Goal: Task Accomplishment & Management: Manage account settings

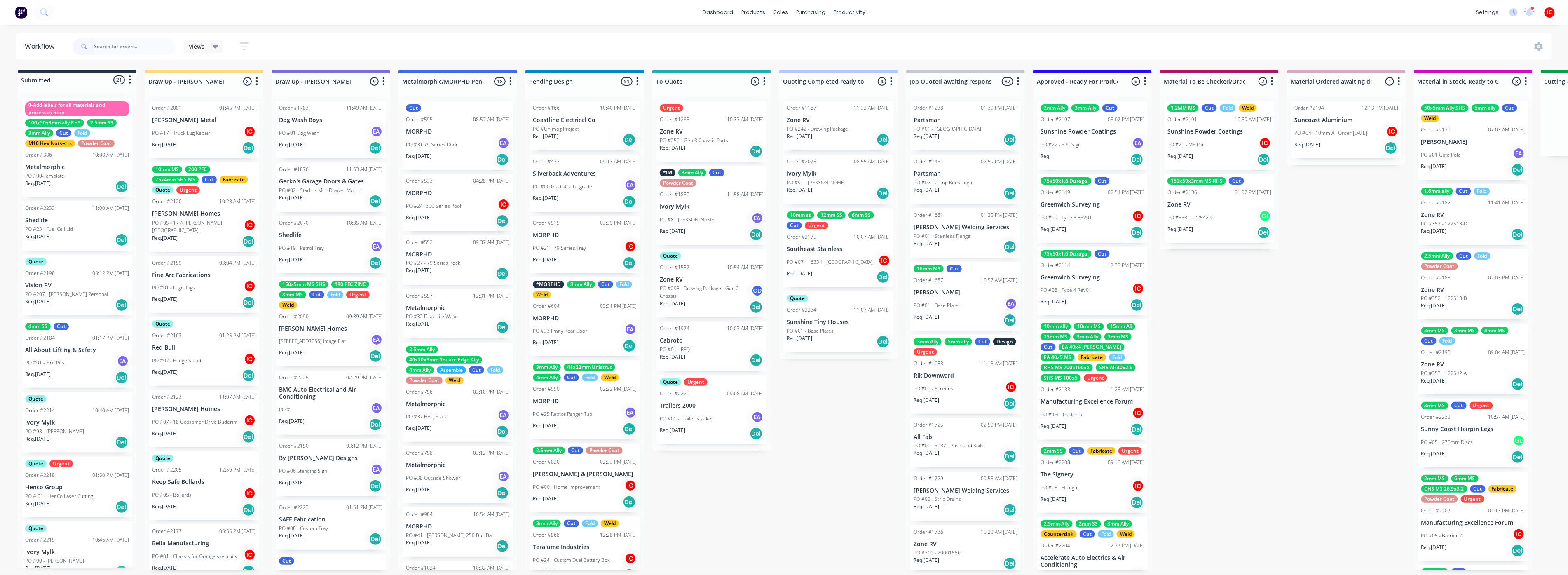
scroll to position [869, 0]
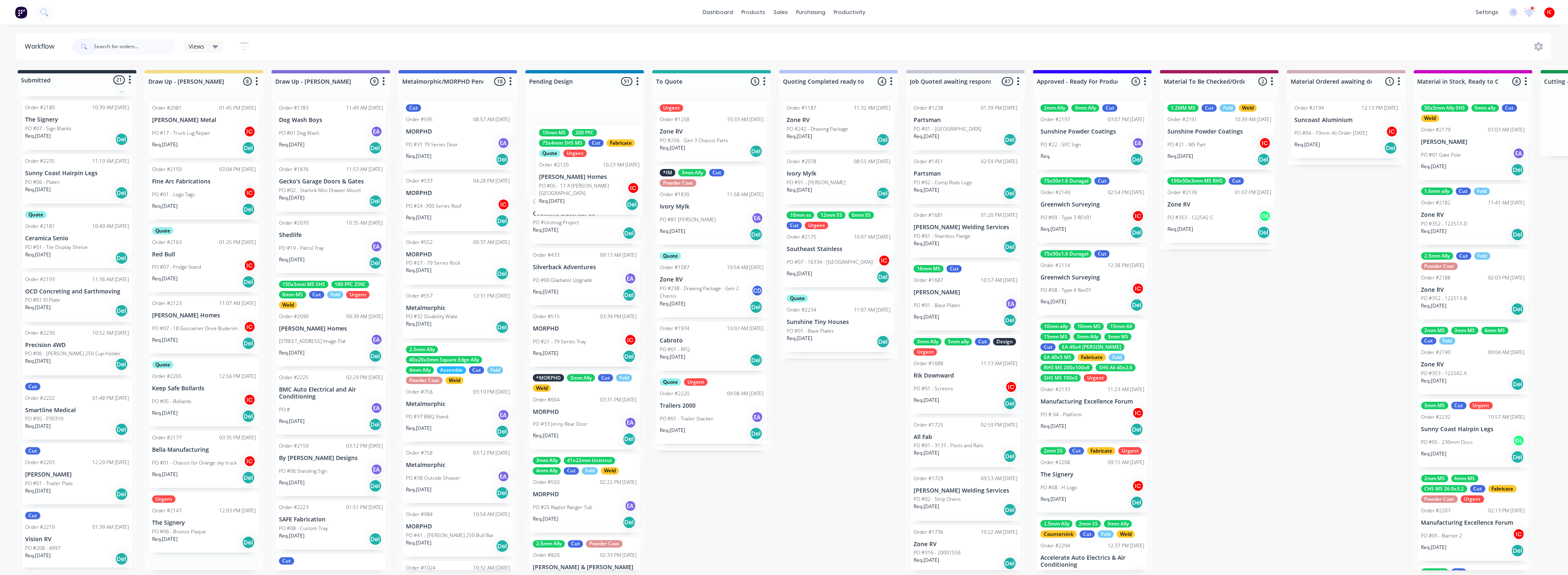
drag, startPoint x: 443, startPoint y: 236, endPoint x: 584, endPoint y: 191, distance: 148.0
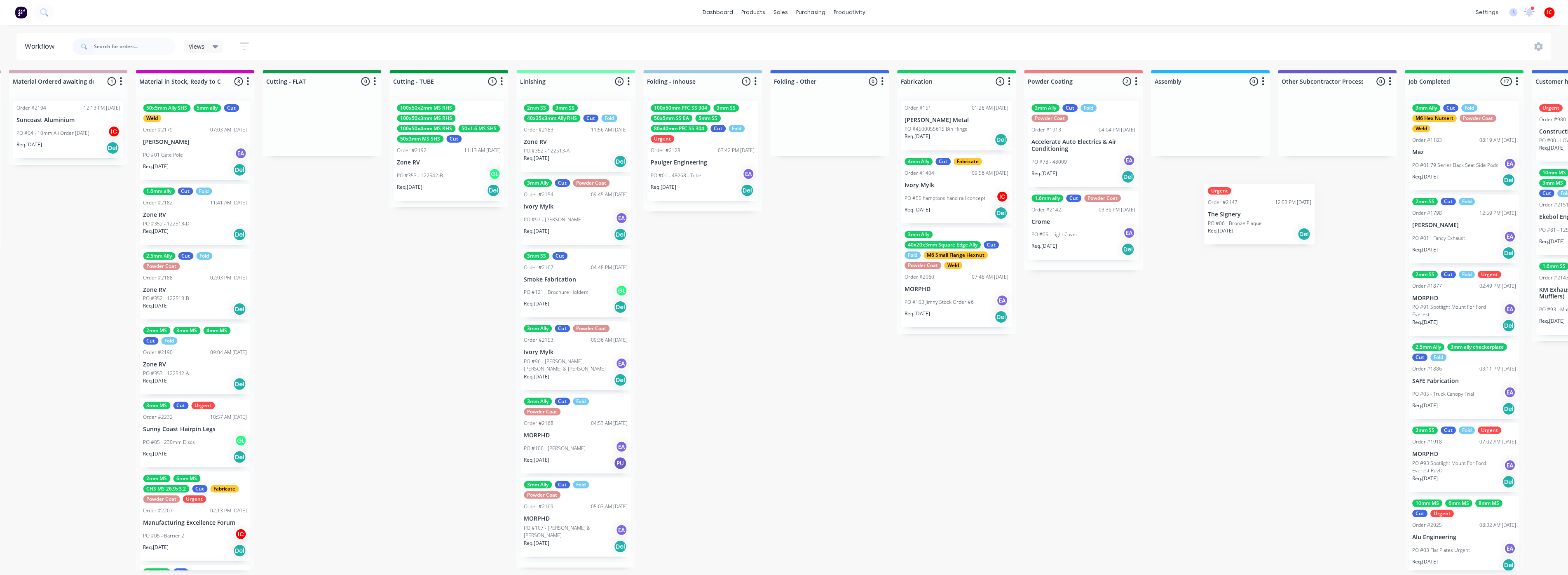
scroll to position [2, 1290]
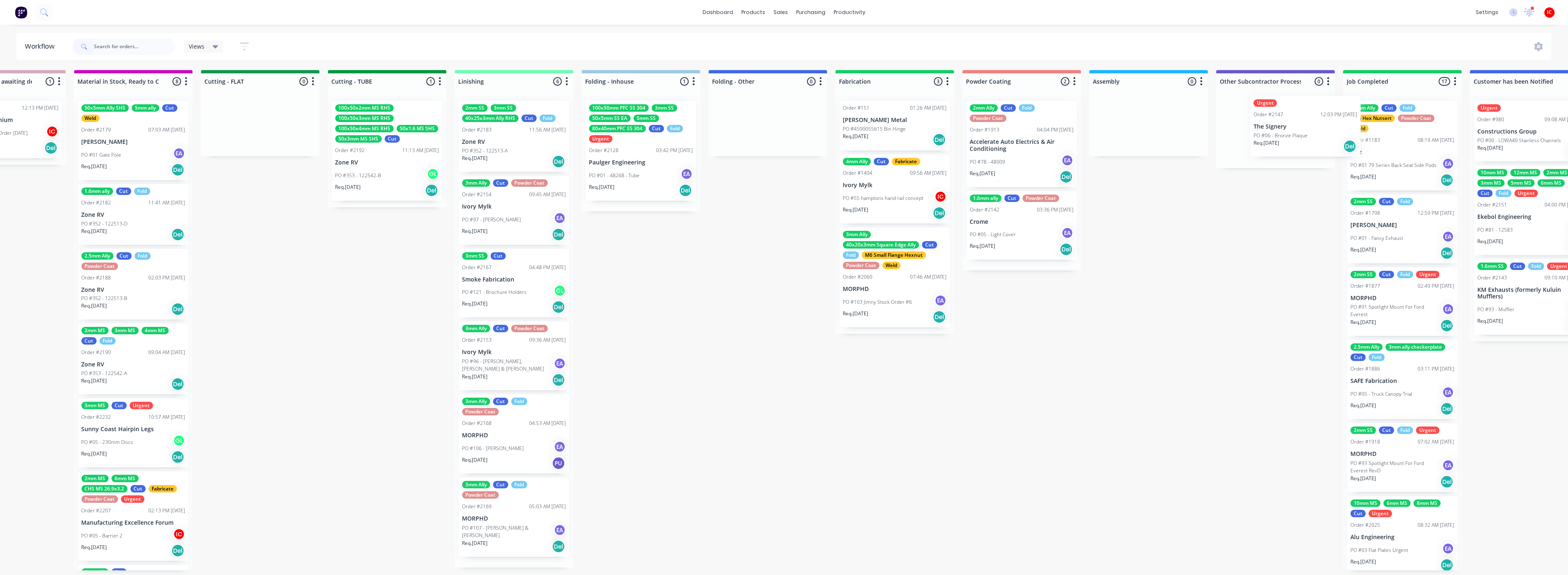
drag, startPoint x: 376, startPoint y: 505, endPoint x: 1280, endPoint y: 132, distance: 977.9
click at [1286, 133] on div "Submitted 21 Status colour #273444 hex #273444 Save Cancel Summaries Total orde…" at bounding box center [297, 320] width 3287 height 501
click at [1270, 136] on div "Urgent Order #2147 12:03 PM 21/08/25 The Signery PO #06 - Bronze Plaque Req. 12…" at bounding box center [1274, 132] width 111 height 61
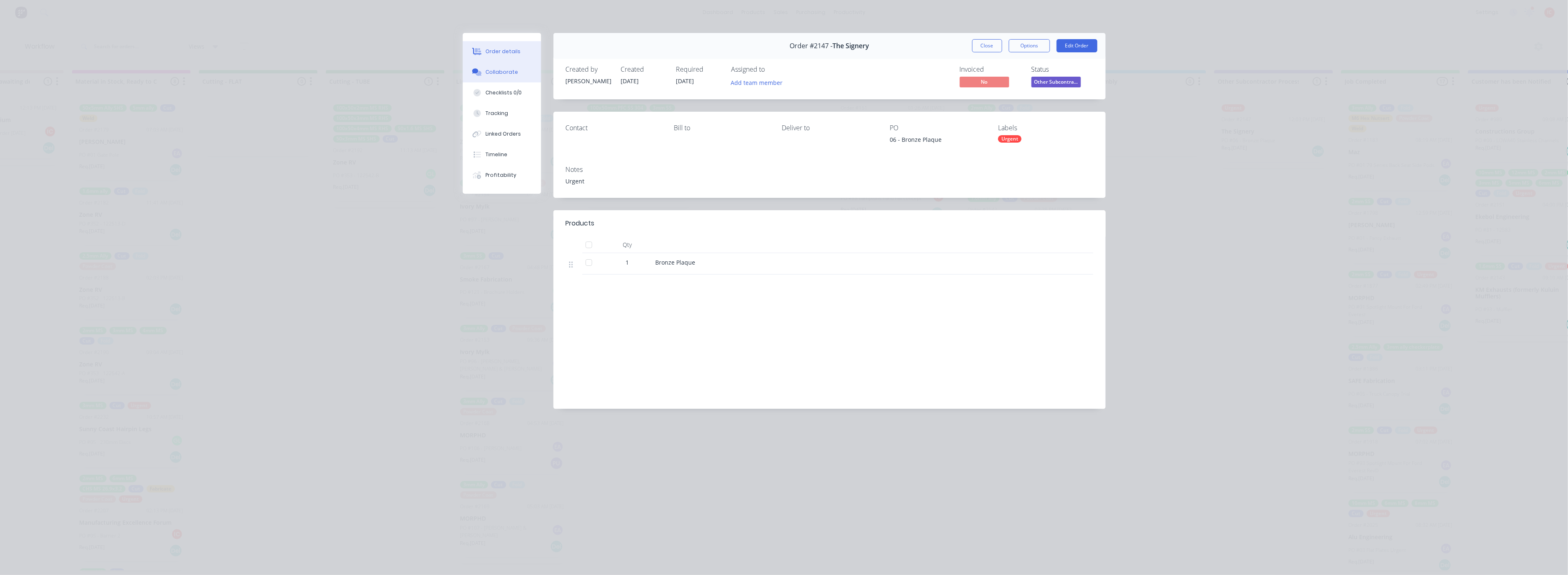
click at [508, 72] on div "Collaborate" at bounding box center [502, 72] width 33 height 8
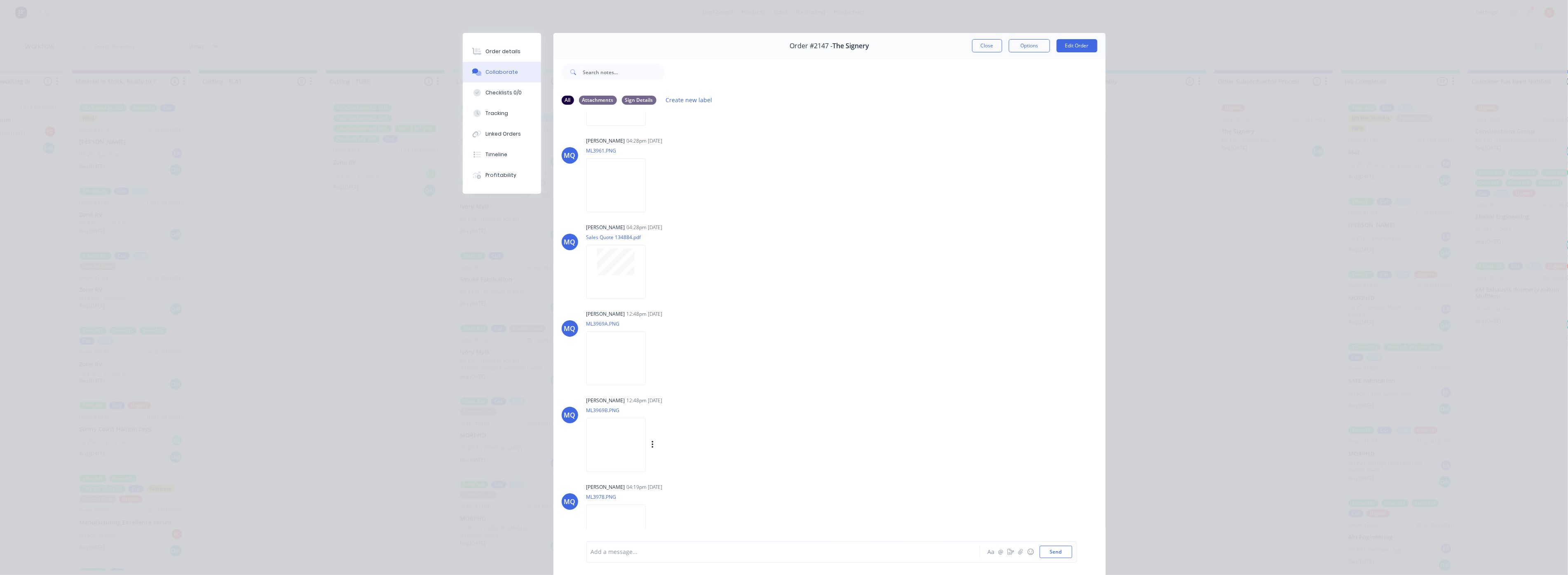
scroll to position [701, 0]
click at [679, 555] on div at bounding box center [771, 552] width 361 height 9
click at [591, 553] on span "Material ordered from victoria" at bounding box center [651, 552] width 120 height 8
click at [679, 548] on div "- Material ordered from victoria" at bounding box center [771, 552] width 361 height 9
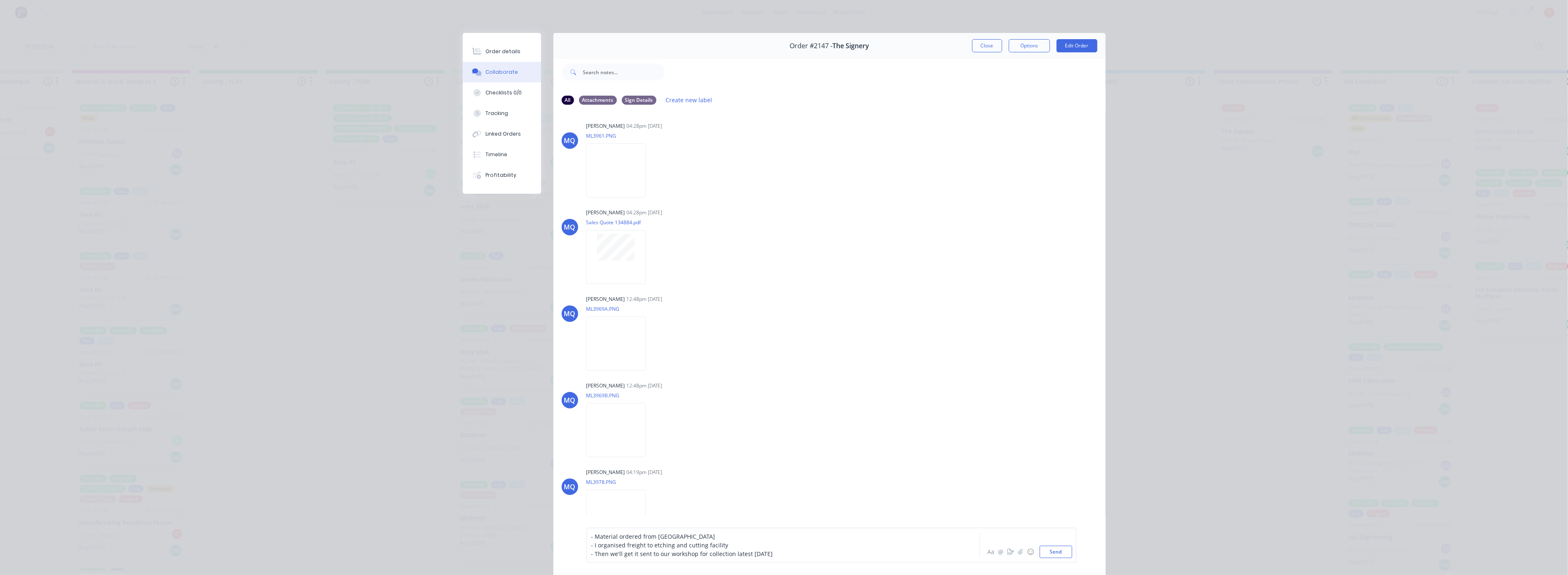
click at [790, 553] on div "- Then we'll get it sent to our workshop for collection latest friday" at bounding box center [771, 554] width 361 height 9
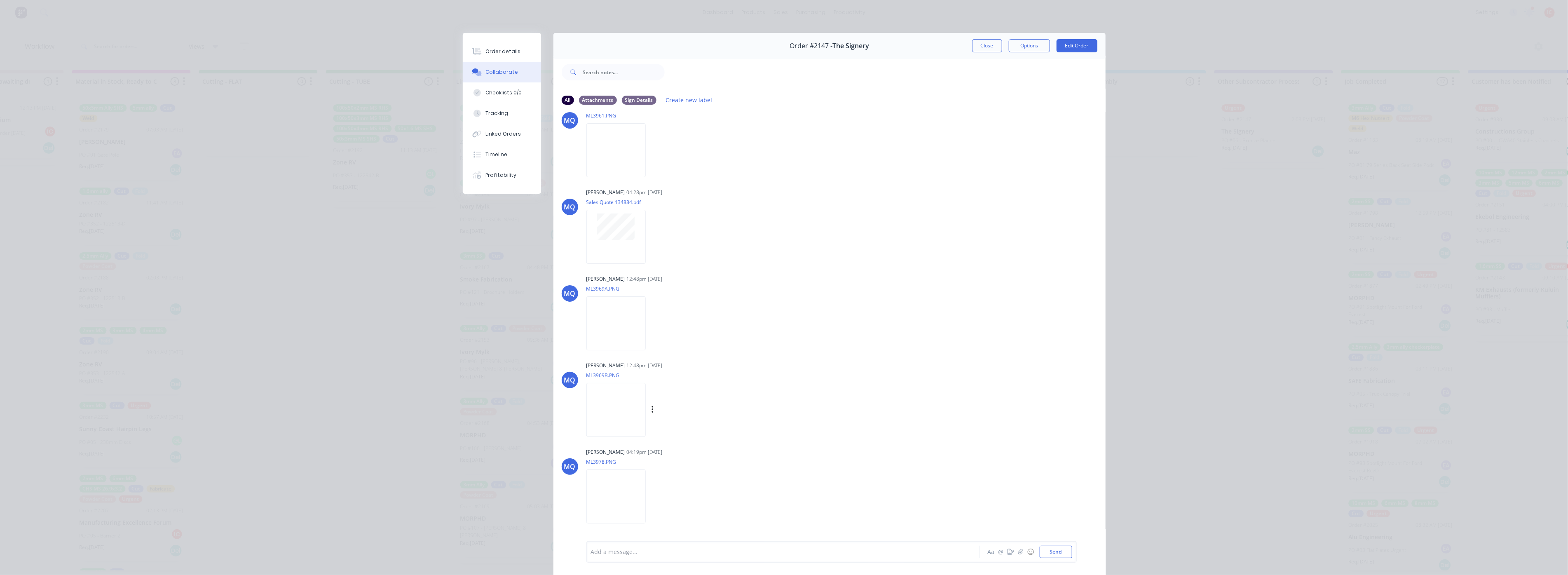
scroll to position [752, 0]
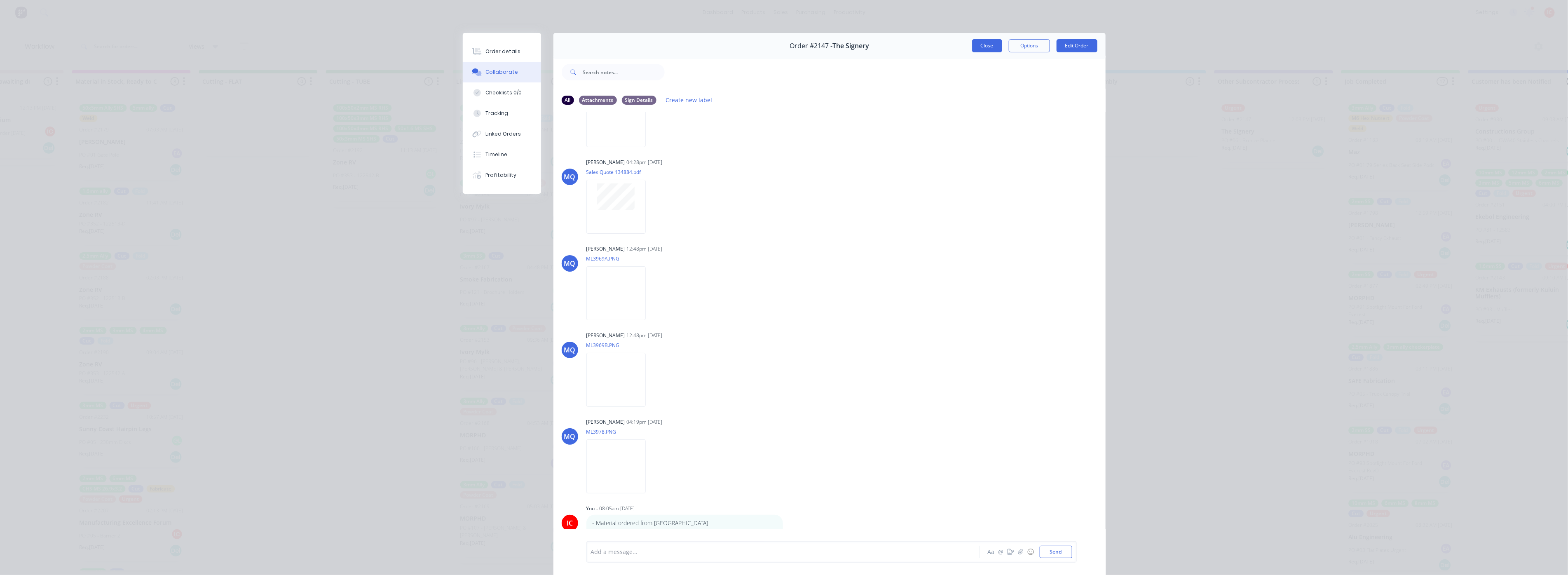
click at [984, 47] on button "Close" at bounding box center [987, 45] width 30 height 13
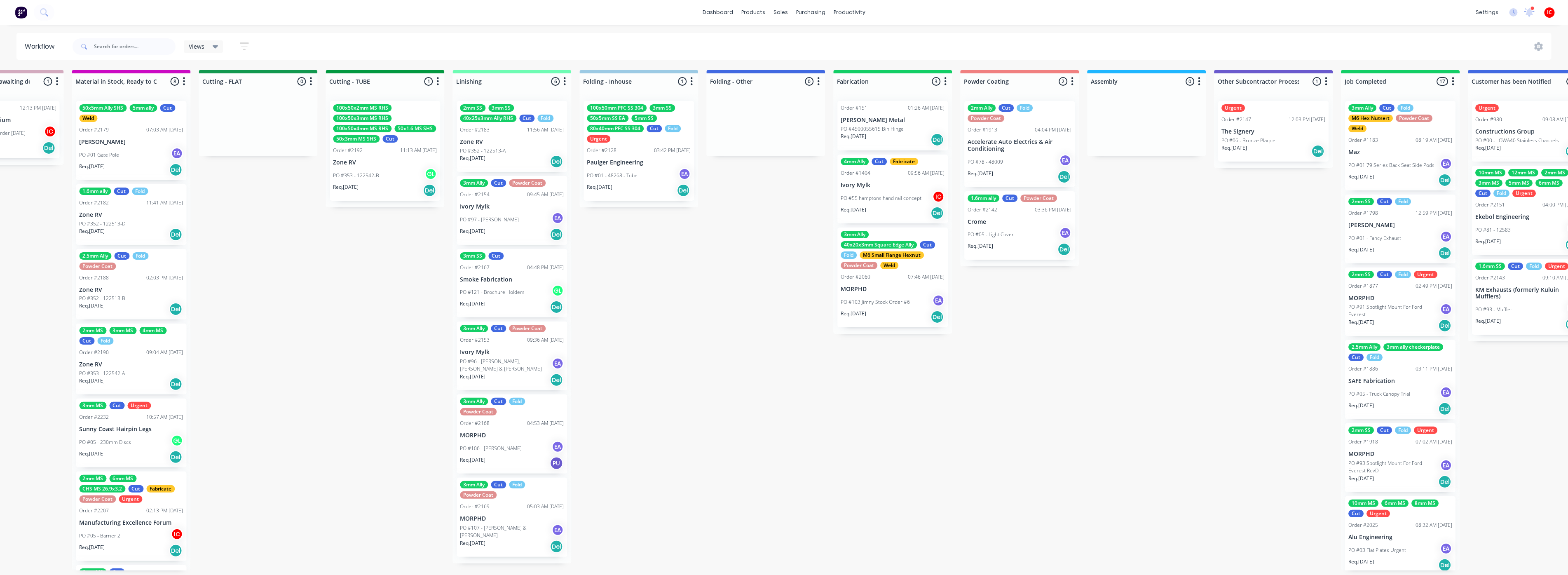
click at [265, 260] on div "Submitted 21 Status colour #273444 hex #273444 Save Cancel Summaries Total orde…" at bounding box center [295, 320] width 3287 height 501
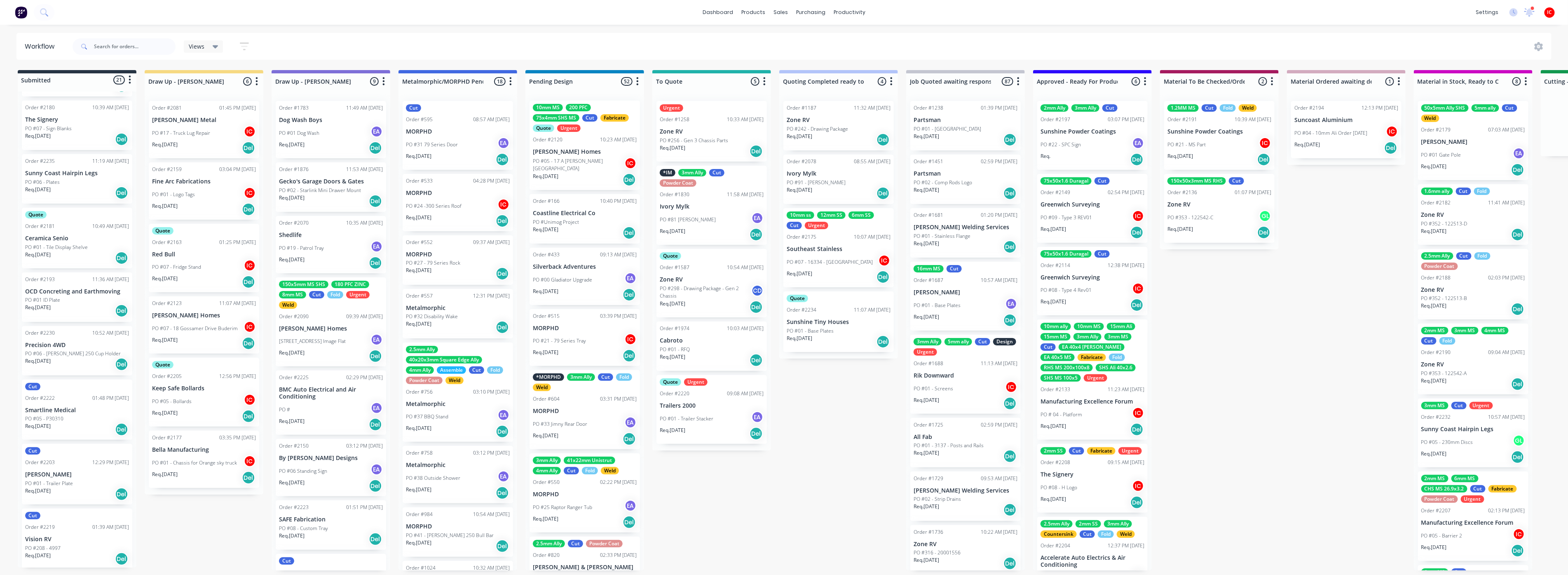
drag, startPoint x: 216, startPoint y: 543, endPoint x: 216, endPoint y: 524, distance: 19.0
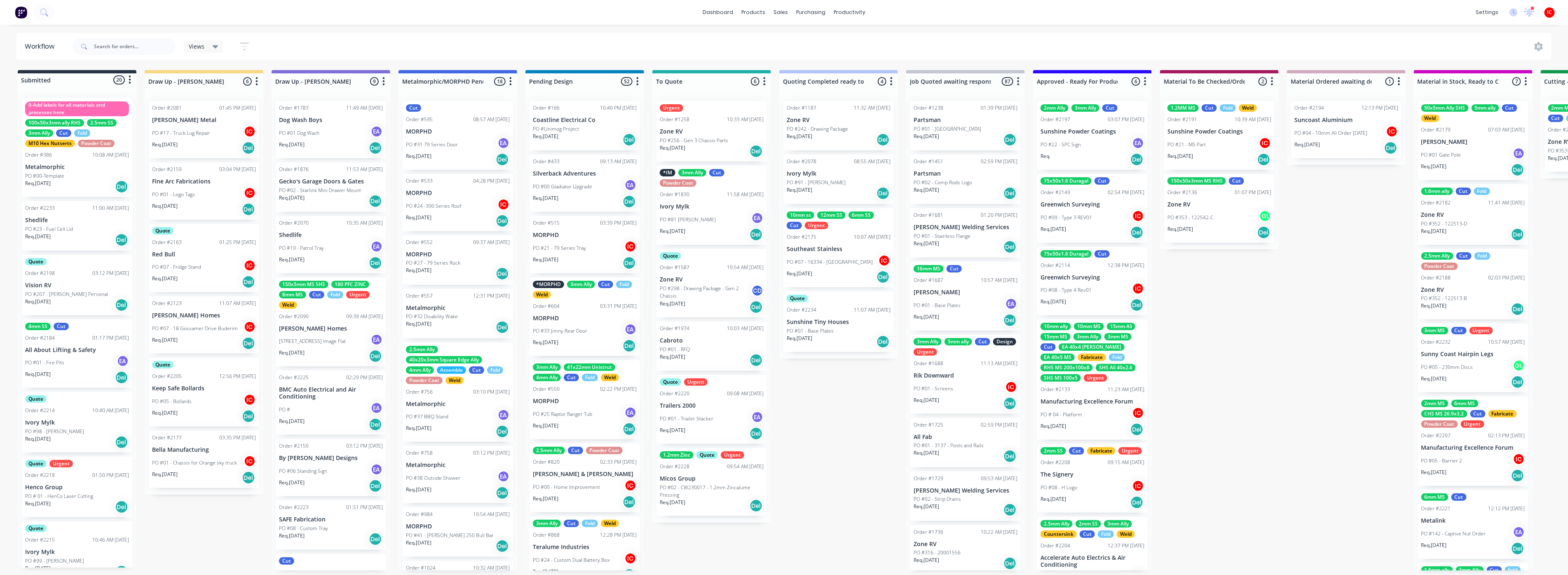
click at [211, 330] on p "PO #07 - 18 Gossamer Drive Buderim" at bounding box center [195, 328] width 86 height 8
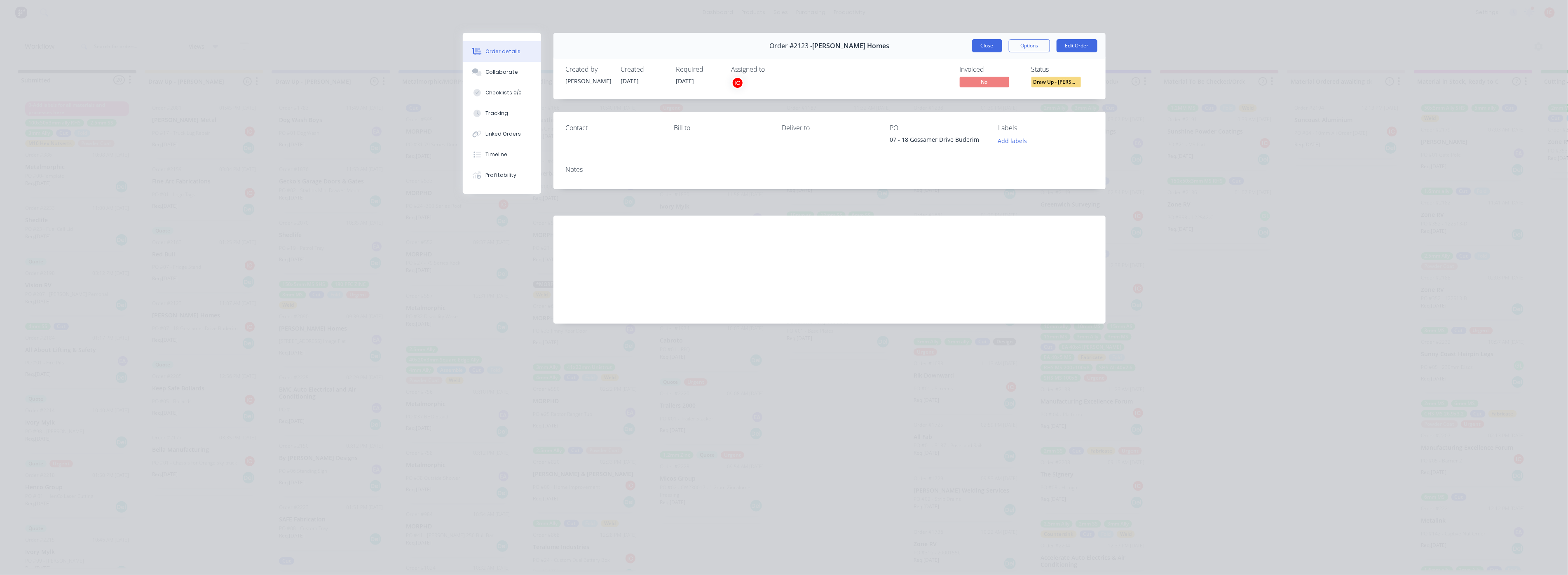
click at [988, 47] on button "Close" at bounding box center [987, 45] width 30 height 13
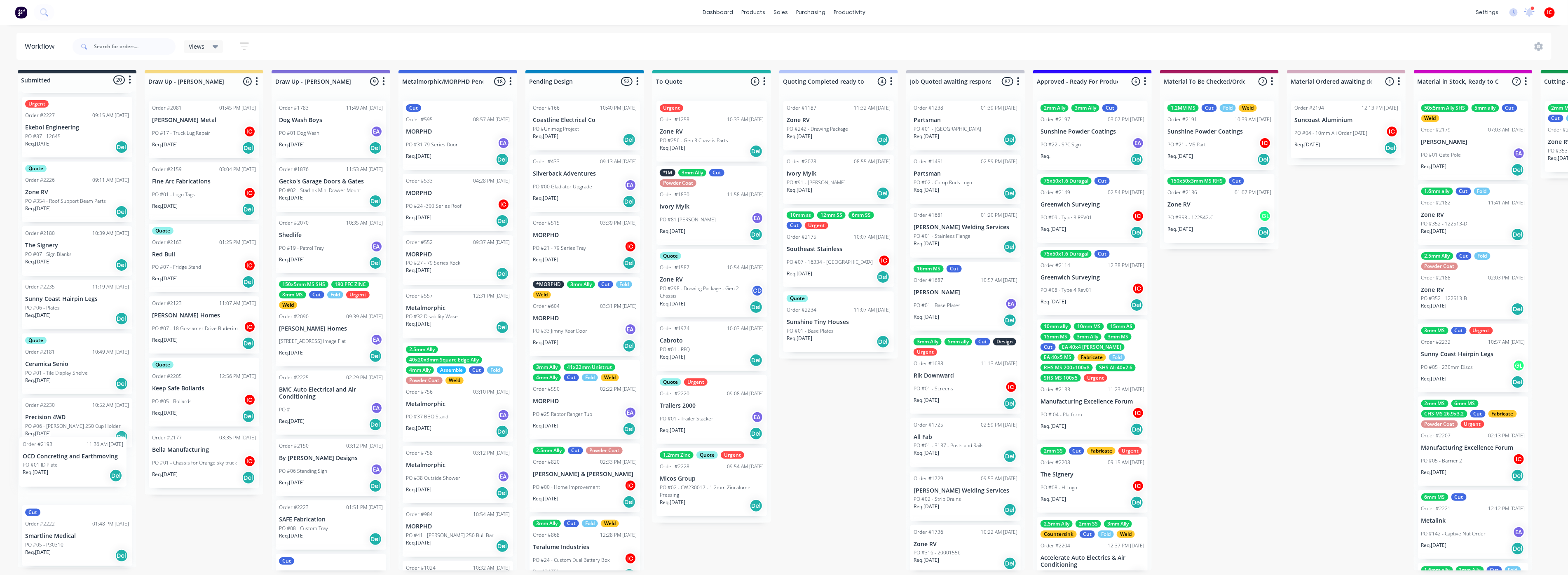
scroll to position [673, 0]
drag, startPoint x: 81, startPoint y: 525, endPoint x: 214, endPoint y: 447, distance: 154.2
click at [207, 462] on div "Req. [DATE] Del" at bounding box center [204, 469] width 104 height 14
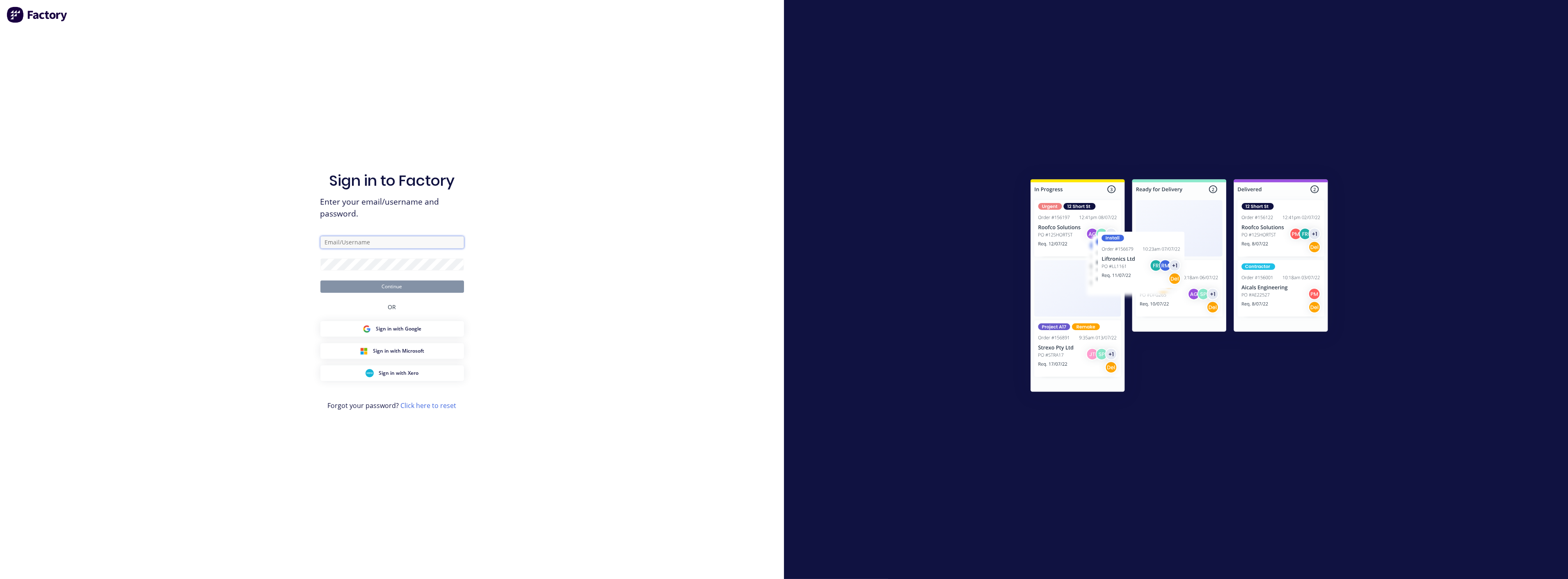
type input "[PERSON_NAME][EMAIL_ADDRESS][DOMAIN_NAME]"
click at [397, 289] on button "Continue" at bounding box center [392, 287] width 144 height 12
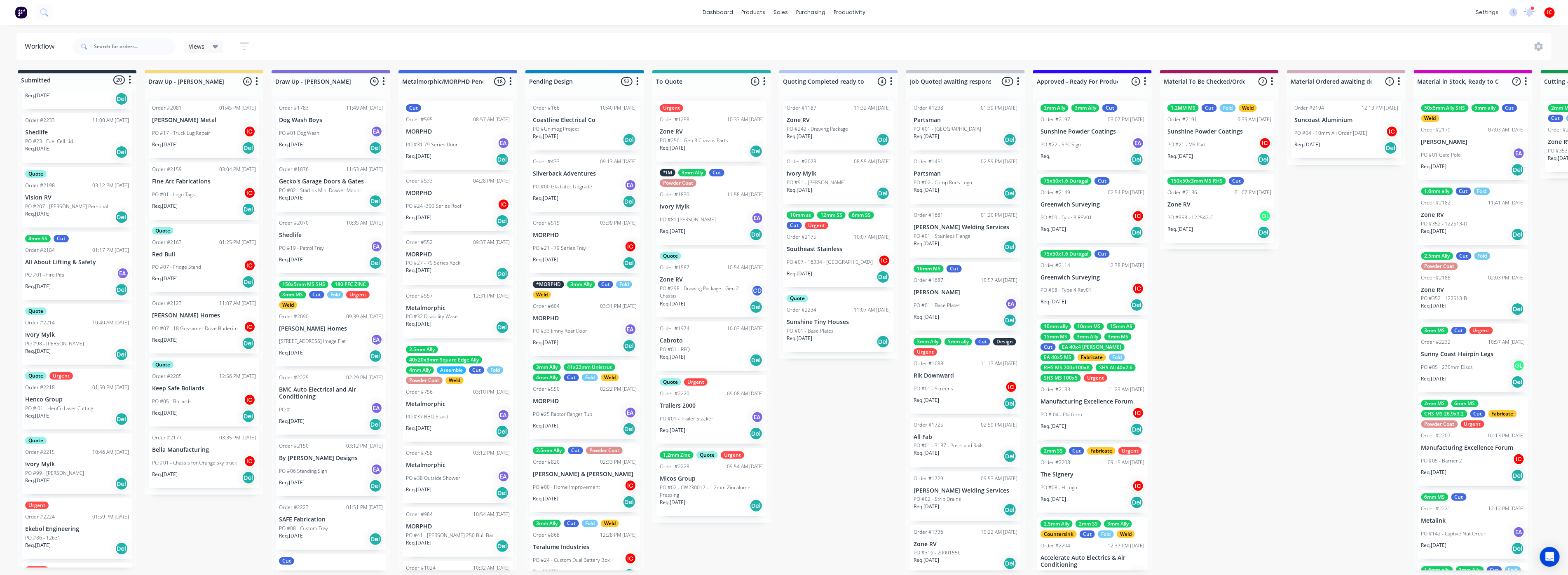
scroll to position [138, 0]
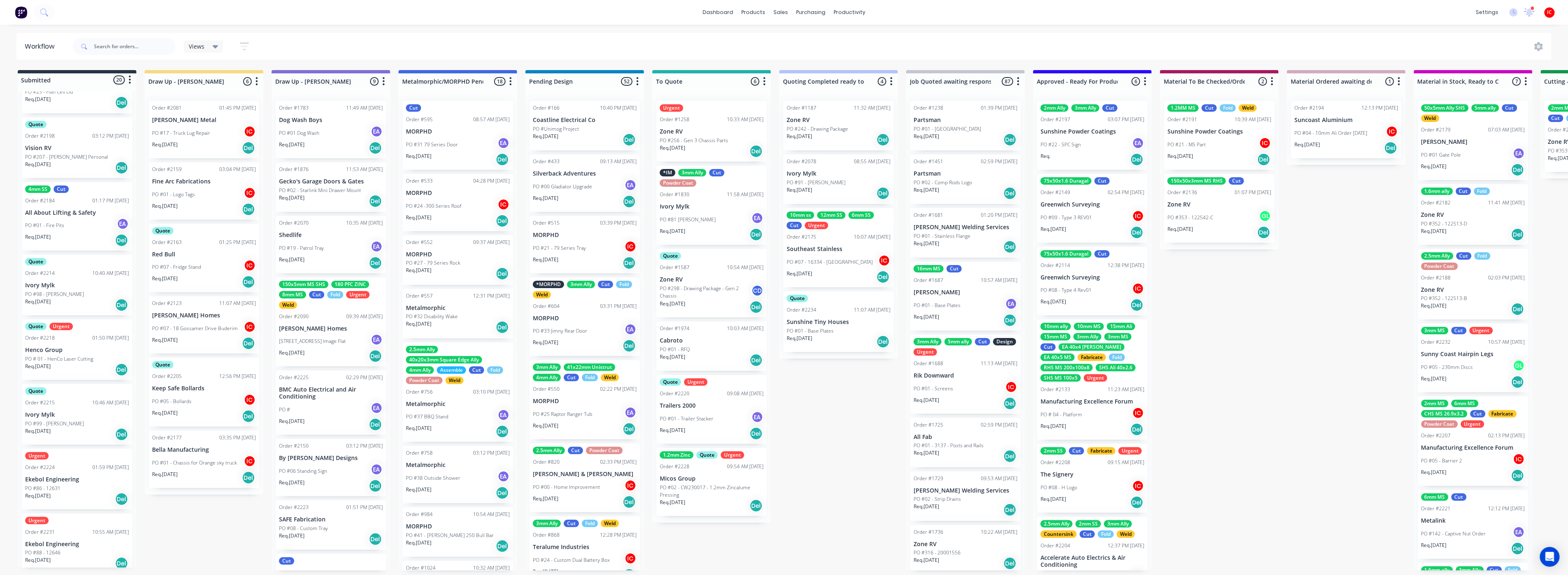
click at [72, 231] on div "PO #01 - Fire Pits EA" at bounding box center [77, 225] width 104 height 16
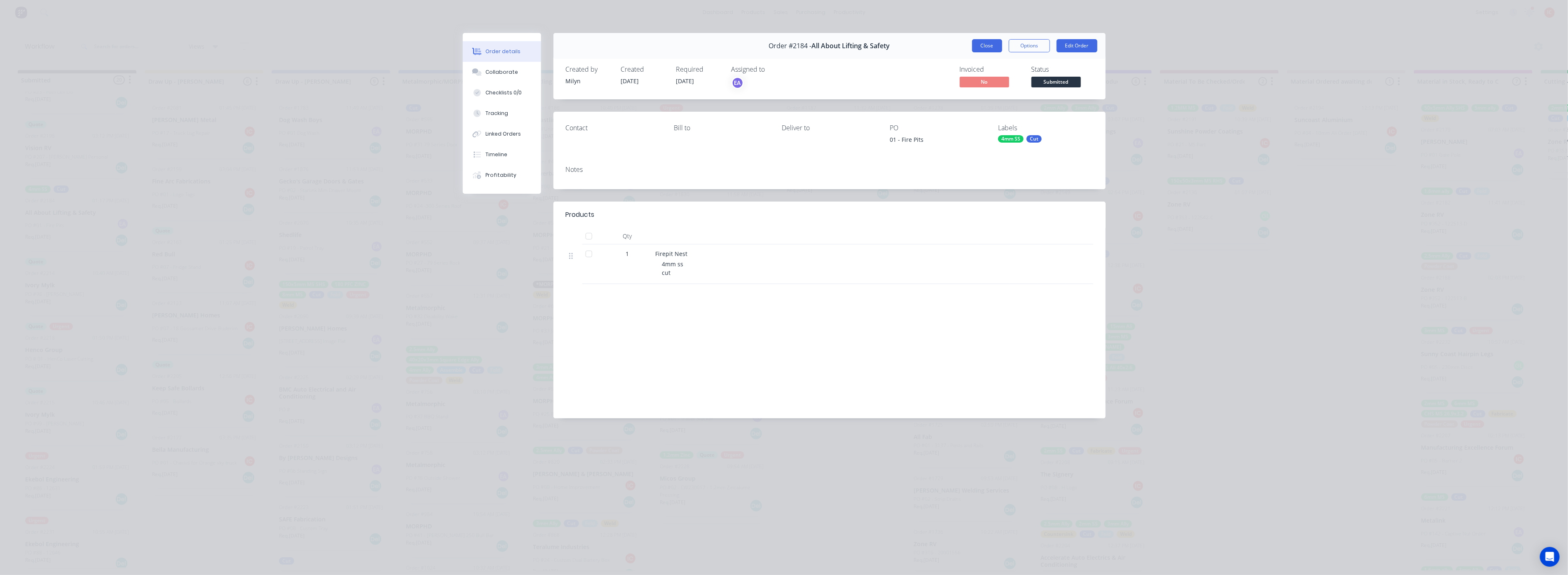
click at [983, 48] on button "Close" at bounding box center [987, 45] width 30 height 13
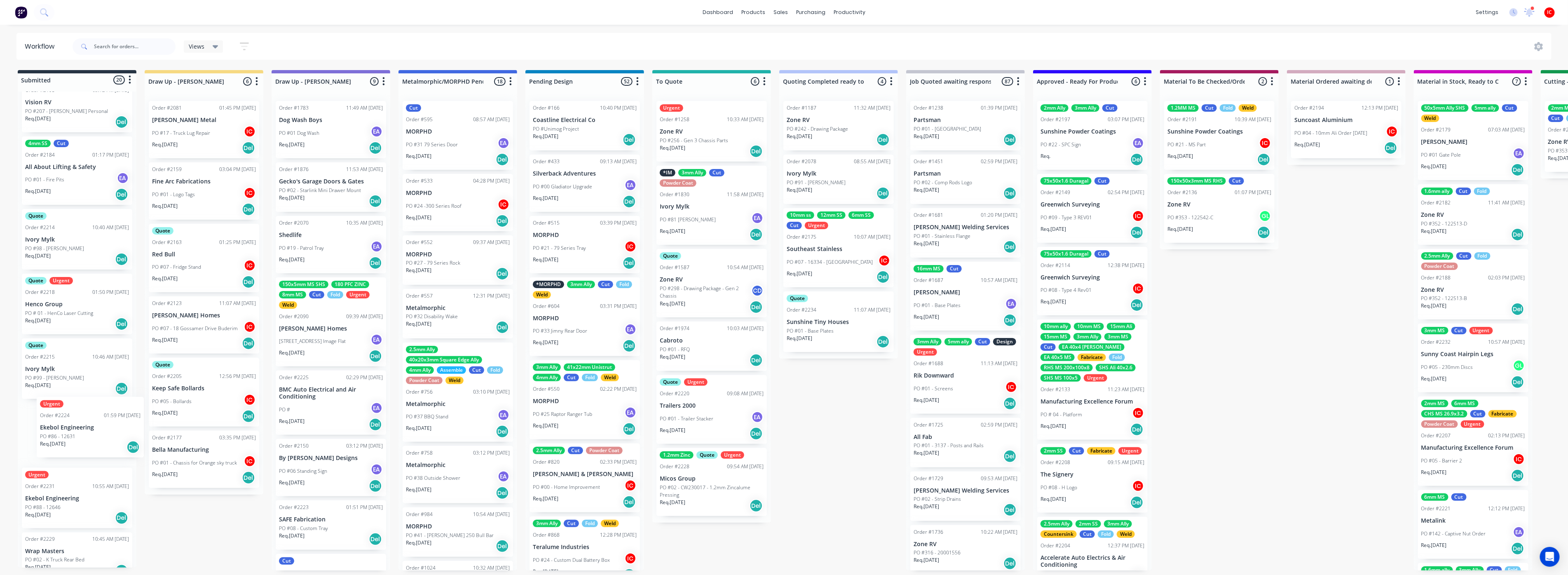
scroll to position [0, 0]
drag, startPoint x: 50, startPoint y: 436, endPoint x: 195, endPoint y: 389, distance: 152.4
drag, startPoint x: 53, startPoint y: 438, endPoint x: 197, endPoint y: 404, distance: 148.0
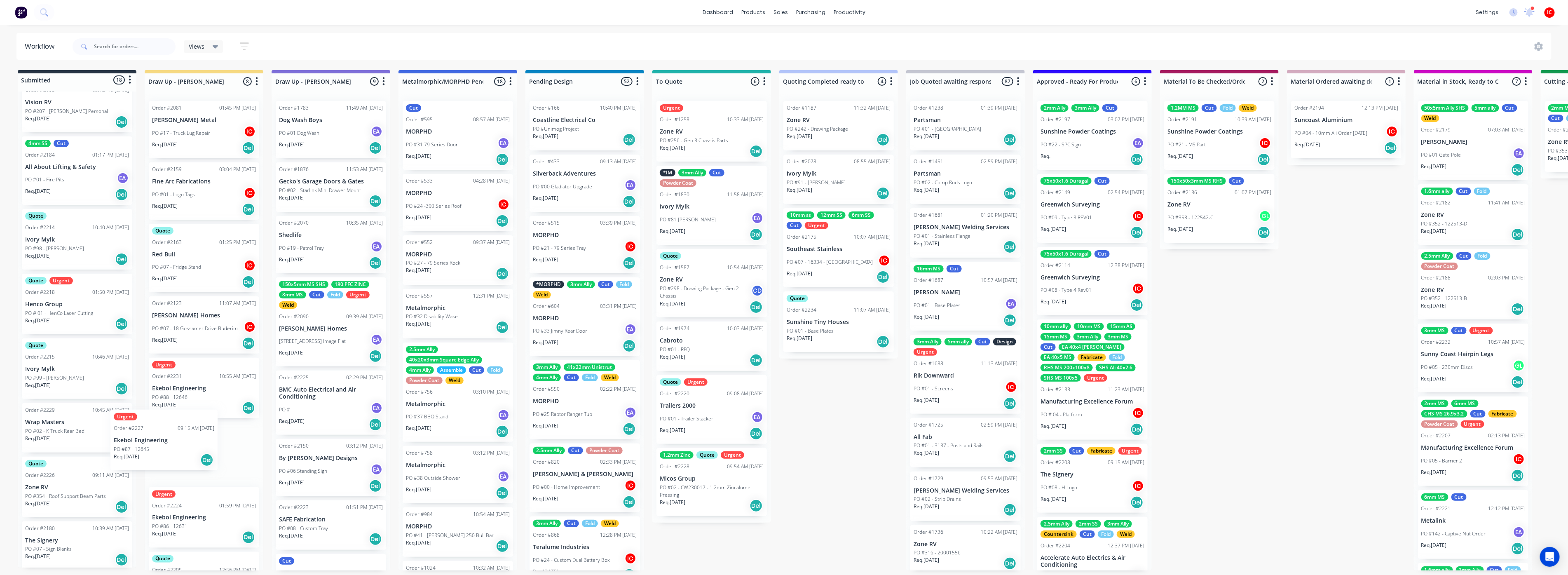
scroll to position [184, 0]
drag, startPoint x: 54, startPoint y: 481, endPoint x: 173, endPoint y: 419, distance: 134.2
click at [197, 385] on p "Ekebol Engineering" at bounding box center [204, 389] width 104 height 7
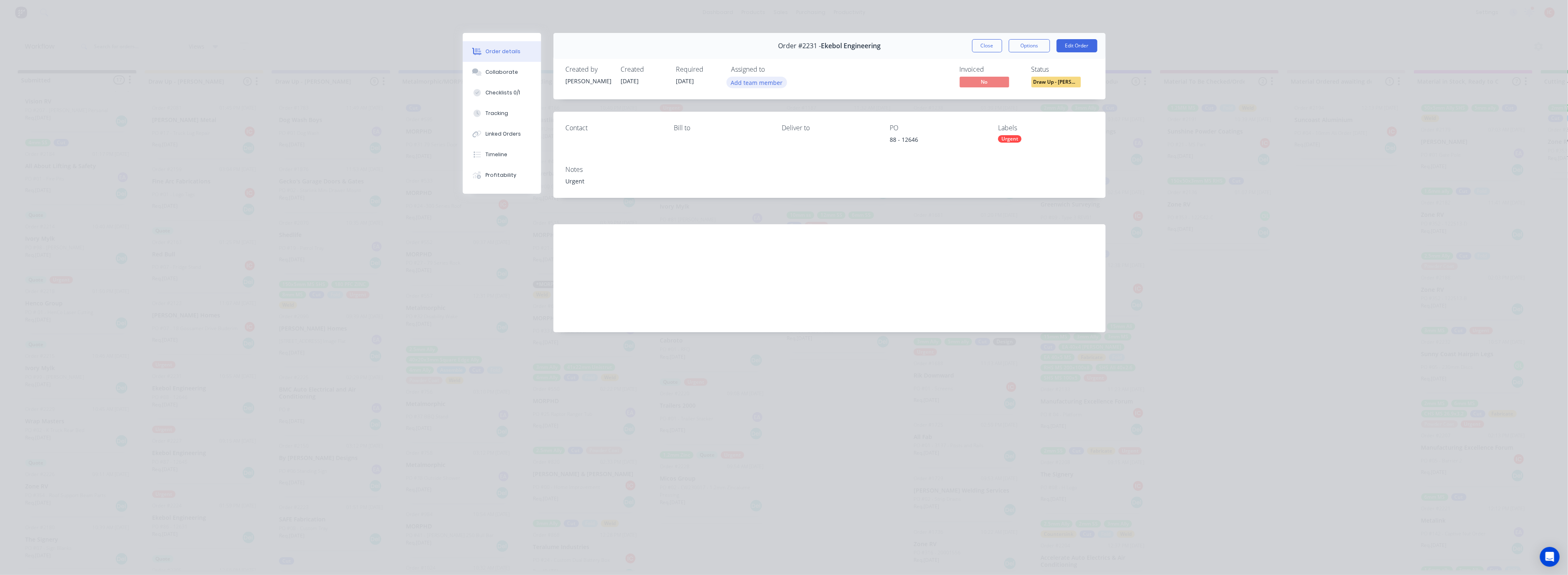
click at [772, 83] on button "Add team member" at bounding box center [757, 82] width 61 height 11
click at [758, 129] on div "[PERSON_NAME] (You)" at bounding box center [797, 131] width 82 height 9
click at [987, 48] on button "Close" at bounding box center [987, 45] width 30 height 13
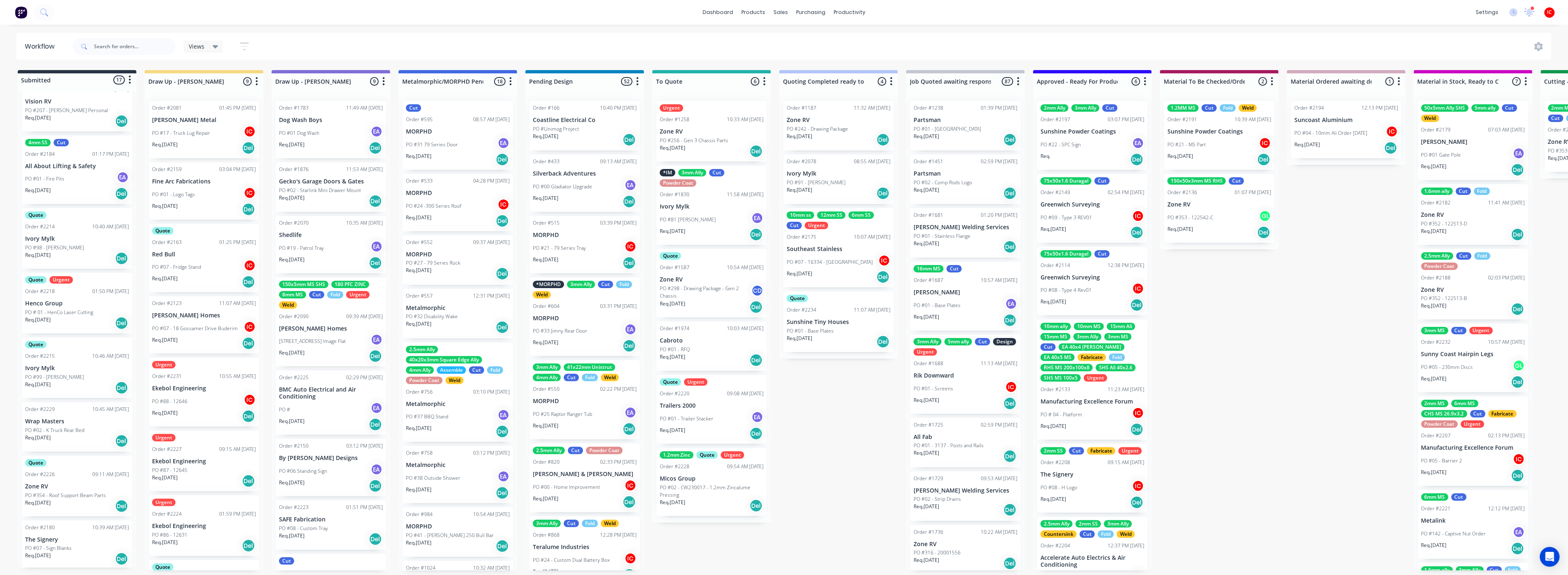
click at [207, 462] on p "Ekebol Engineering" at bounding box center [204, 462] width 104 height 7
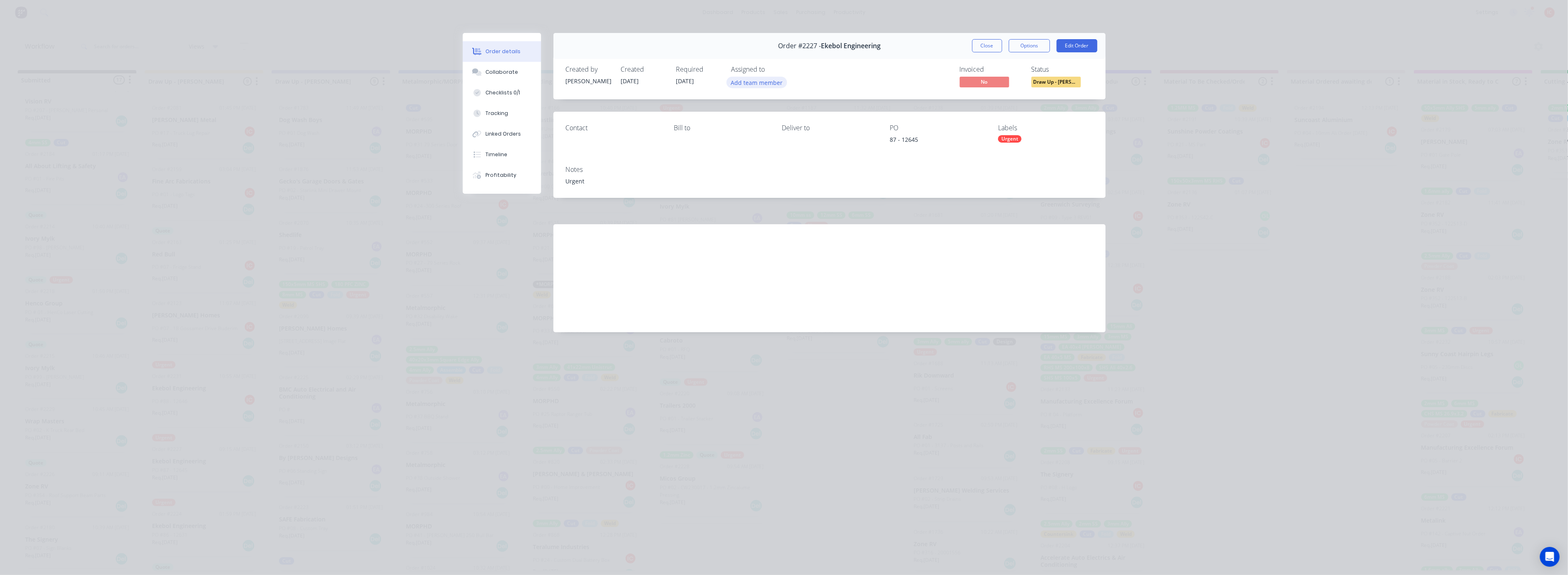
click at [747, 86] on button "Add team member" at bounding box center [757, 82] width 61 height 11
drag, startPoint x: 771, startPoint y: 126, endPoint x: 836, endPoint y: 98, distance: 70.8
click at [771, 126] on div "[PERSON_NAME] (You)" at bounding box center [797, 131] width 82 height 9
click at [995, 47] on button "Close" at bounding box center [987, 45] width 30 height 13
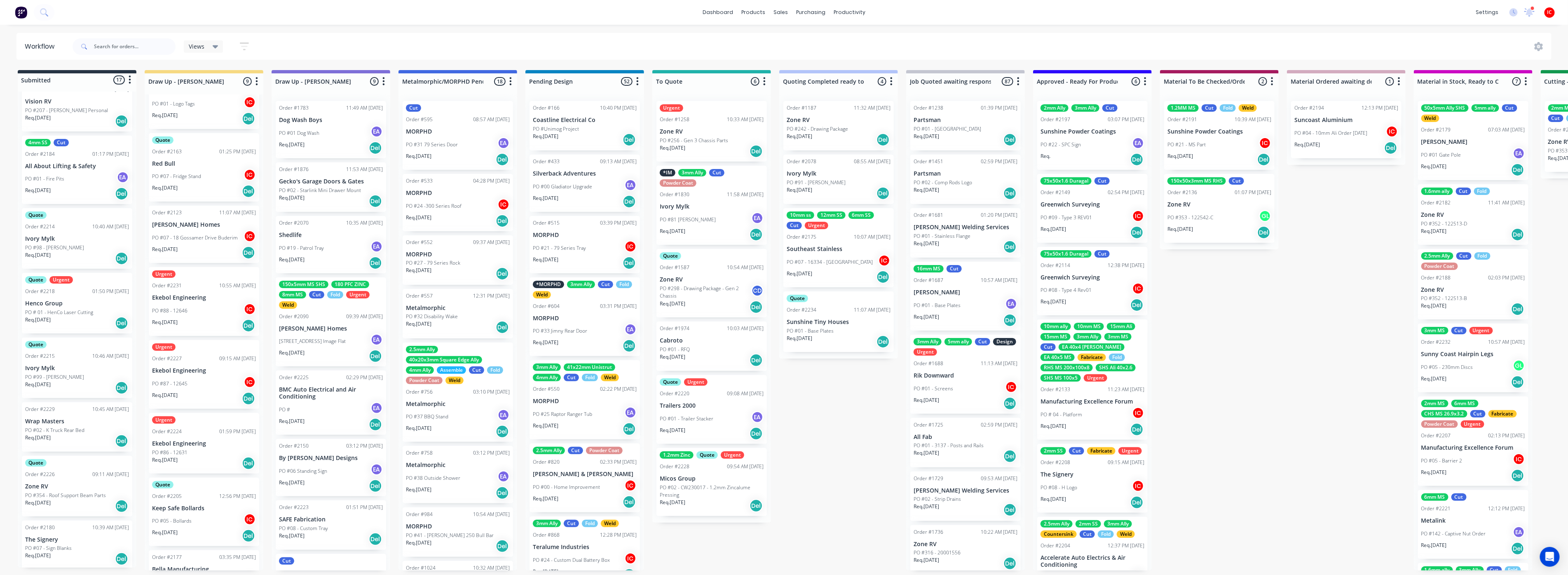
scroll to position [92, 0]
click at [219, 434] on div "Urgent Order #2224 01:59 PM [DATE] Ekebol Engineering PO #86 - 12631 Req. [DATE…" at bounding box center [204, 443] width 111 height 61
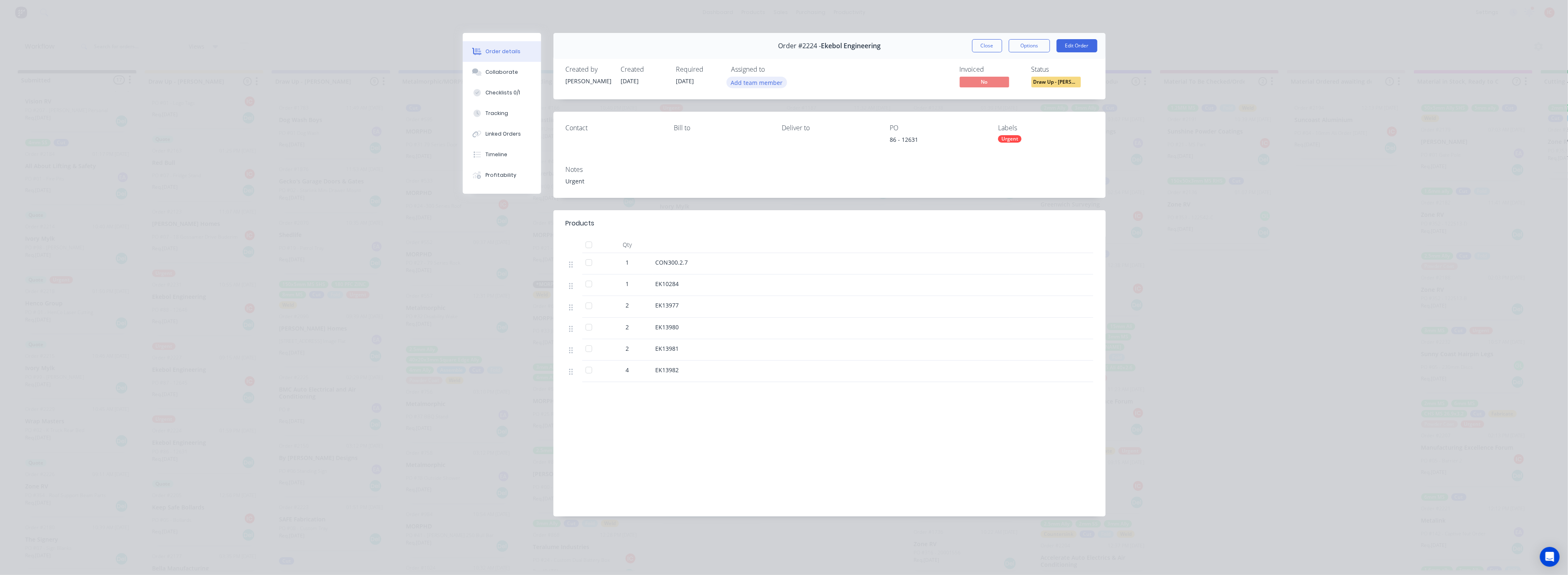
click at [767, 87] on button "Add team member" at bounding box center [757, 82] width 61 height 11
click at [777, 126] on div "[PERSON_NAME] (You)" at bounding box center [797, 131] width 82 height 9
click at [876, 73] on div "Invoiced No Status Draw Up - [PERSON_NAME]" at bounding box center [953, 78] width 280 height 24
click at [991, 44] on button "Close" at bounding box center [987, 45] width 30 height 13
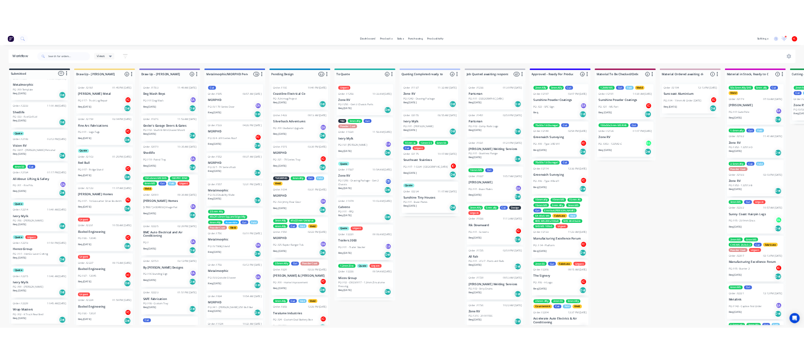
scroll to position [0, 0]
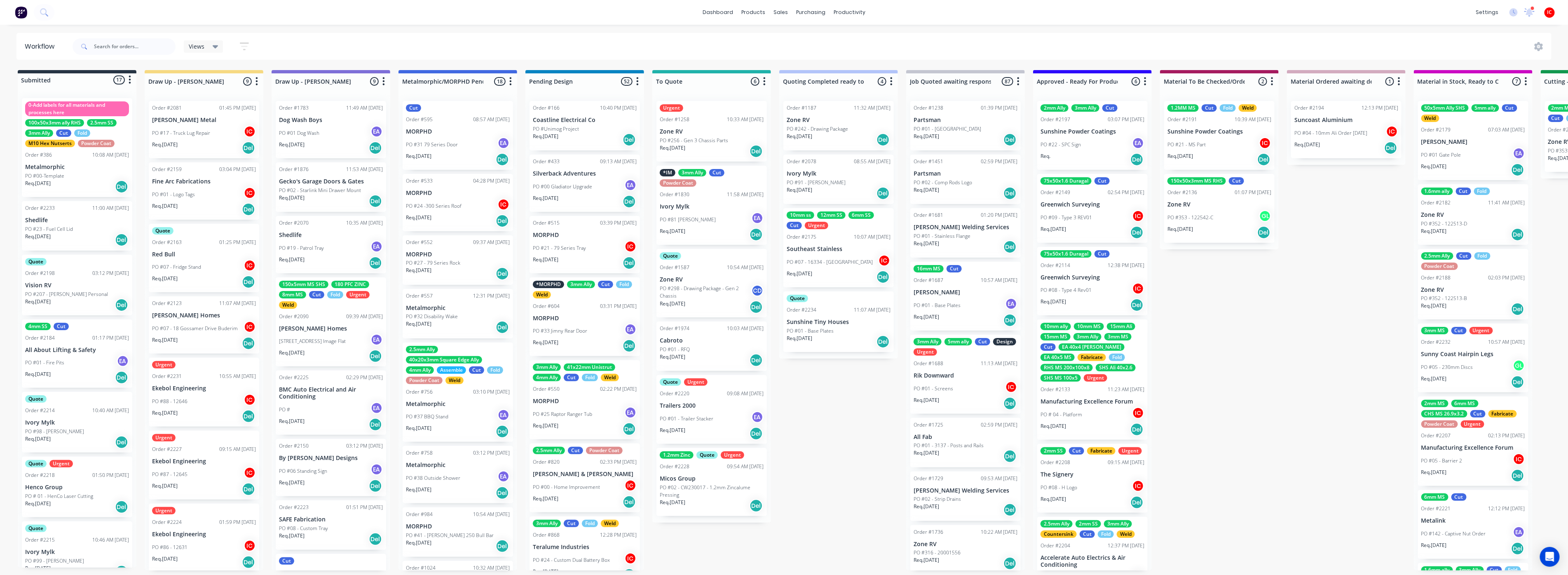
click at [210, 402] on div "PO #88 - 12646 IC" at bounding box center [204, 402] width 104 height 16
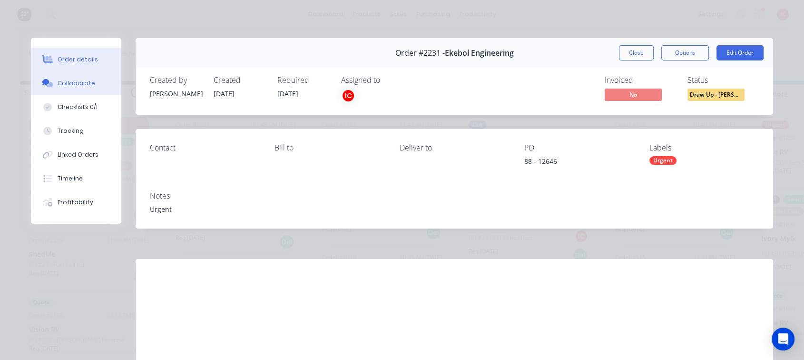
click at [70, 85] on div "Collaborate" at bounding box center [77, 83] width 38 height 9
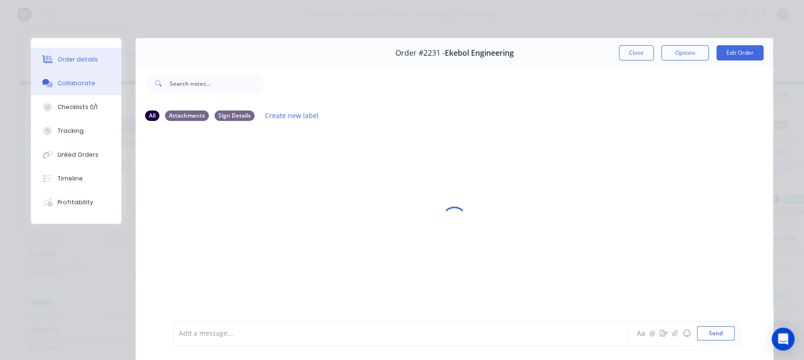
click at [71, 60] on div "Order details" at bounding box center [78, 59] width 40 height 9
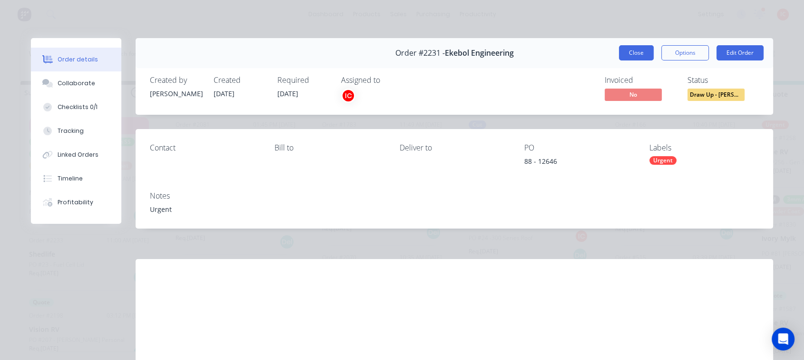
click at [635, 51] on button "Close" at bounding box center [636, 52] width 35 height 15
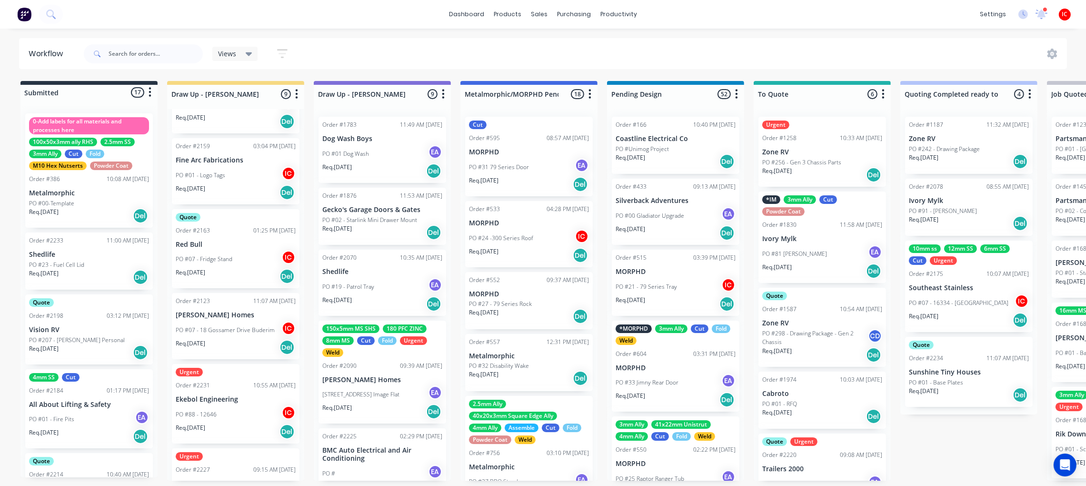
scroll to position [71, 0]
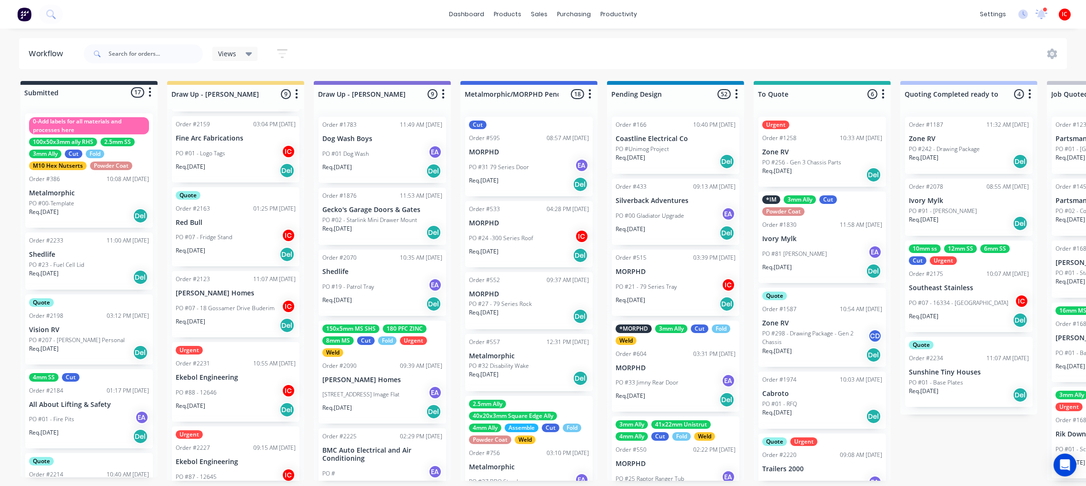
click at [224, 391] on div "PO #88 - 12646 IC" at bounding box center [236, 392] width 120 height 18
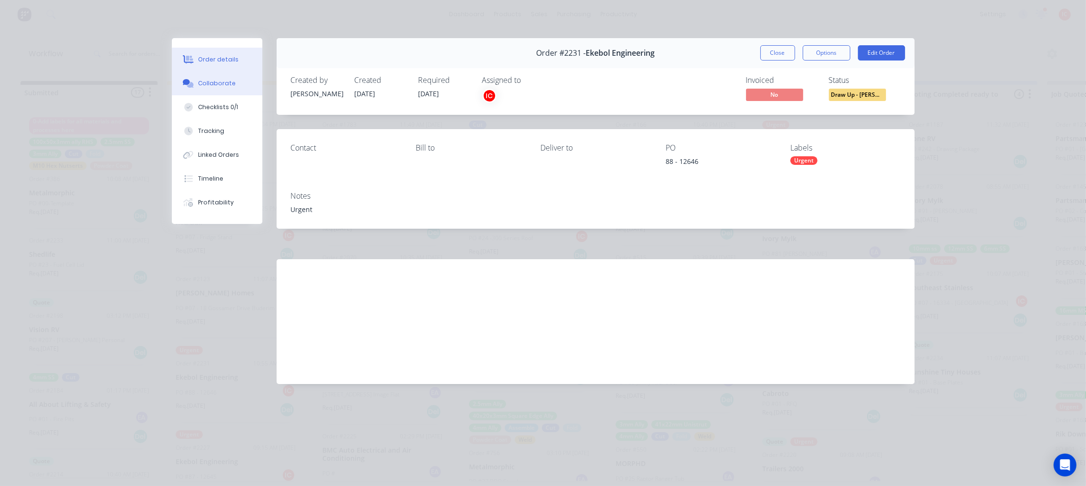
click at [205, 82] on div "Collaborate" at bounding box center [217, 83] width 38 height 9
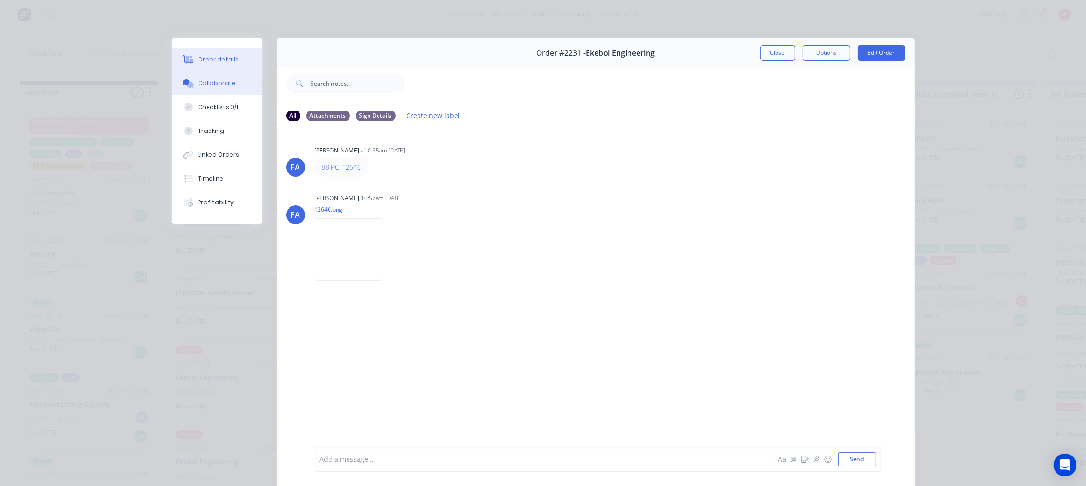
click at [222, 62] on div "Order details" at bounding box center [218, 59] width 40 height 9
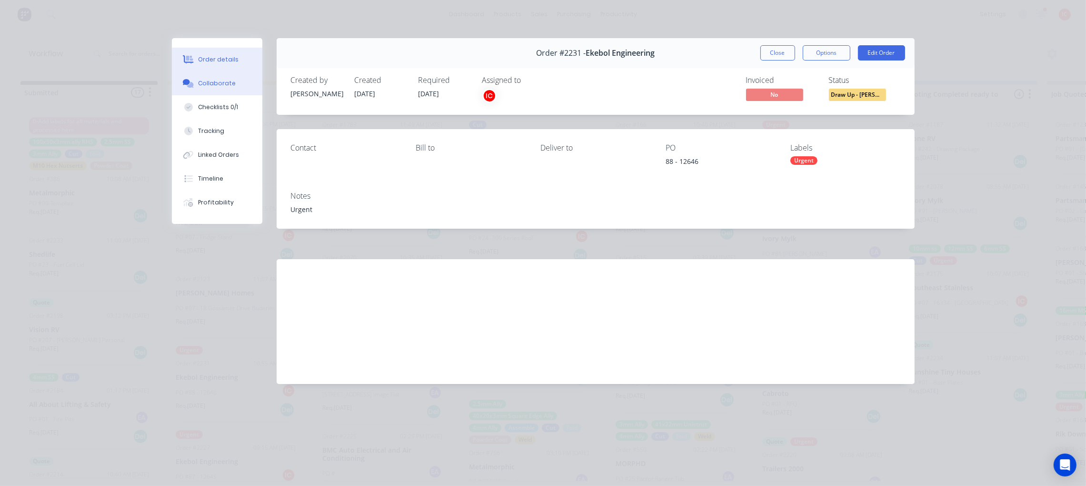
click at [218, 73] on button "Collaborate" at bounding box center [217, 83] width 90 height 24
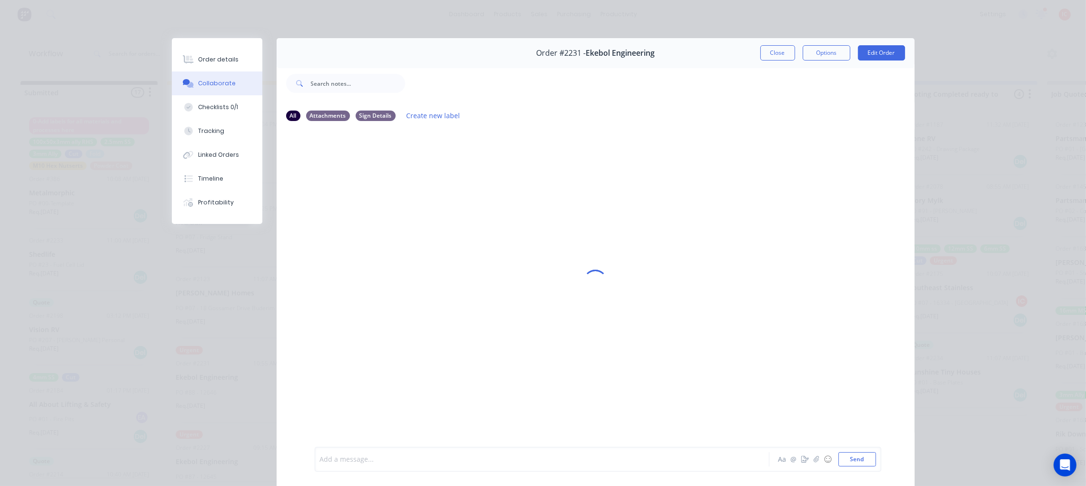
click at [470, 456] on div at bounding box center [528, 459] width 417 height 10
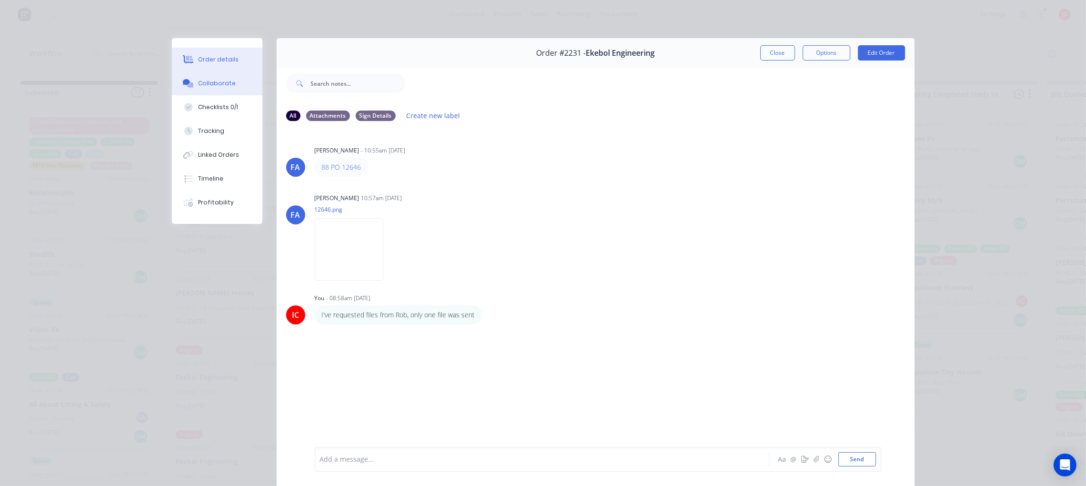
click at [206, 61] on div "Order details" at bounding box center [218, 59] width 40 height 9
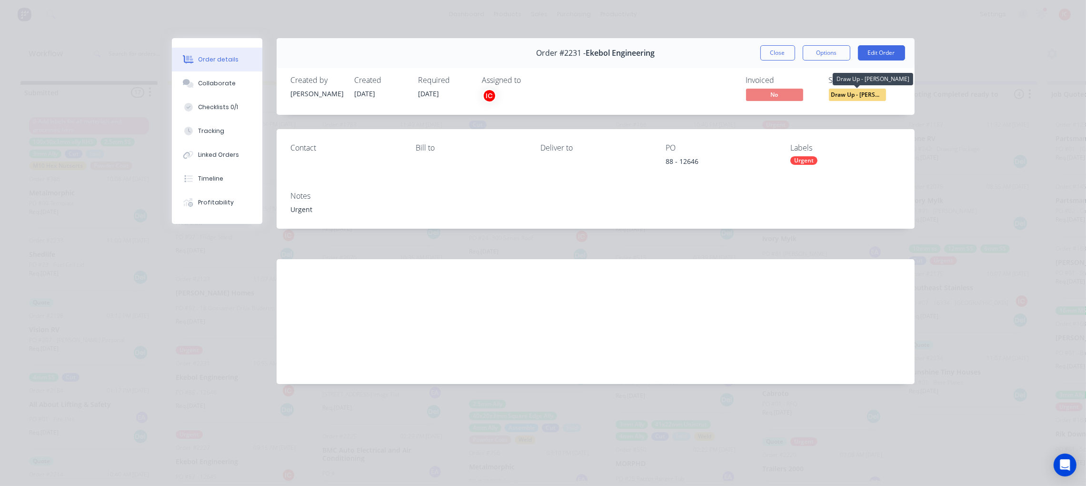
click at [868, 94] on span "Draw Up - [PERSON_NAME]" at bounding box center [857, 95] width 57 height 12
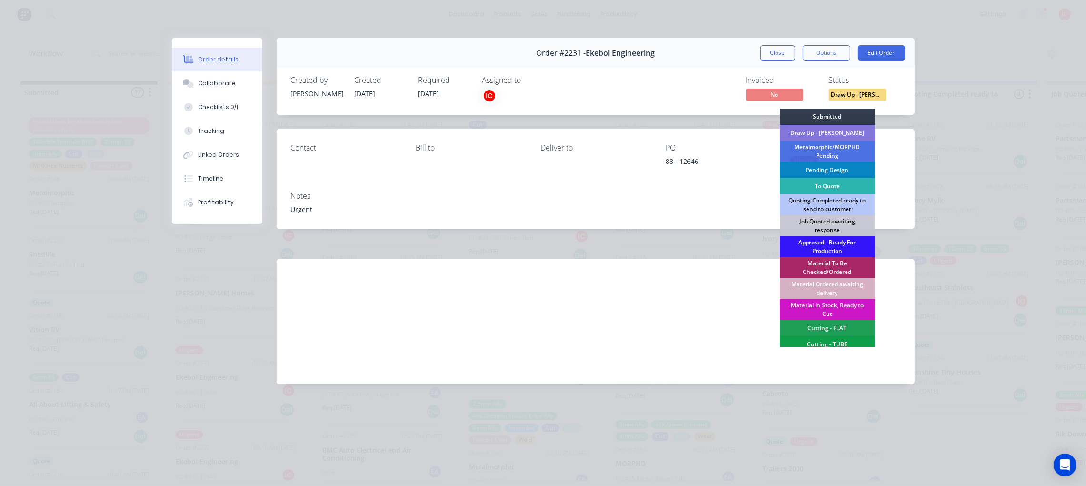
click at [846, 172] on div "Pending Design" at bounding box center [827, 170] width 95 height 16
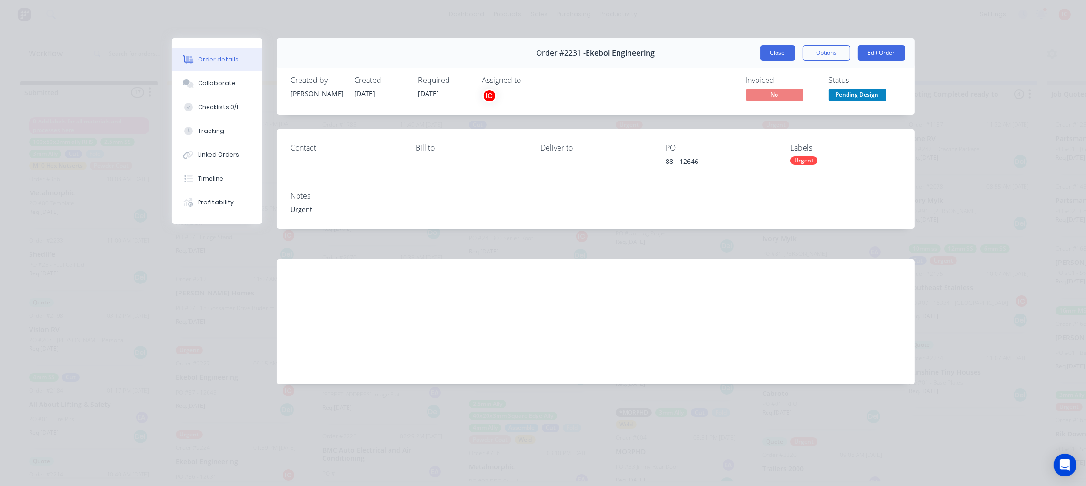
click at [766, 54] on button "Close" at bounding box center [777, 52] width 35 height 15
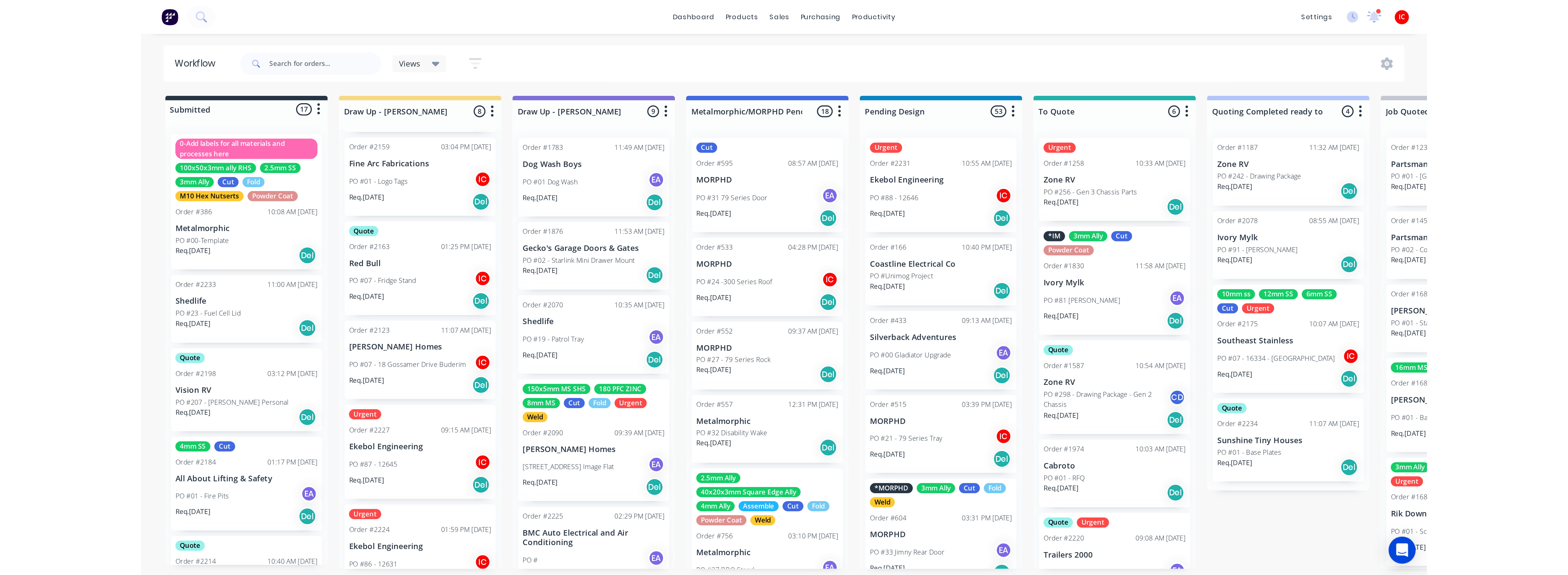
scroll to position [159, 0]
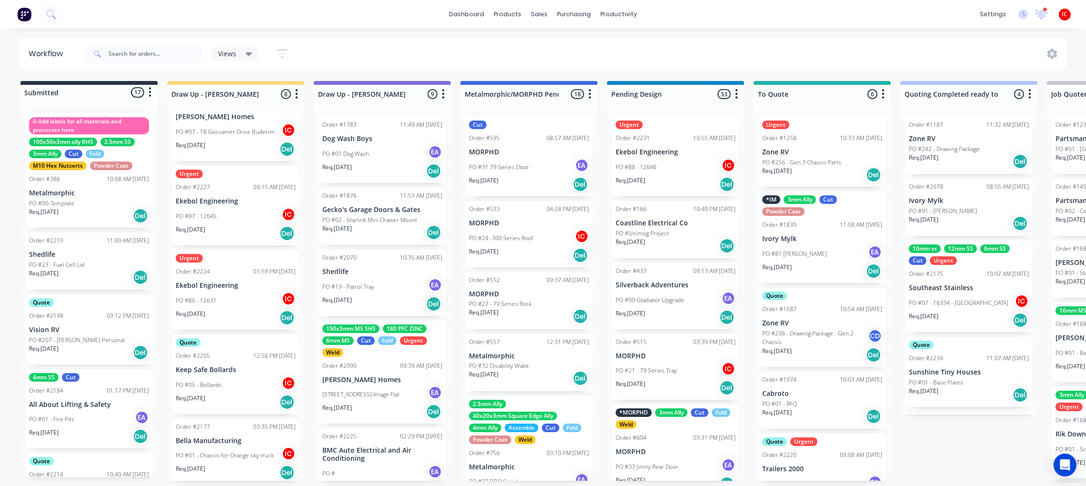
click at [226, 218] on div "PO #87 - 12645 IC" at bounding box center [236, 216] width 120 height 18
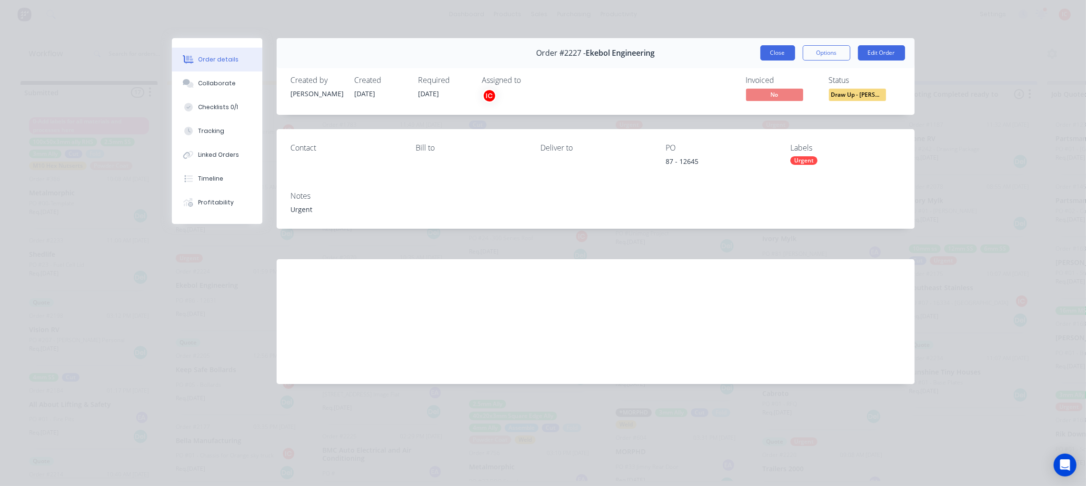
click at [784, 51] on button "Close" at bounding box center [777, 52] width 35 height 15
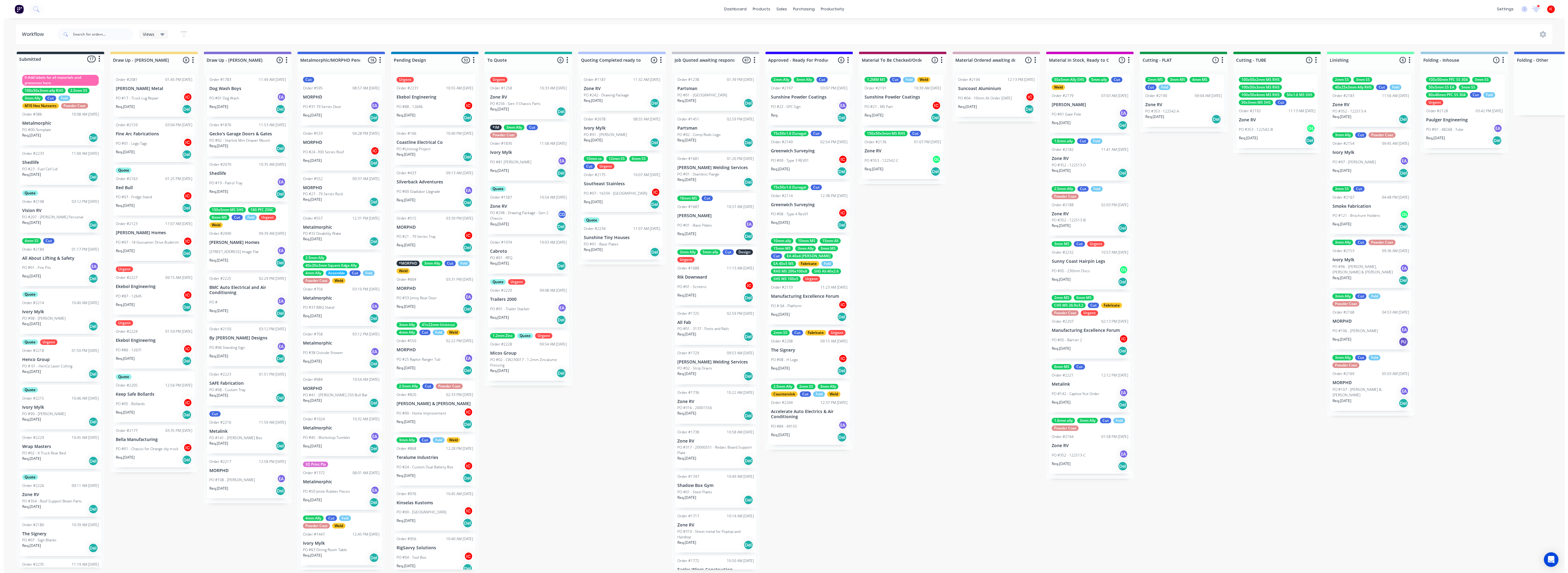
scroll to position [0, 0]
click at [98, 36] on input "text" at bounding box center [100, 34] width 60 height 12
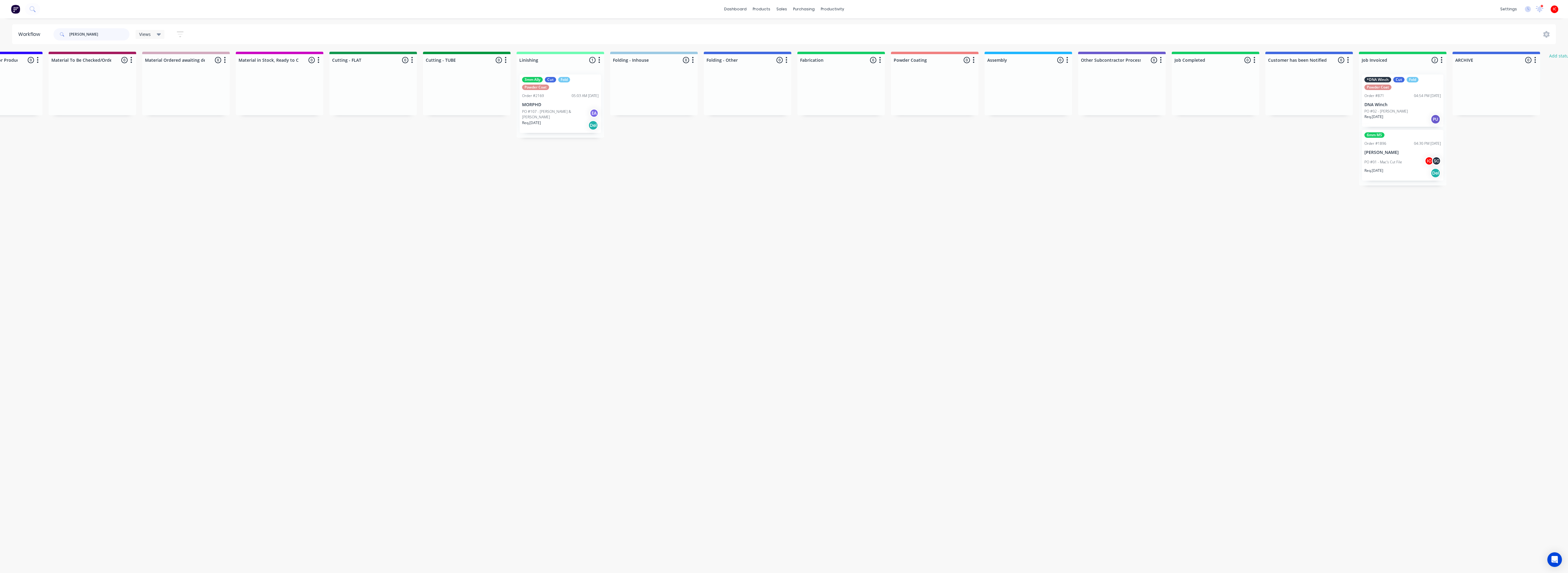
scroll to position [0, 837]
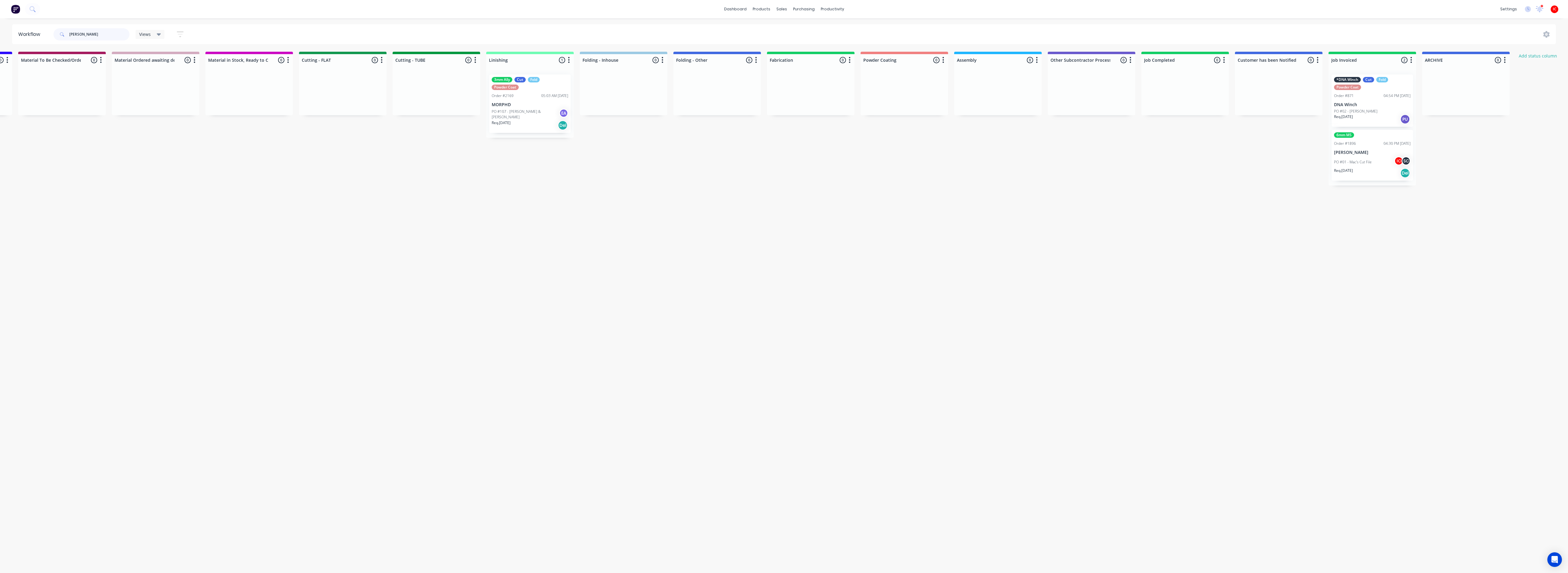
drag, startPoint x: 93, startPoint y: 32, endPoint x: 29, endPoint y: 31, distance: 64.0
click at [29, 31] on header "Workflow [PERSON_NAME] Views Save new view None (Default) edit [PERSON_NAME] ed…" at bounding box center [784, 34] width 1544 height 20
type input "manuf"
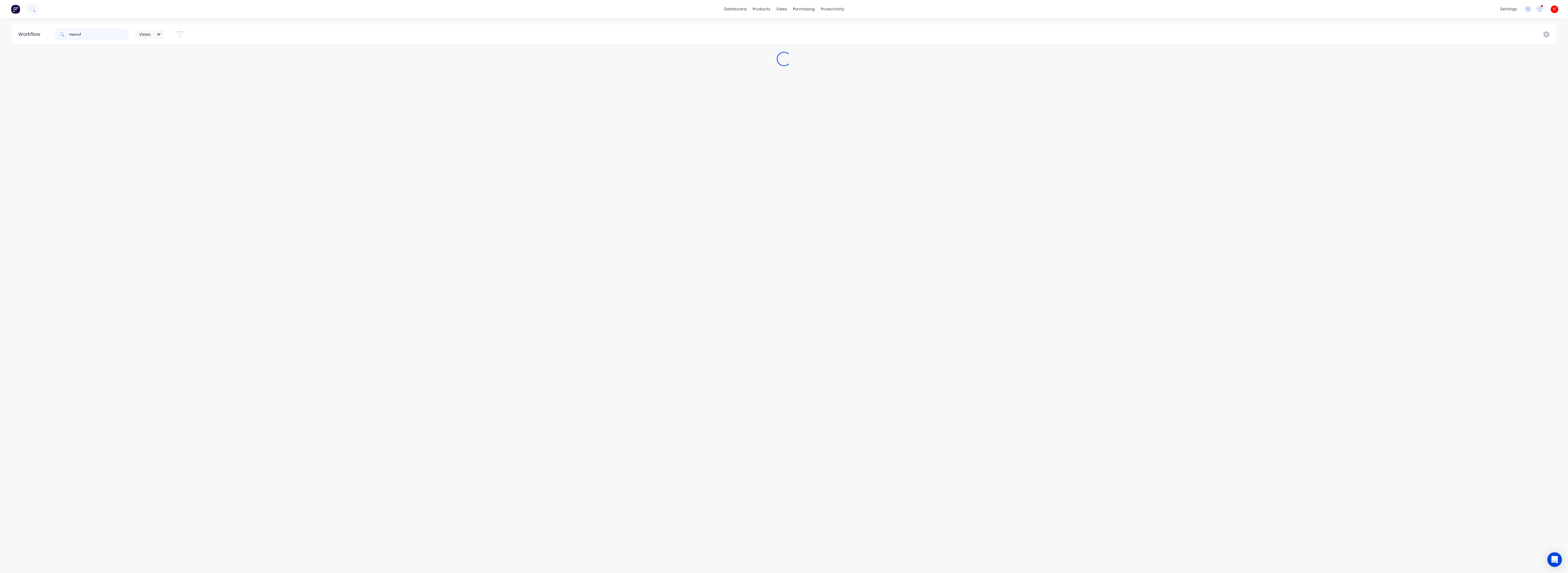
scroll to position [0, 0]
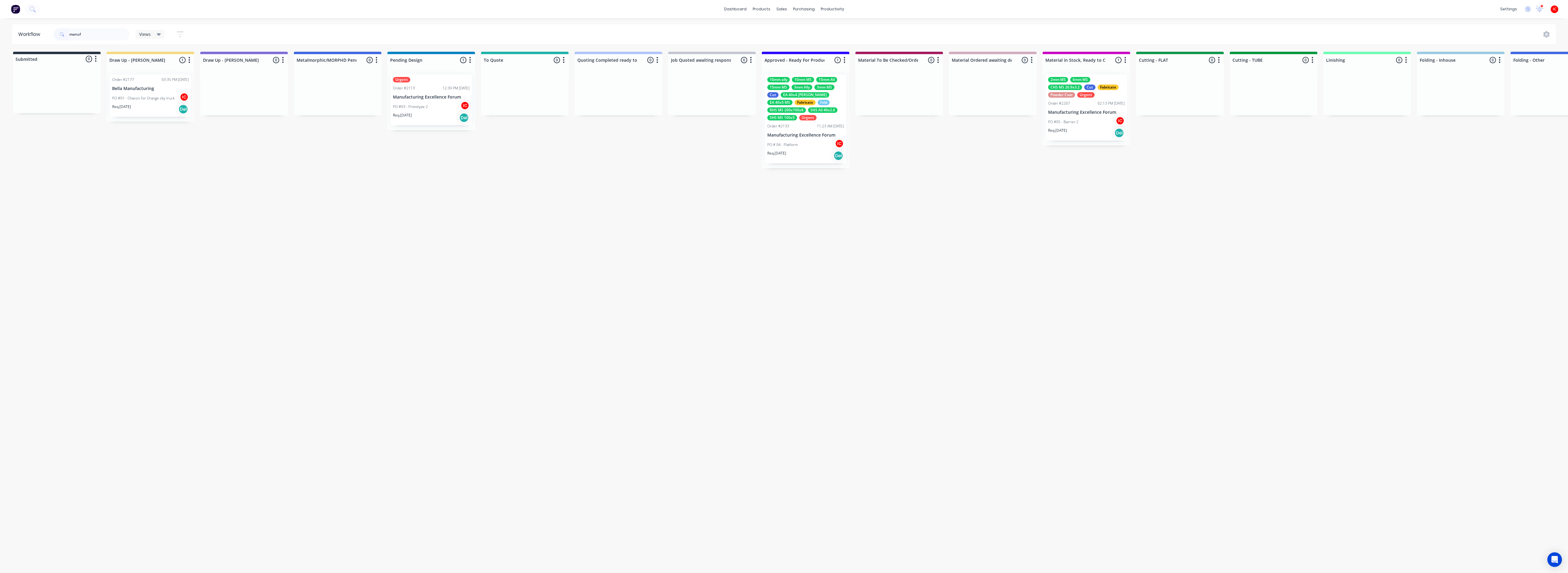
click at [810, 152] on div "Req. [DATE] Del" at bounding box center [806, 156] width 77 height 10
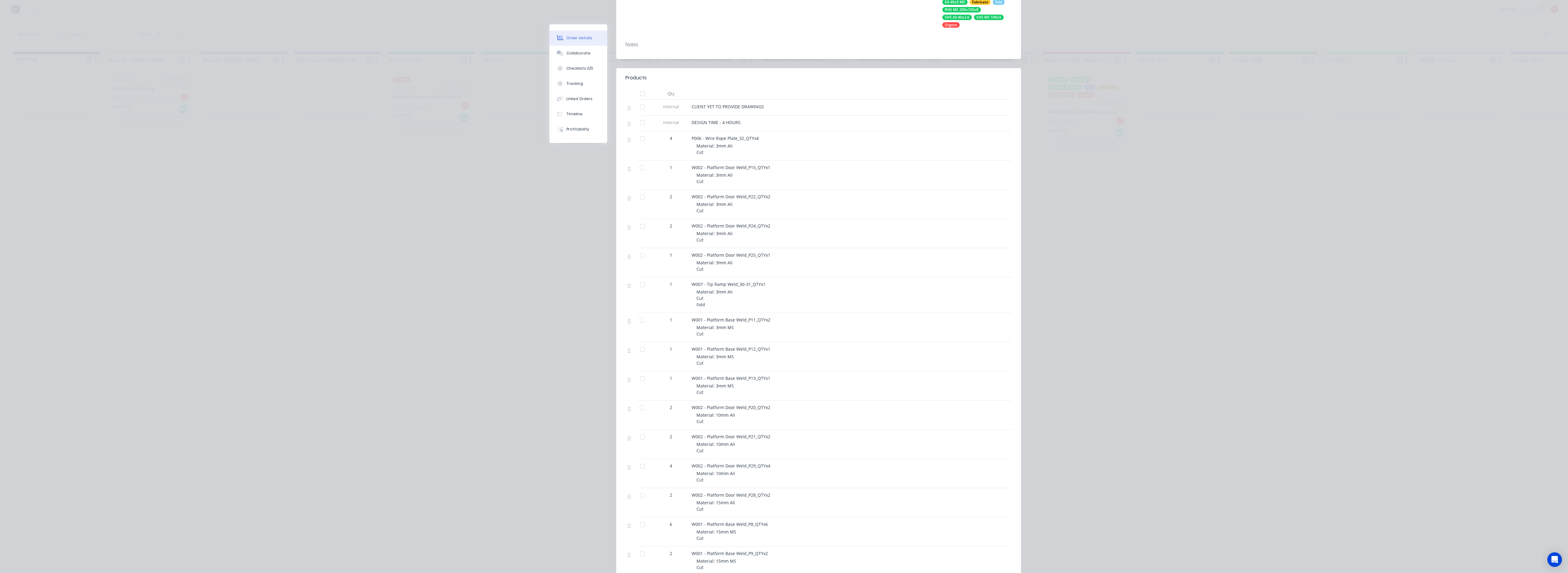
scroll to position [45, 0]
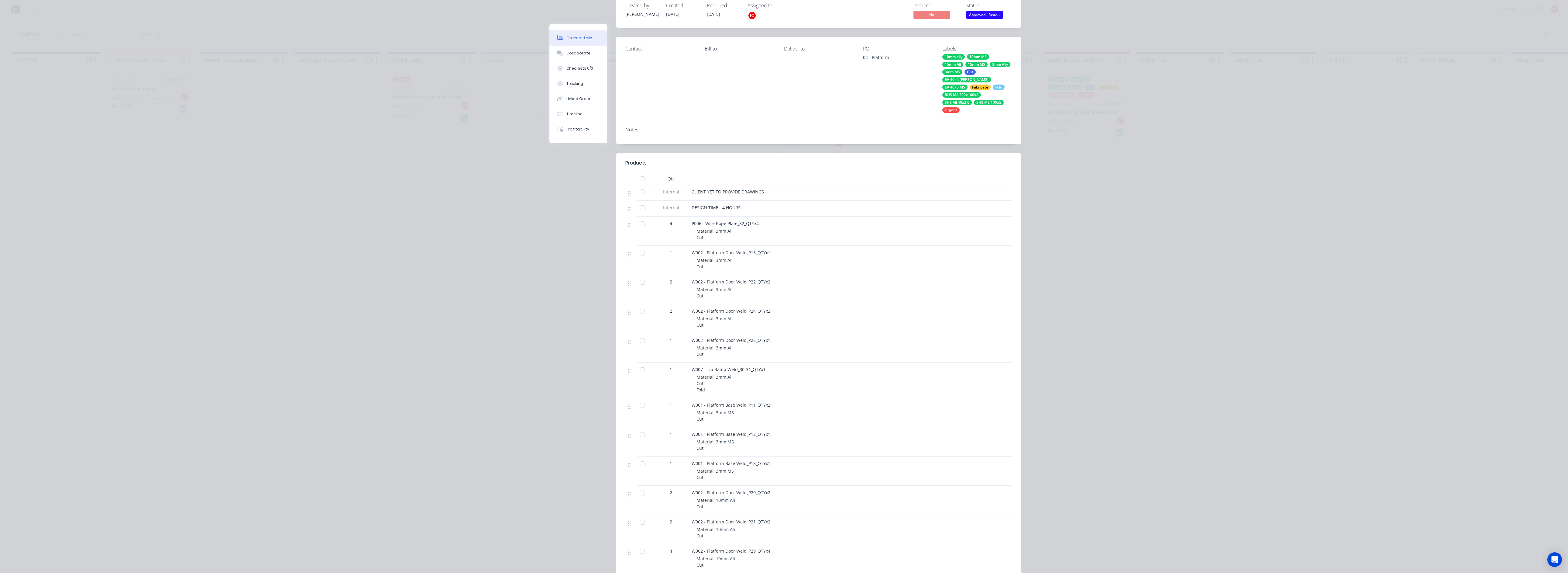
click at [1137, 266] on div "Order details Collaborate Checklists 0/0 Tracking Linked Orders Timeline Profit…" at bounding box center [784, 286] width 1568 height 573
click at [1161, 160] on div "Order details Collaborate Checklists 0/0 Tracking Linked Orders Timeline Profit…" at bounding box center [784, 286] width 1568 height 573
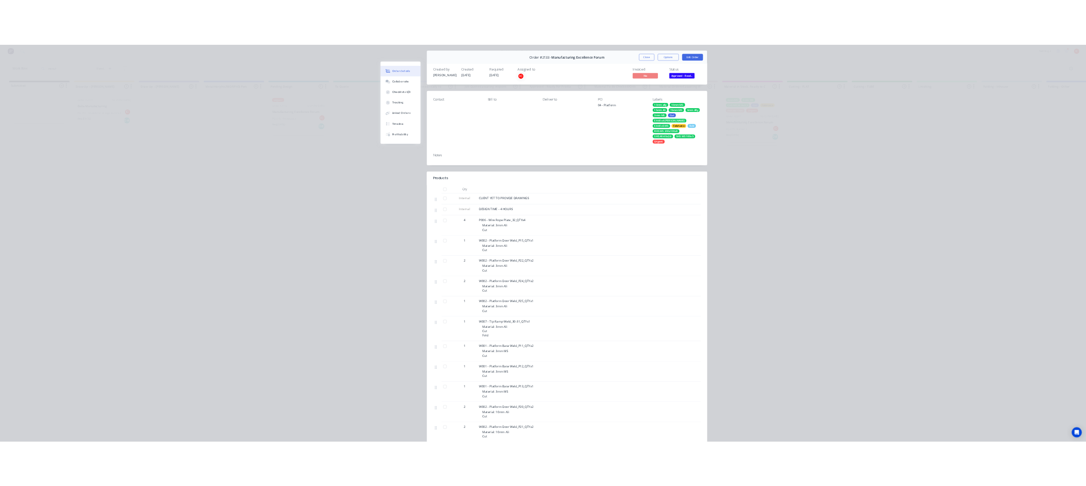
scroll to position [0, 0]
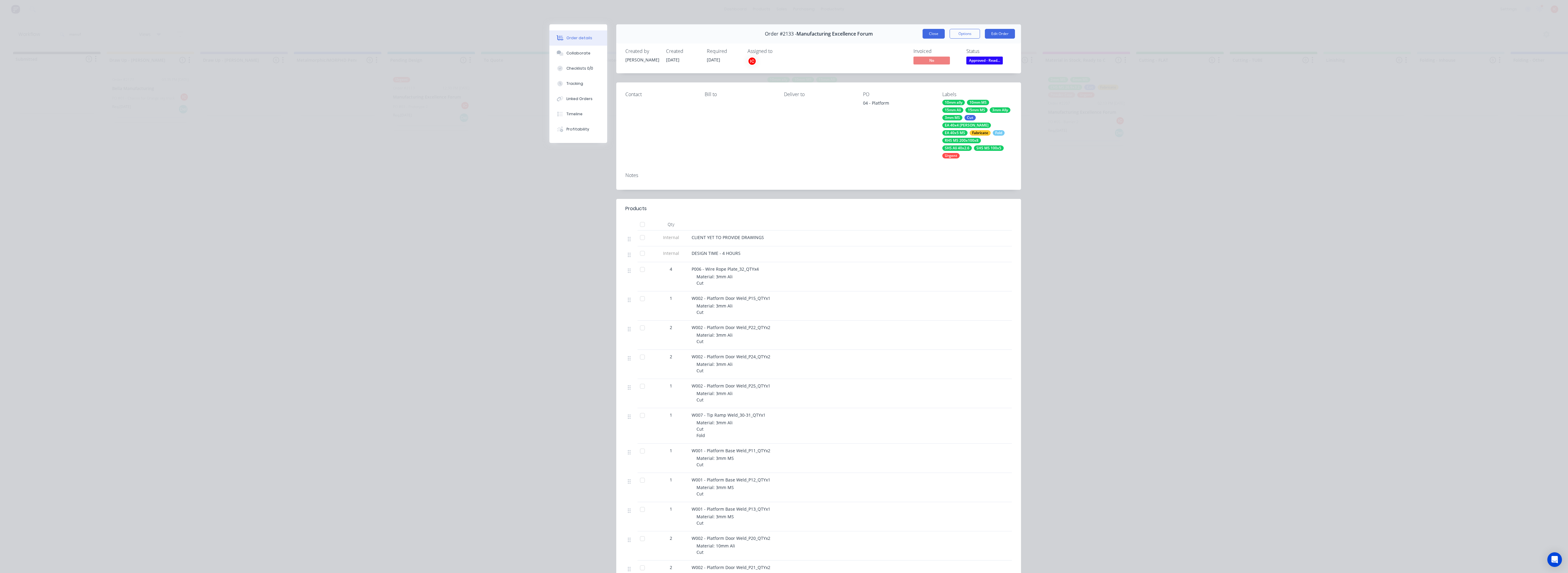
click at [926, 33] on button "Close" at bounding box center [933, 33] width 22 height 10
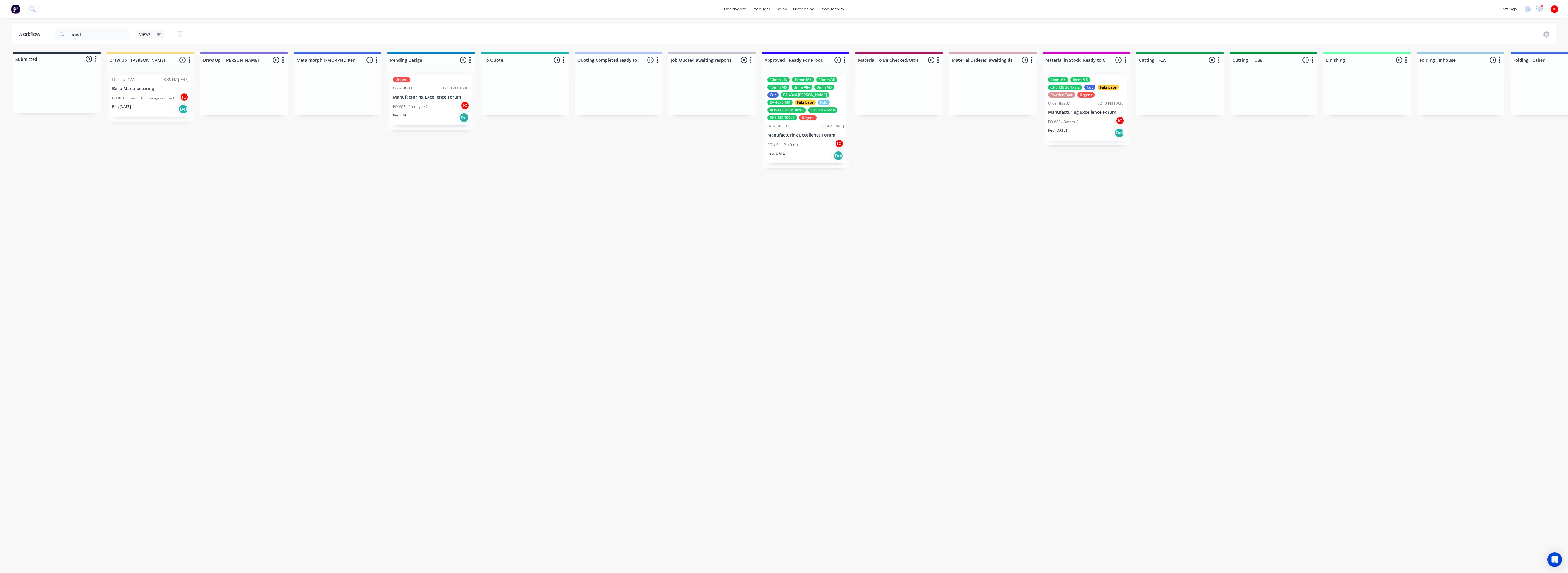
click at [464, 253] on div "Workflow manuf Views Save new view None (Default) edit [PERSON_NAME] edit [PERS…" at bounding box center [784, 293] width 1568 height 537
drag, startPoint x: 93, startPoint y: 37, endPoint x: 45, endPoint y: 29, distance: 48.7
click at [45, 29] on header "Workflow manuf Views Save new view None (Default) edit [PERSON_NAME] edit [PERS…" at bounding box center [784, 34] width 1544 height 20
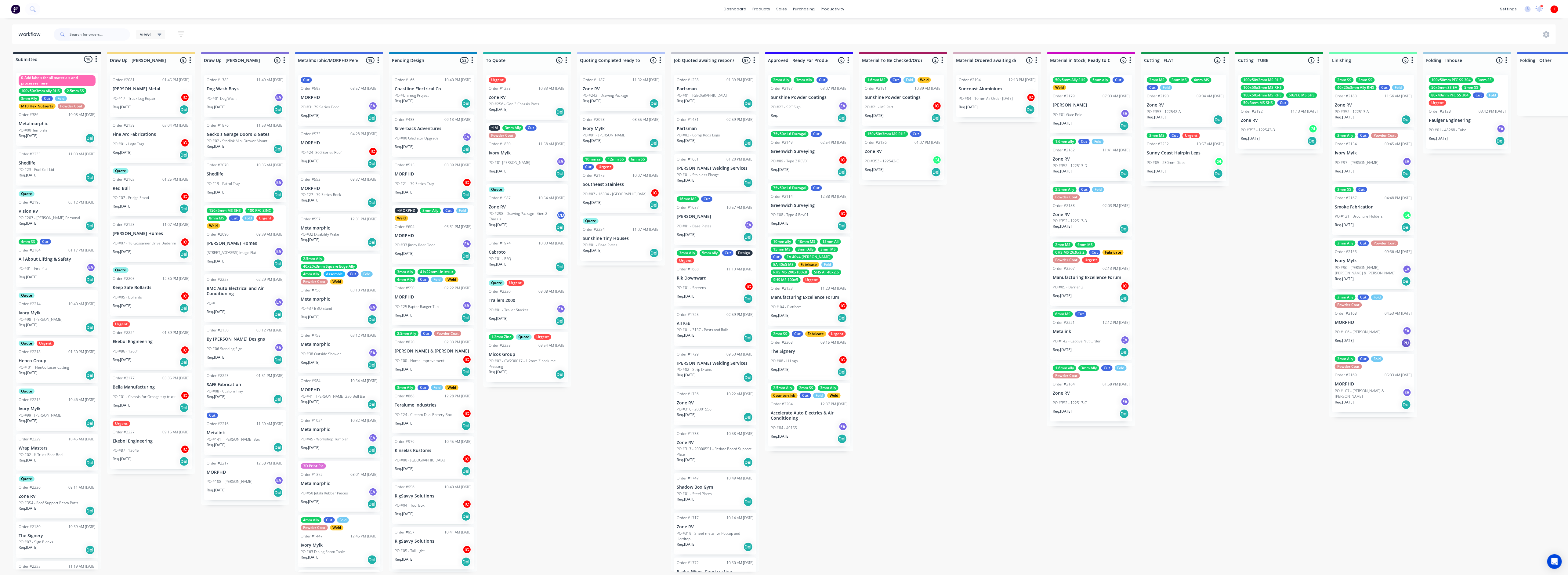
click at [159, 431] on div "PO #87 - 12645 IC" at bounding box center [151, 451] width 77 height 12
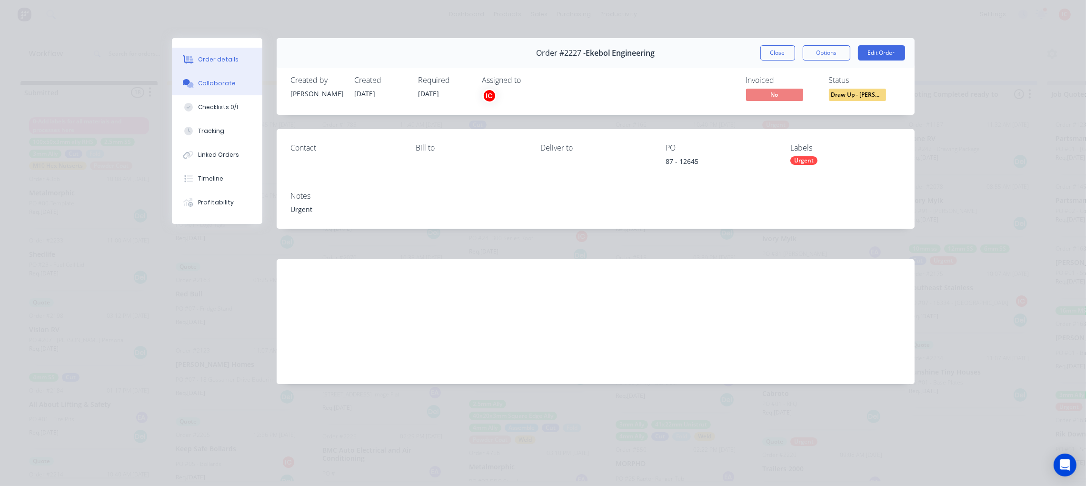
click at [221, 88] on button "Collaborate" at bounding box center [217, 83] width 90 height 24
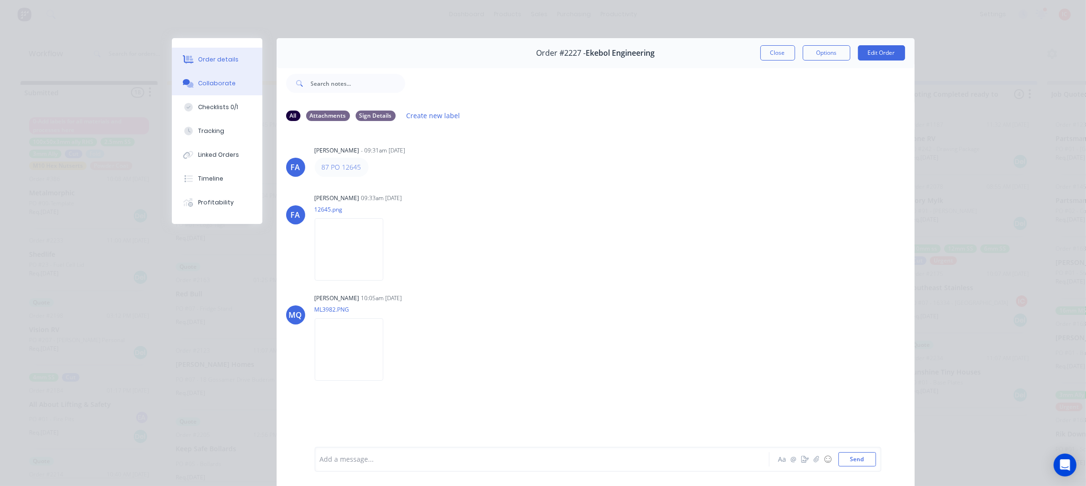
click at [216, 59] on div "Order details" at bounding box center [218, 59] width 40 height 9
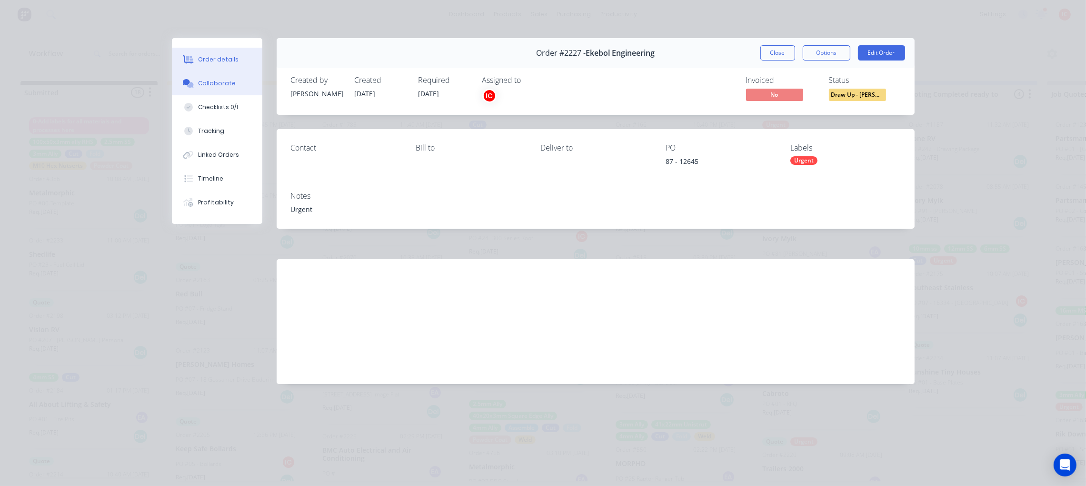
click at [217, 76] on button "Collaborate" at bounding box center [217, 83] width 90 height 24
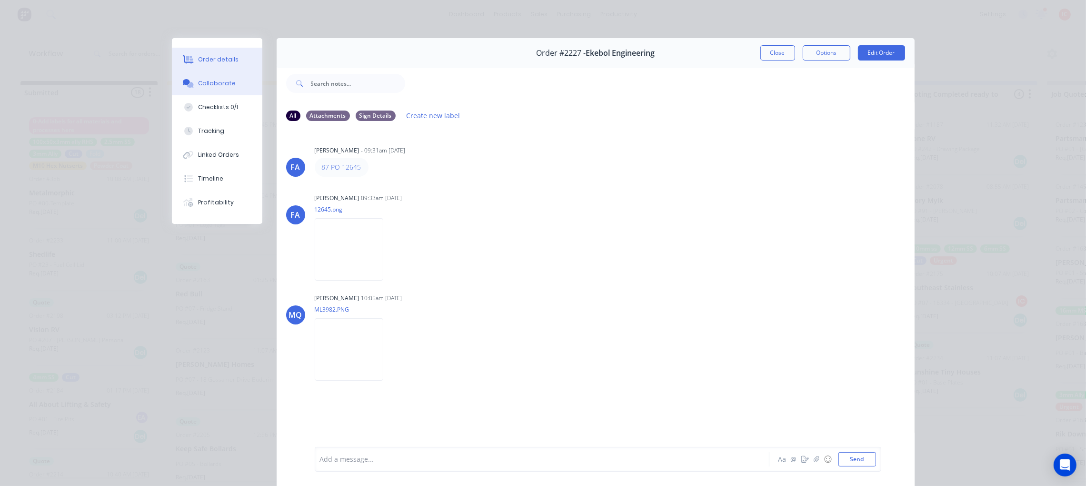
click at [219, 58] on div "Order details" at bounding box center [218, 59] width 40 height 9
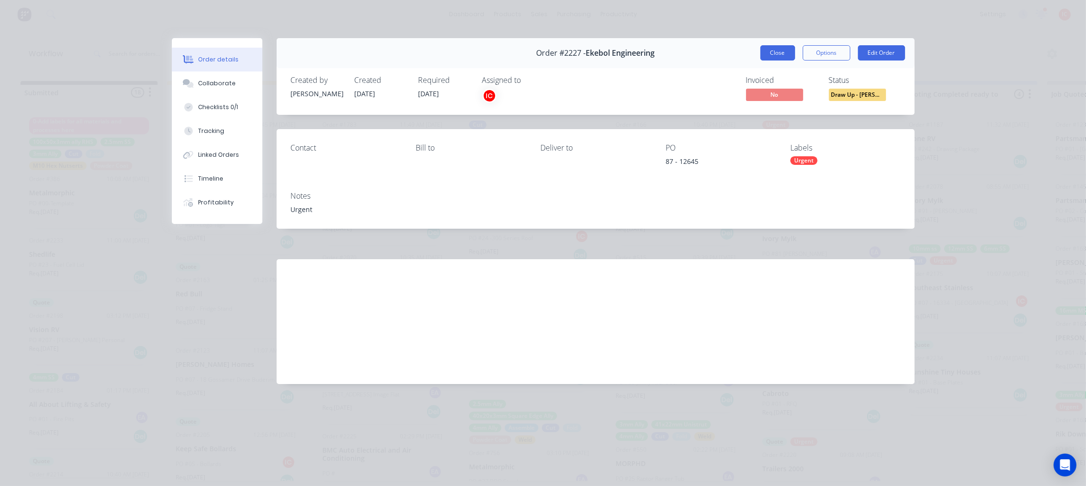
click at [767, 50] on button "Close" at bounding box center [777, 52] width 35 height 15
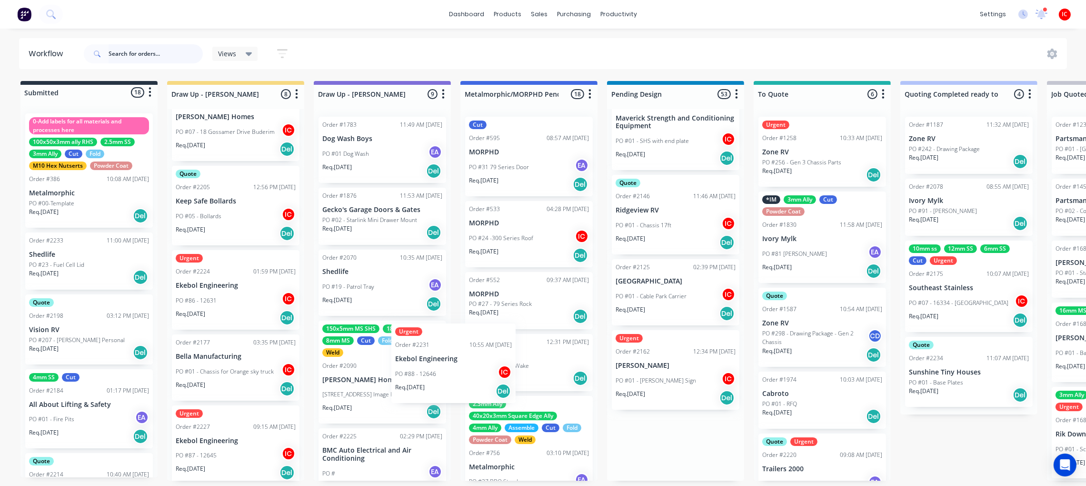
scroll to position [3, 0]
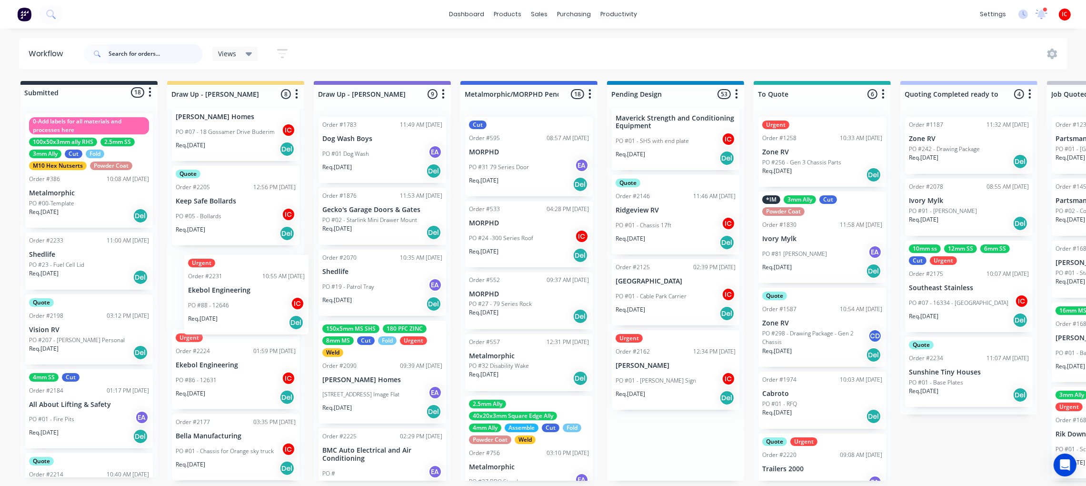
drag, startPoint x: 691, startPoint y: 442, endPoint x: 239, endPoint y: 281, distance: 479.2
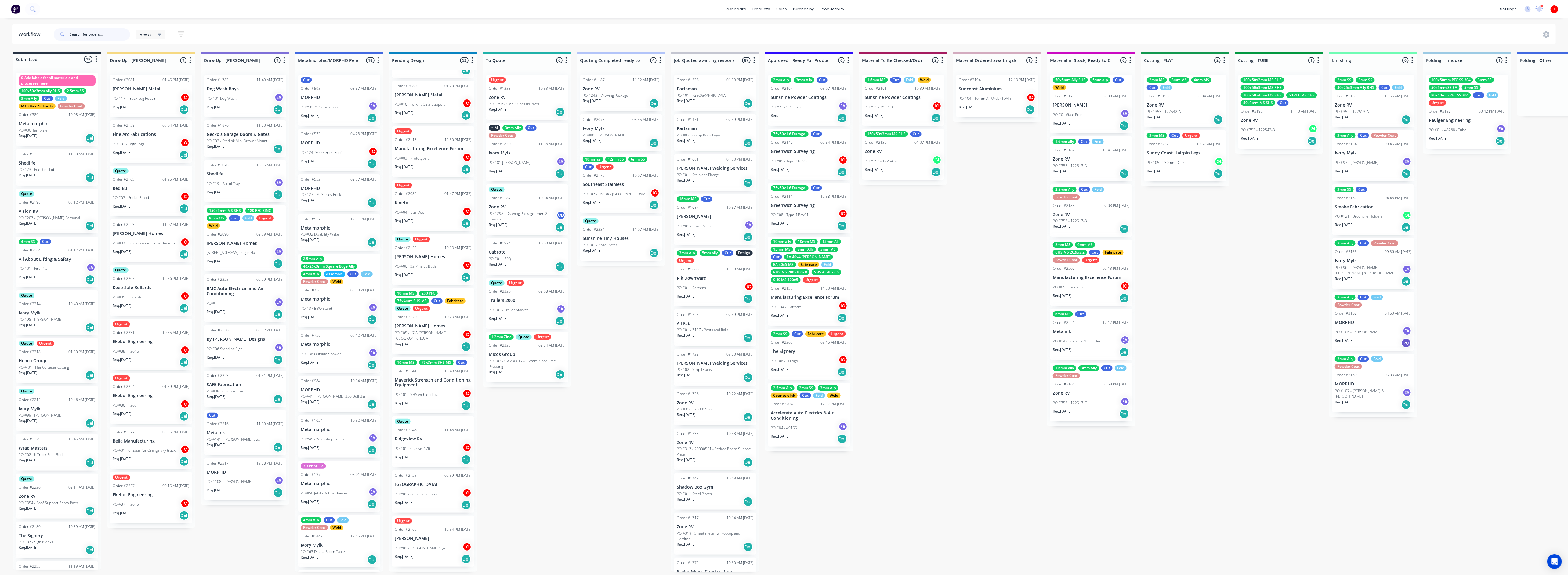
scroll to position [2065, 0]
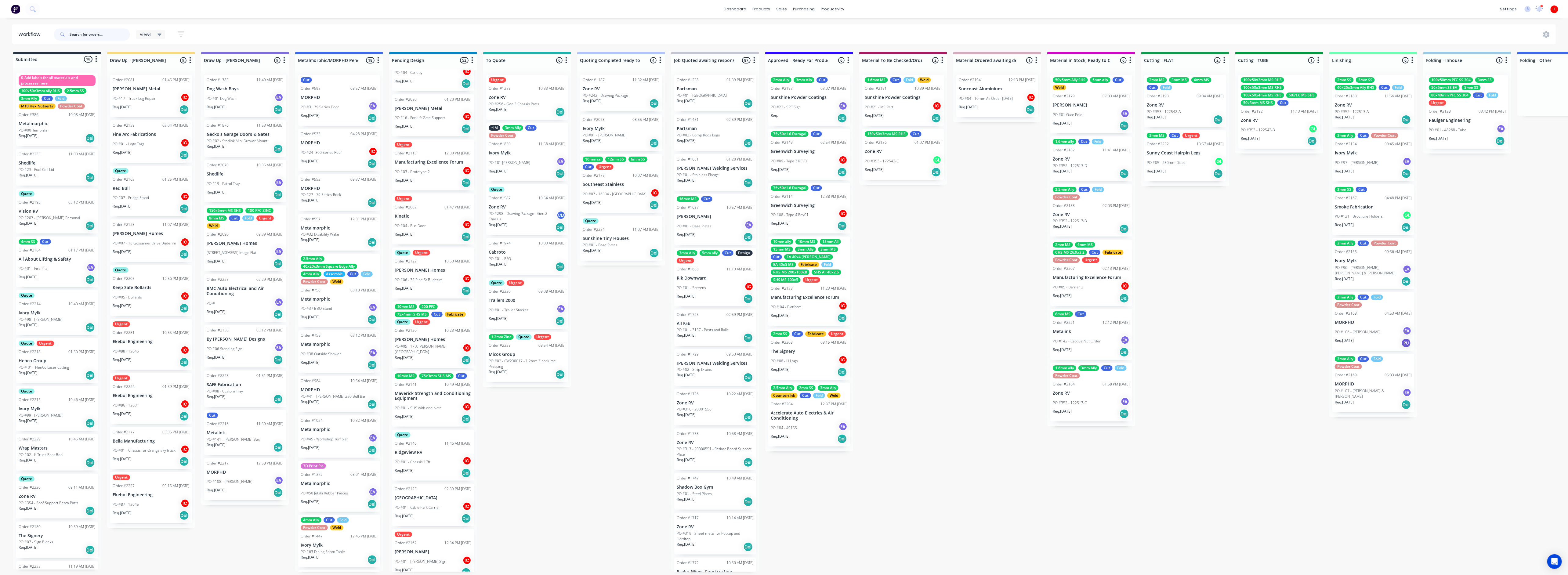
click at [109, 32] on input "text" at bounding box center [100, 34] width 60 height 12
type input "the sign"
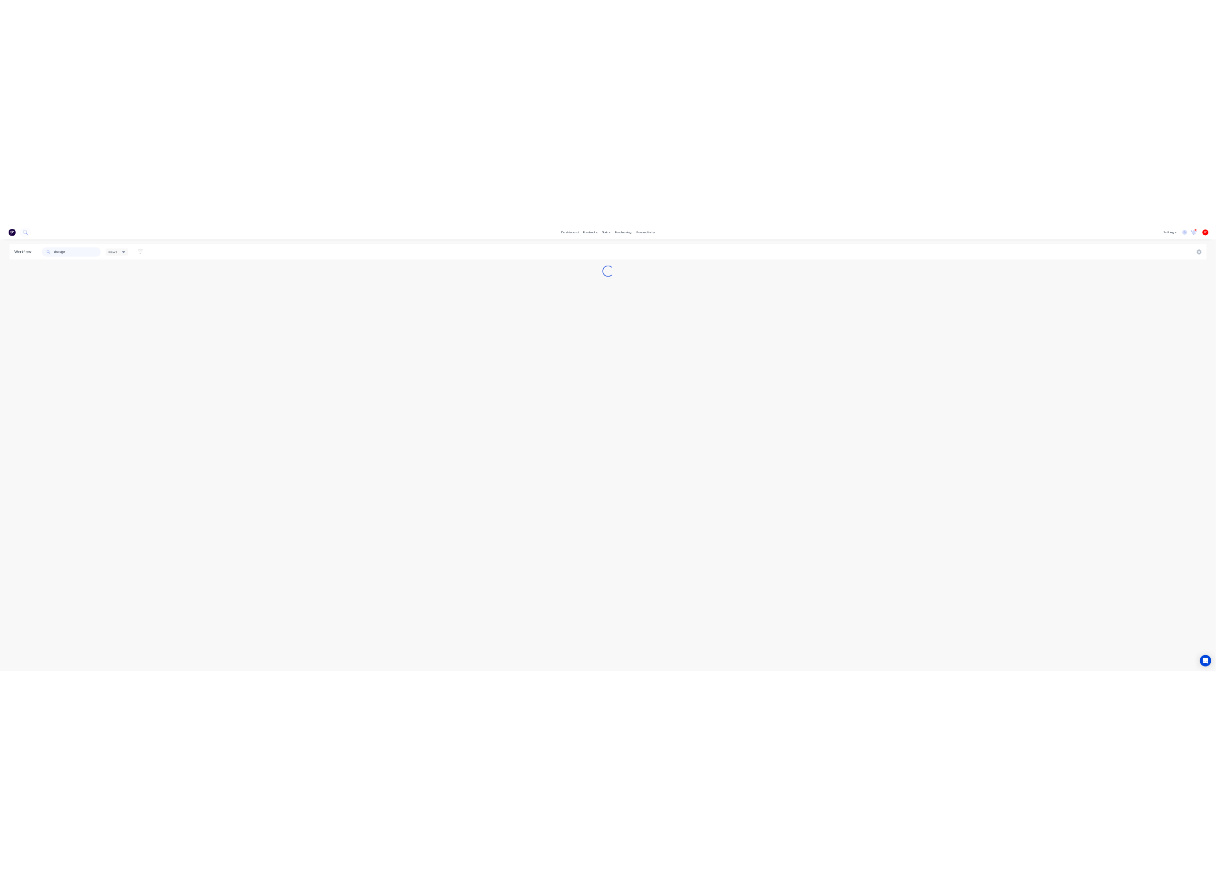
scroll to position [0, 0]
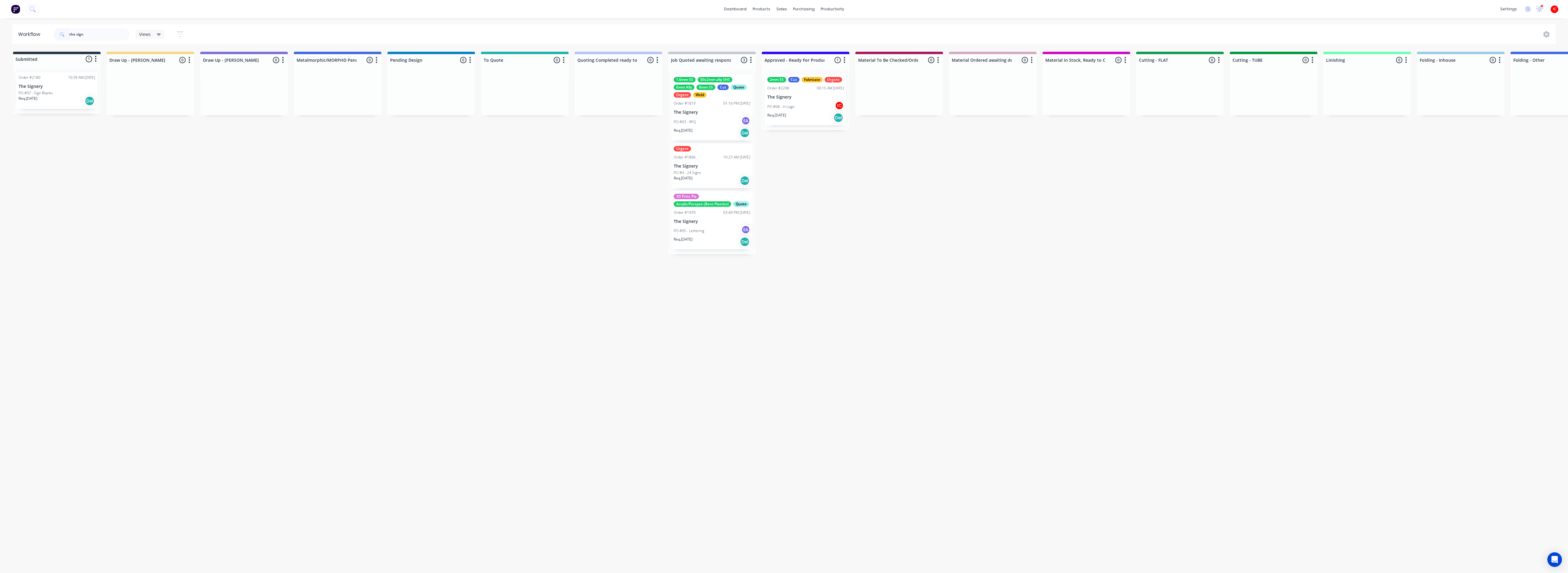
click at [818, 117] on div "Req. [DATE] Del" at bounding box center [806, 118] width 77 height 10
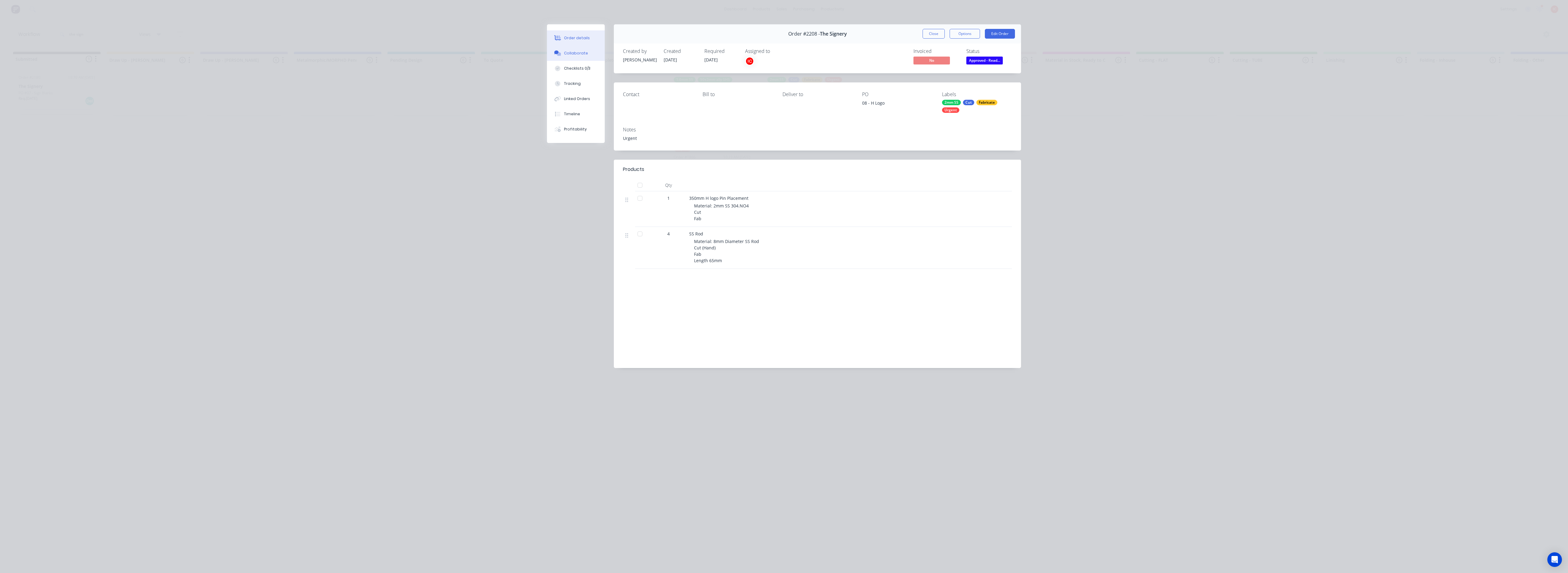
click at [585, 56] on button "Collaborate" at bounding box center [576, 53] width 57 height 15
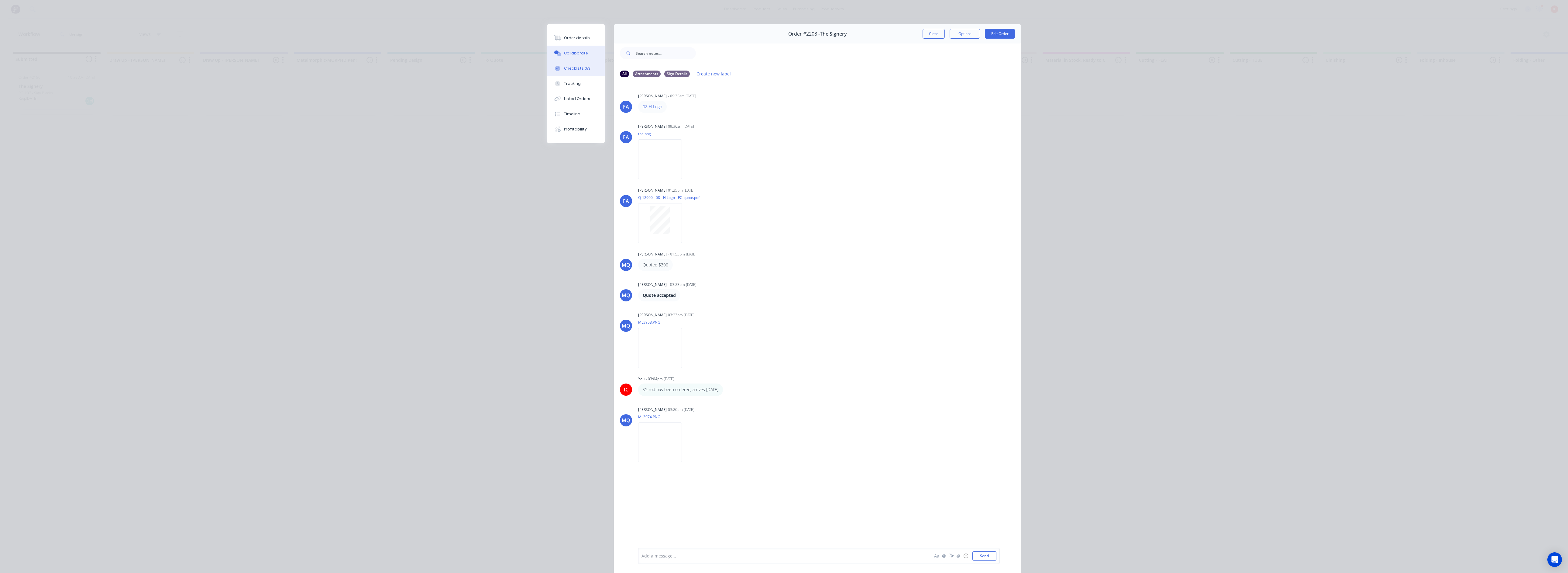
click at [573, 66] on div "Checklists 0/3" at bounding box center [577, 68] width 26 height 6
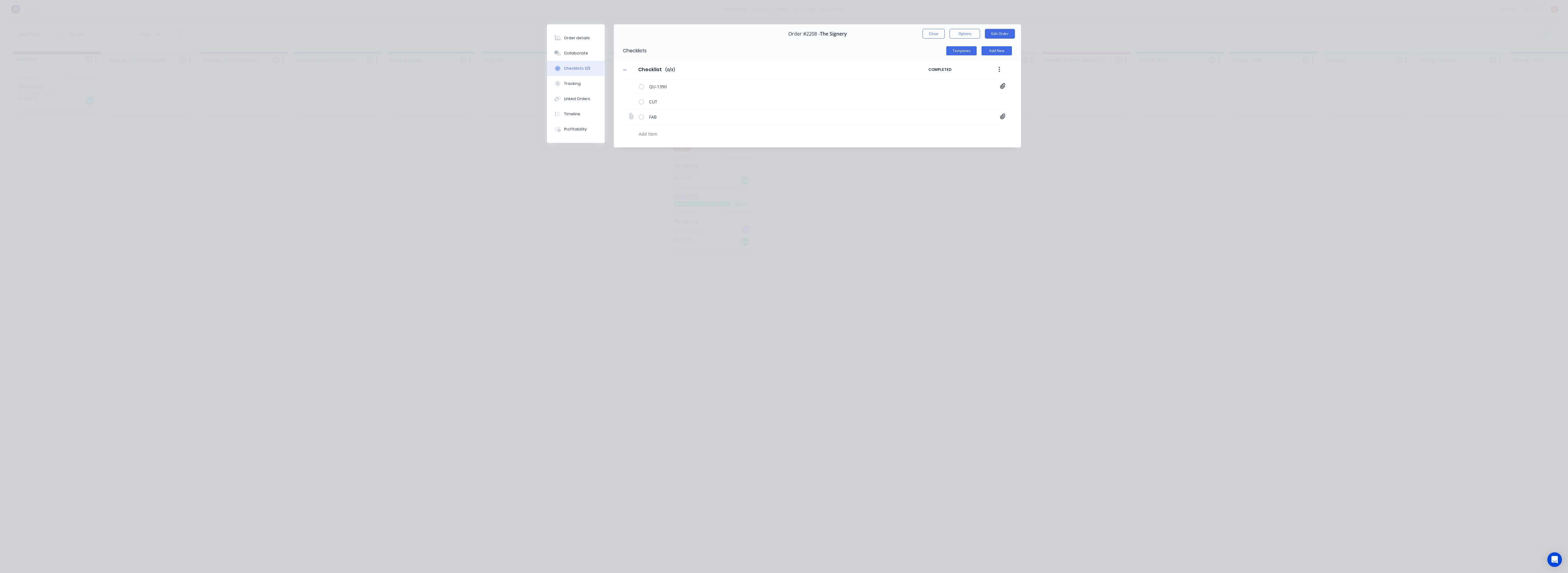
click at [1002, 115] on icon at bounding box center [1003, 116] width 5 height 6
click at [1043, 130] on link "The Signery_08 H_Welding Information.pdf" at bounding box center [1052, 130] width 71 height 6
click at [931, 33] on button "Close" at bounding box center [933, 33] width 22 height 10
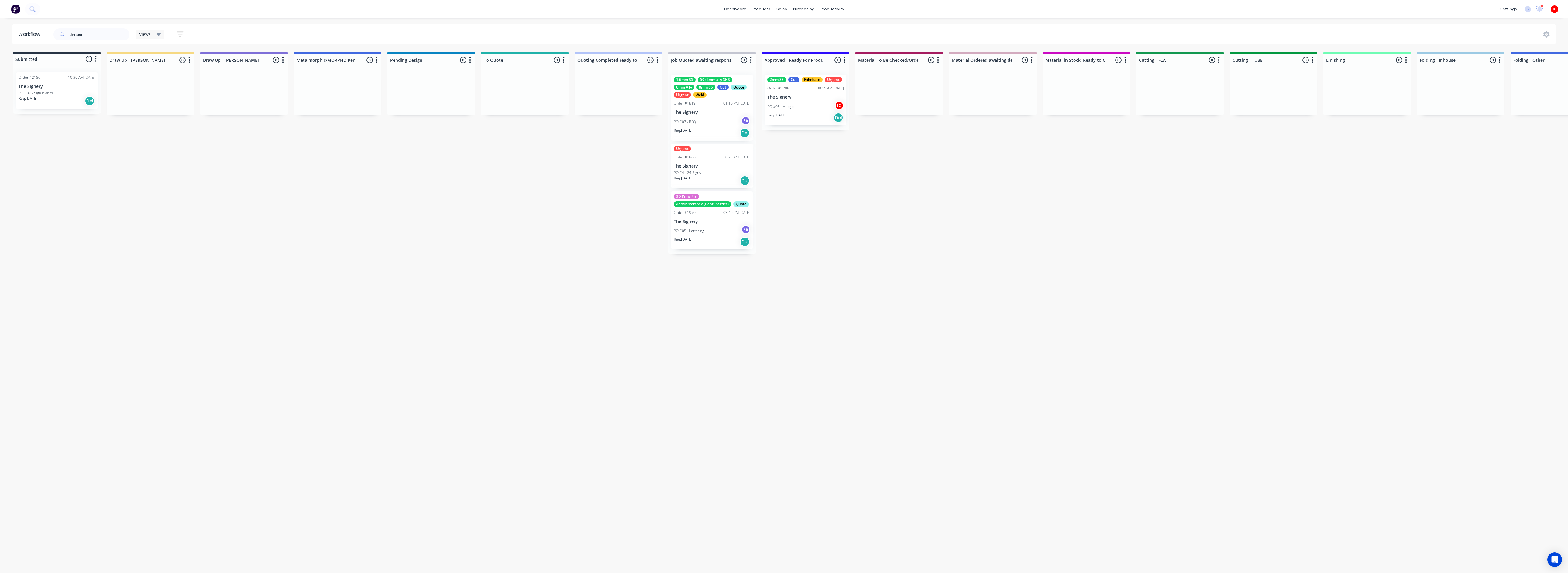
click at [547, 288] on div "Workflow the sign Views Save new view None (Default) edit [PERSON_NAME] edit [P…" at bounding box center [784, 293] width 1568 height 537
drag, startPoint x: 93, startPoint y: 34, endPoint x: 61, endPoint y: 36, distance: 32.1
click at [61, 36] on div "the sign" at bounding box center [91, 34] width 76 height 12
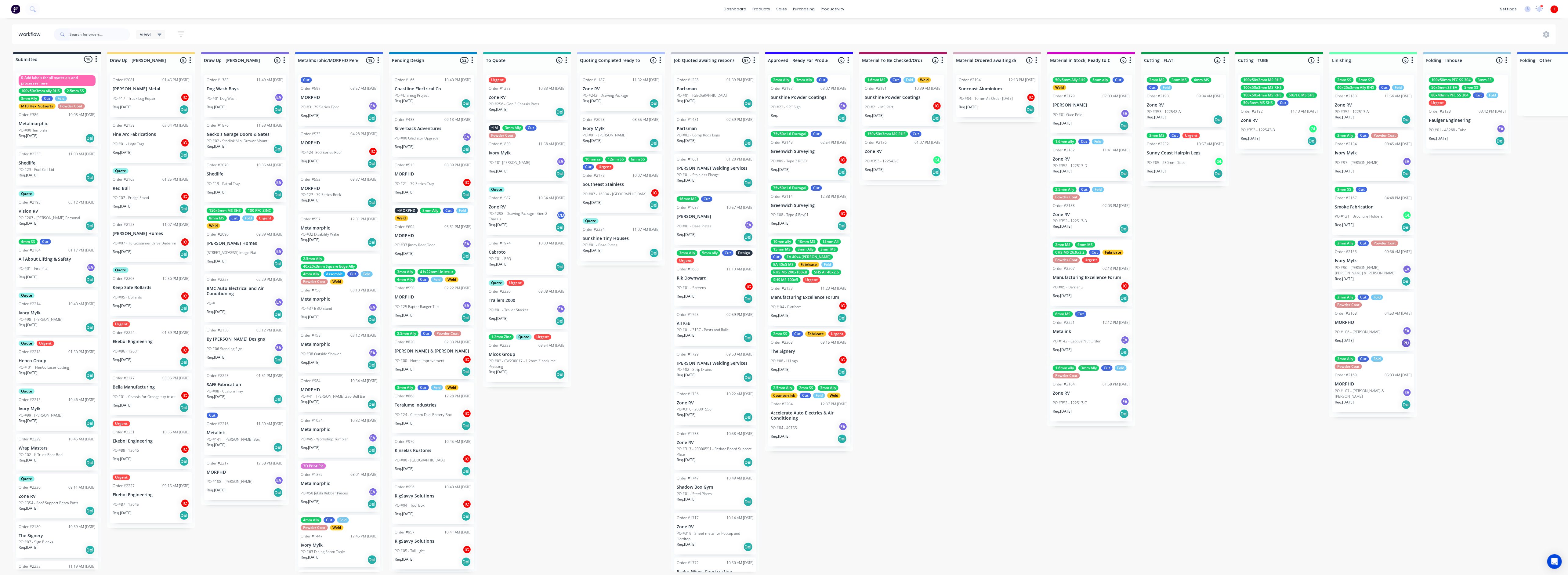
click at [156, 431] on div "PO #88 - 12646 IC" at bounding box center [151, 451] width 77 height 12
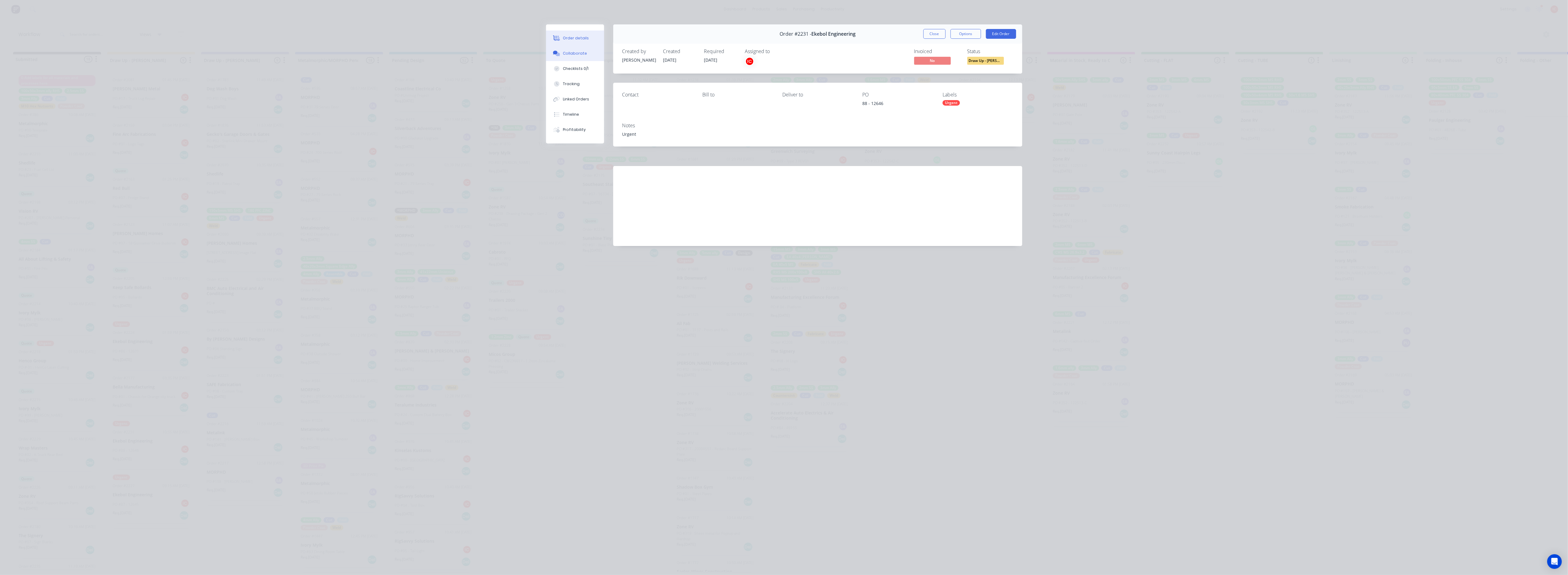
click at [577, 53] on div "Collaborate" at bounding box center [575, 53] width 24 height 6
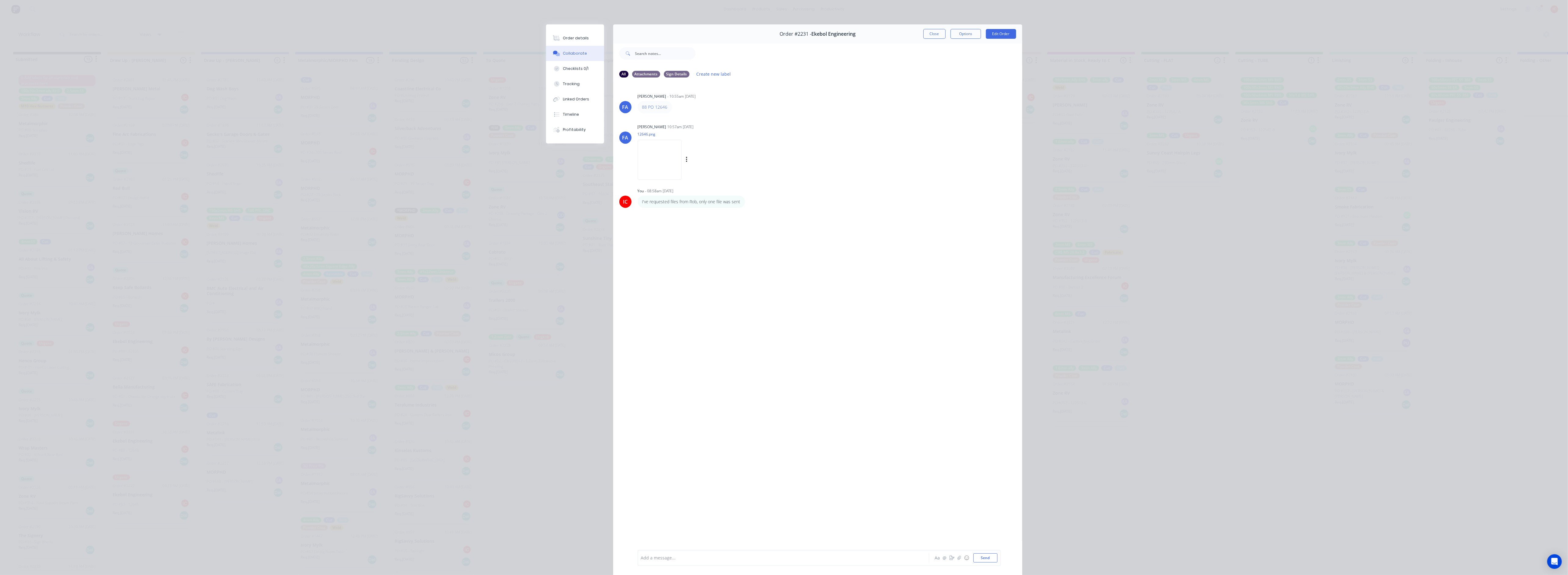
click at [677, 159] on img at bounding box center [659, 160] width 44 height 40
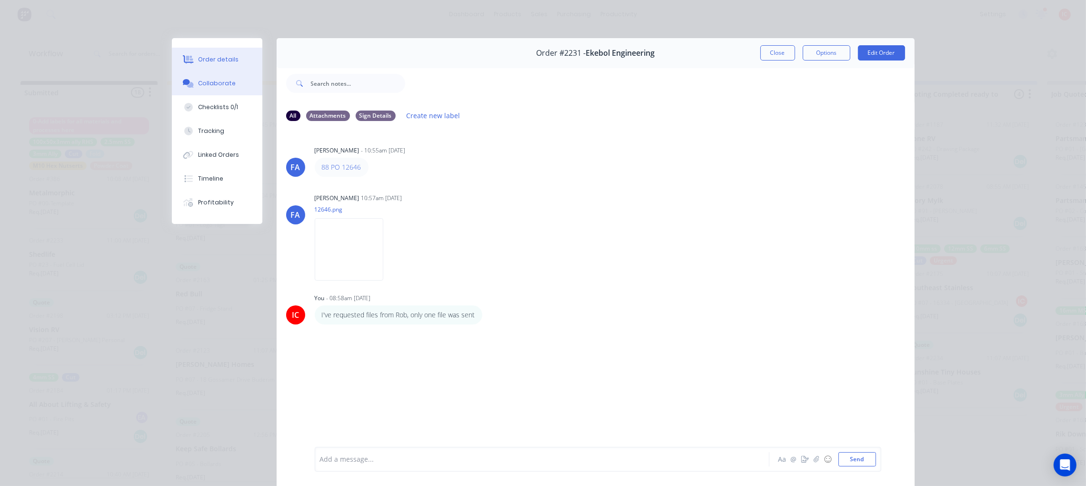
click at [212, 60] on div "Order details" at bounding box center [218, 59] width 40 height 9
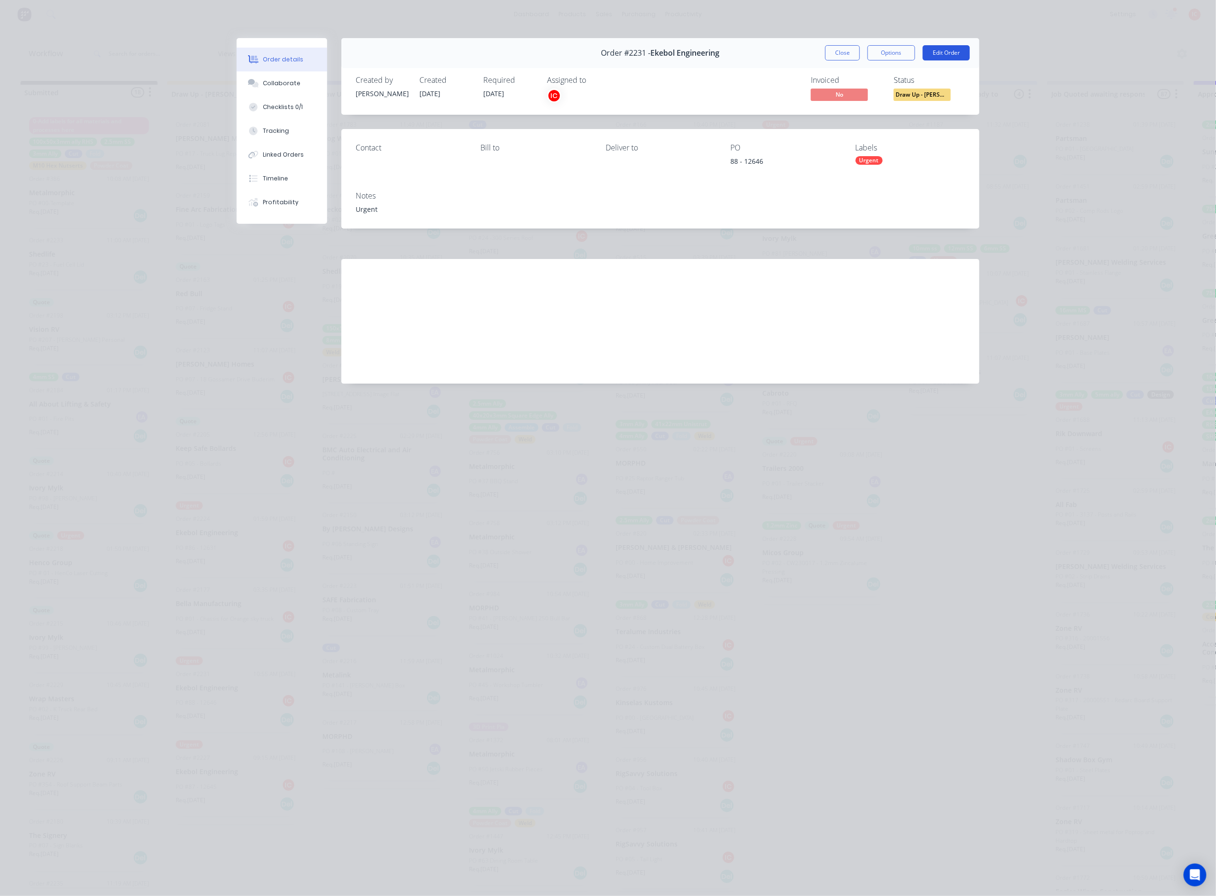
click at [936, 56] on button "Edit Order" at bounding box center [946, 52] width 47 height 15
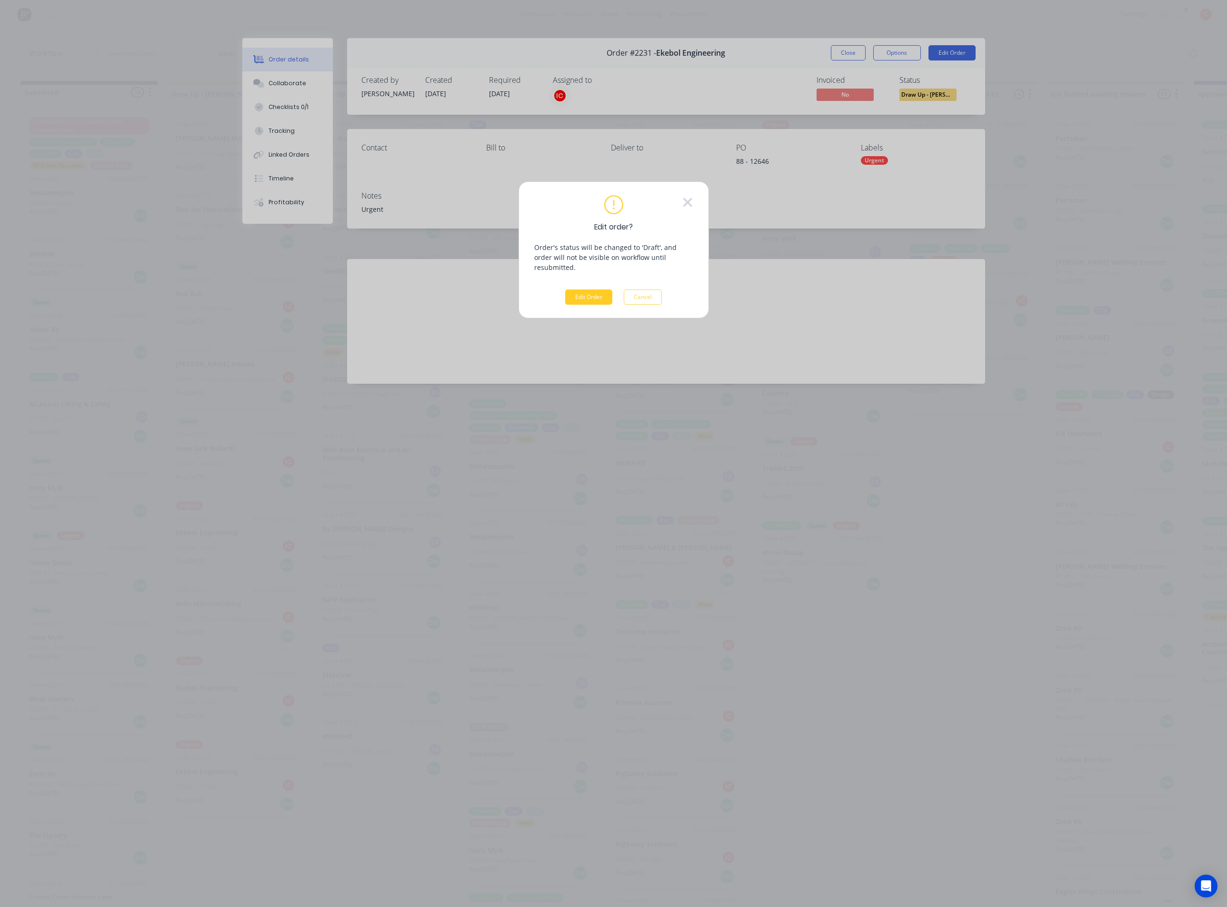
click at [592, 289] on button "Edit Order" at bounding box center [588, 296] width 47 height 15
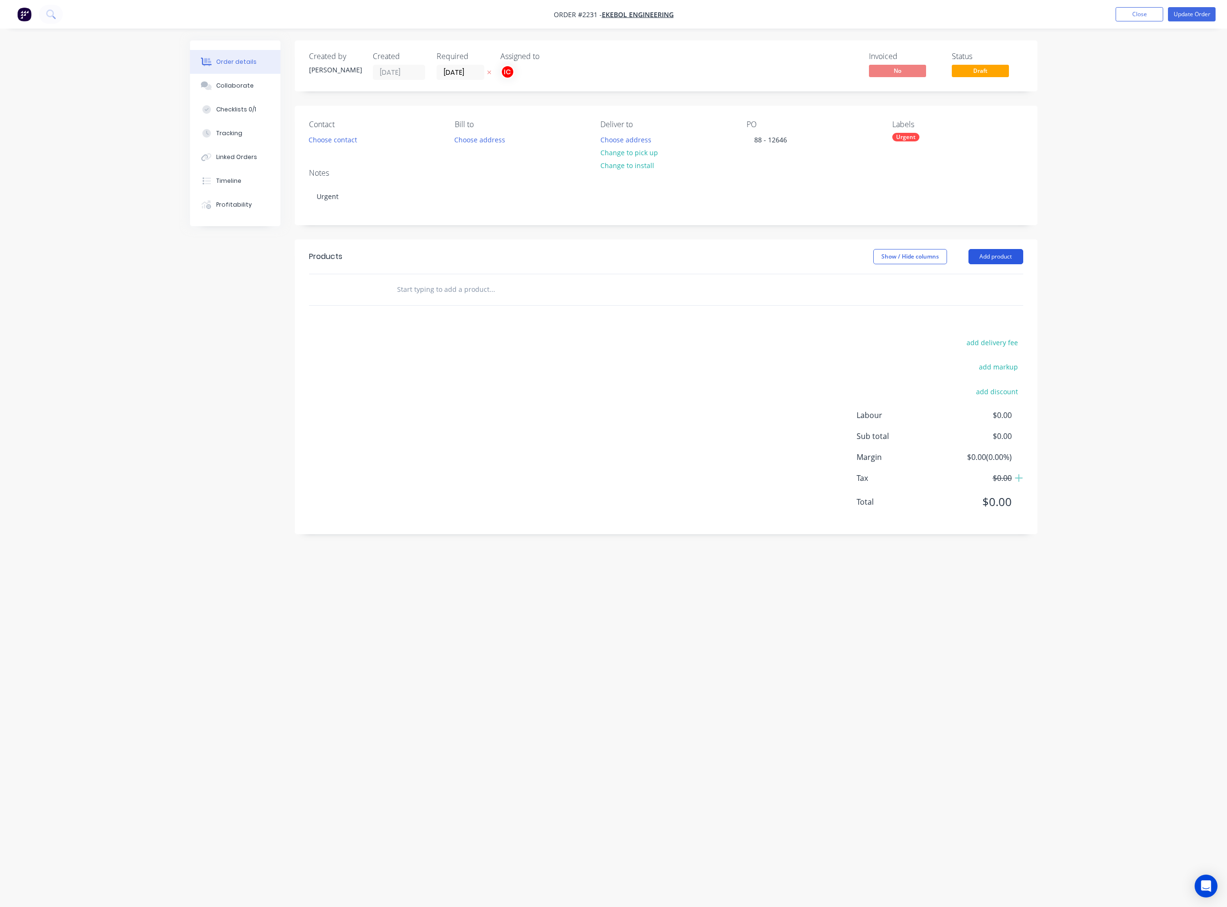
click at [1002, 258] on button "Add product" at bounding box center [995, 256] width 55 height 15
click at [984, 298] on div "Basic product" at bounding box center [977, 300] width 73 height 14
click at [445, 304] on div at bounding box center [428, 305] width 79 height 14
paste div
click at [413, 327] on div at bounding box center [445, 321] width 97 height 14
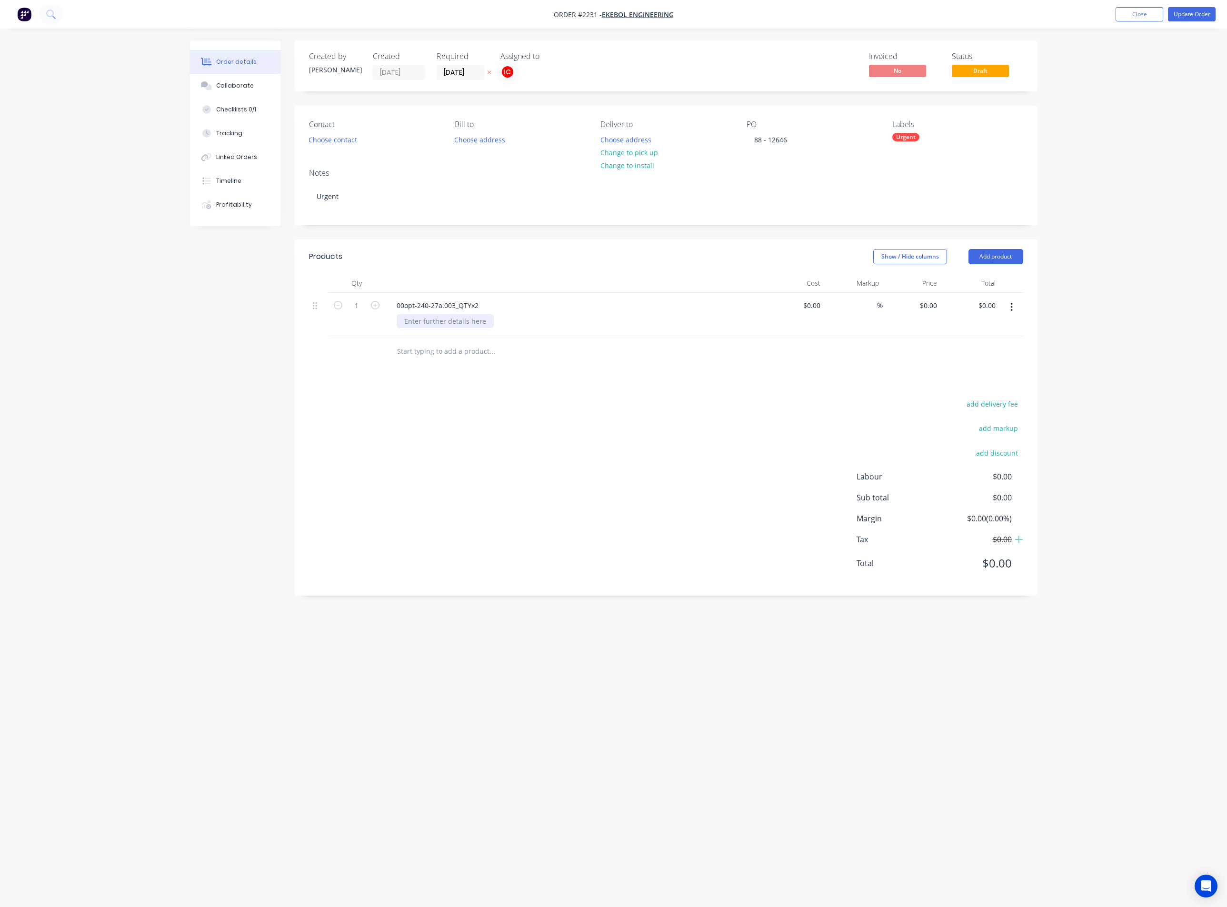
click at [415, 326] on div at bounding box center [445, 321] width 97 height 14
click at [604, 318] on div "Material: RHS MS 75x50x6 Cut" at bounding box center [580, 326] width 366 height 24
click at [1012, 310] on icon "button" at bounding box center [1012, 307] width 2 height 9
click at [966, 355] on div "Duplicate" at bounding box center [977, 351] width 73 height 14
click at [1010, 363] on icon "button" at bounding box center [1011, 360] width 2 height 10
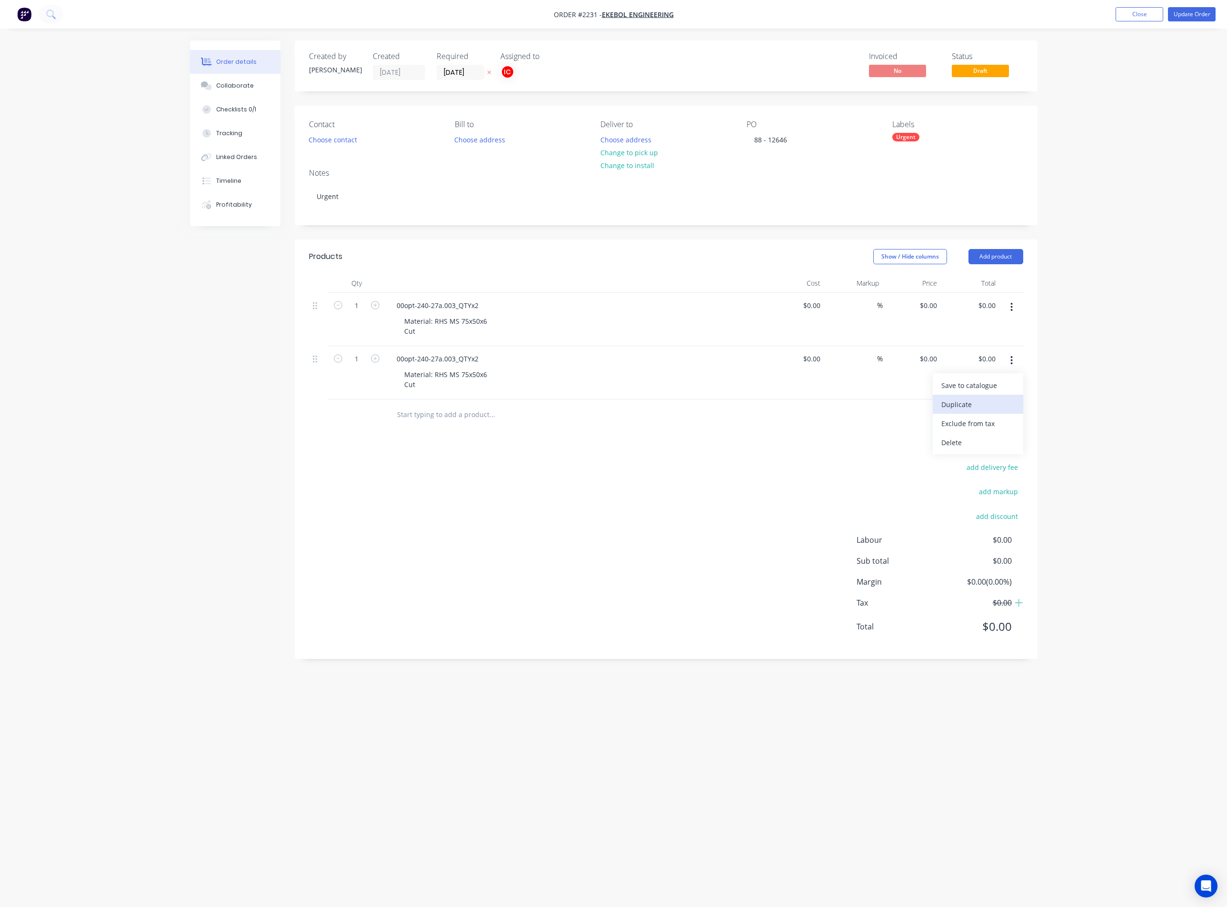
click at [984, 407] on div "Duplicate" at bounding box center [977, 404] width 73 height 14
click at [1011, 417] on icon "button" at bounding box center [1012, 413] width 2 height 9
click at [990, 455] on div "Duplicate" at bounding box center [977, 458] width 73 height 14
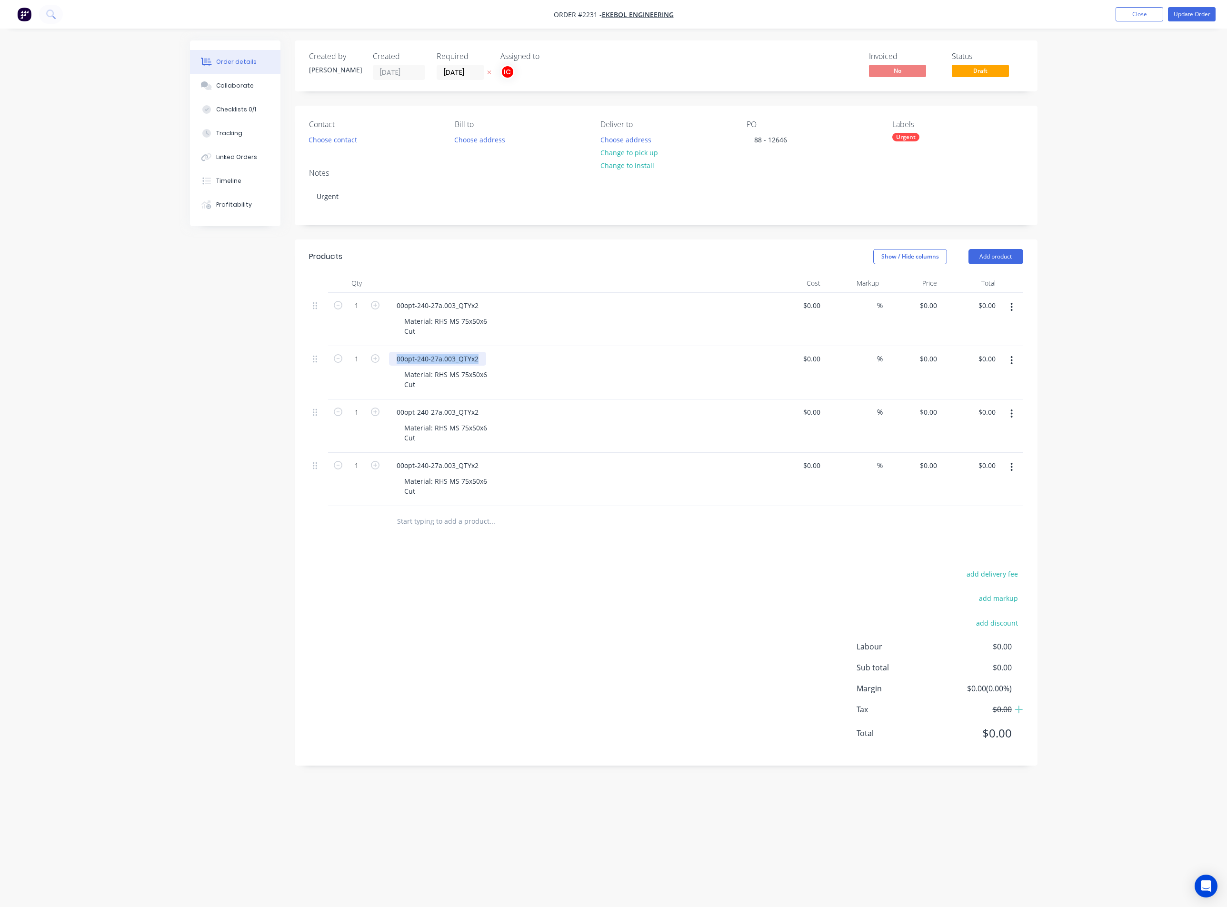
drag, startPoint x: 479, startPoint y: 359, endPoint x: 307, endPoint y: 350, distance: 172.1
click at [307, 350] on div "Qty Cost Markup Price Total 1 00opt-240-27a.003_QTYx2 Material: RHS MS 75x50x6 …" at bounding box center [666, 405] width 743 height 263
paste div
click at [371, 359] on icon "button" at bounding box center [375, 358] width 9 height 9
type input "2"
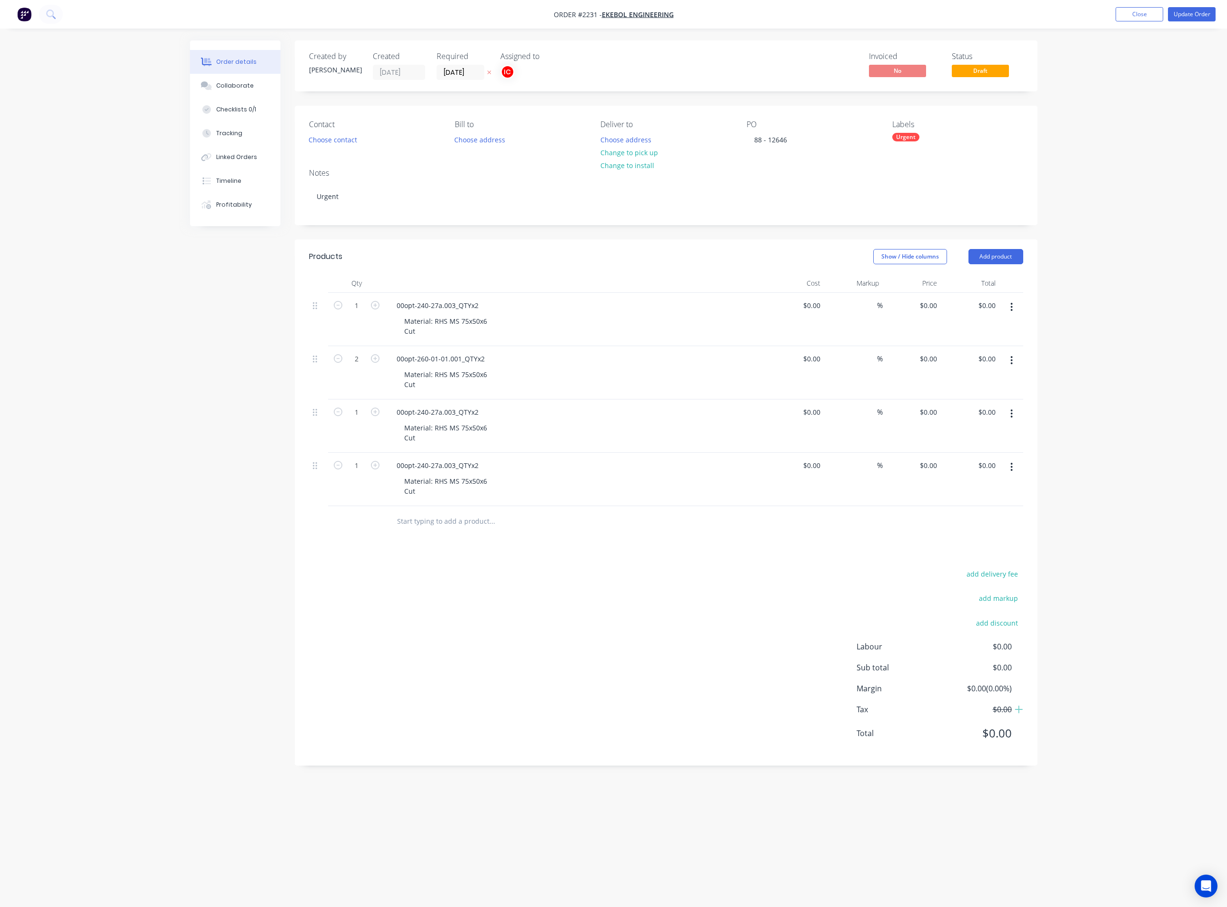
click at [375, 310] on form "1" at bounding box center [357, 305] width 50 height 14
click at [374, 308] on icon "button" at bounding box center [375, 305] width 9 height 9
type input "2"
drag, startPoint x: 479, startPoint y: 408, endPoint x: 377, endPoint y: 405, distance: 101.9
click at [377, 405] on div "1 00opt-240-27a.003_QTYx2 Material: RHS MS 75x50x6 Cut $0.00 $0.00 % $0.00 $0.0…" at bounding box center [666, 425] width 714 height 53
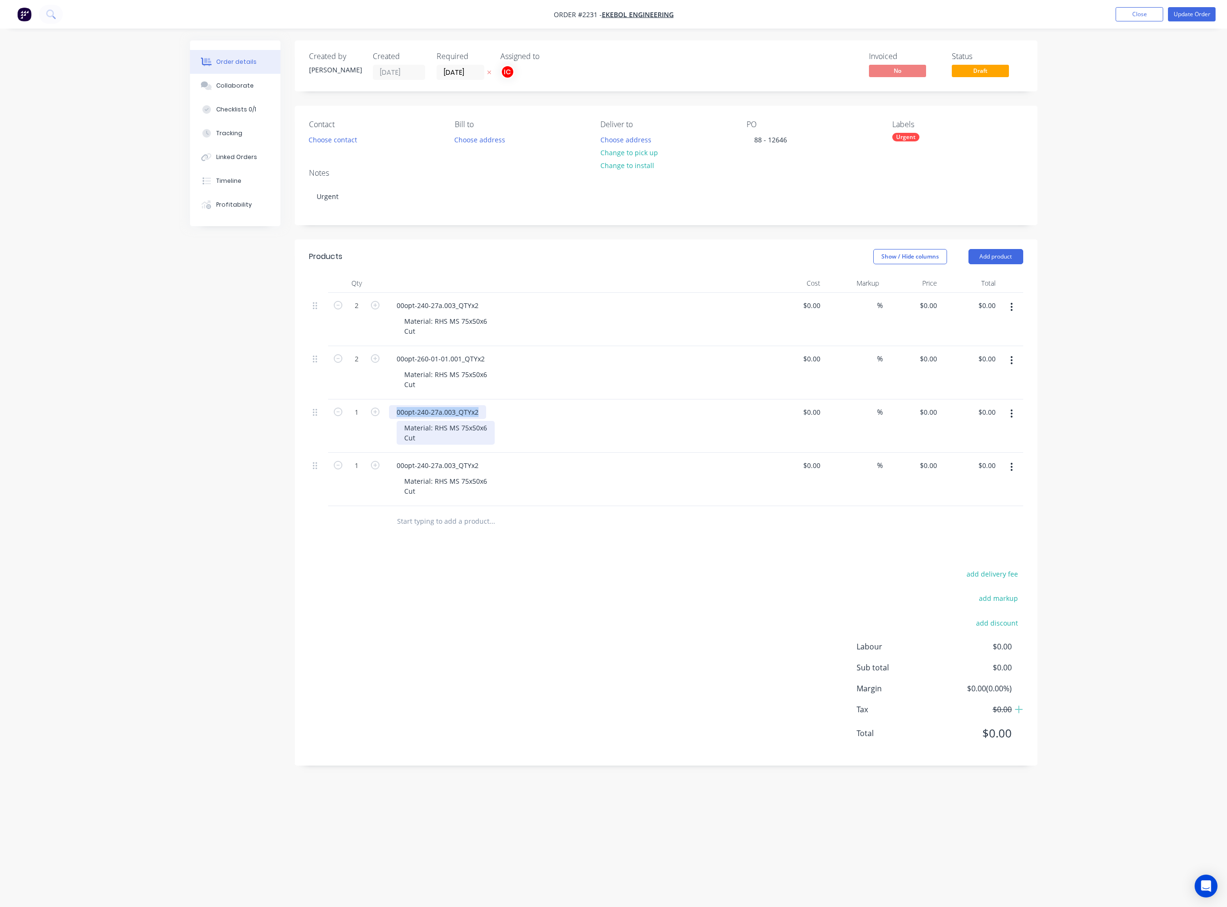
paste div
click at [375, 416] on icon "button" at bounding box center [375, 411] width 9 height 9
type input "2"
click at [590, 423] on div "Material: RHS MS 75x50x6 Cut" at bounding box center [580, 433] width 366 height 24
drag, startPoint x: 480, startPoint y: 464, endPoint x: 364, endPoint y: 457, distance: 116.3
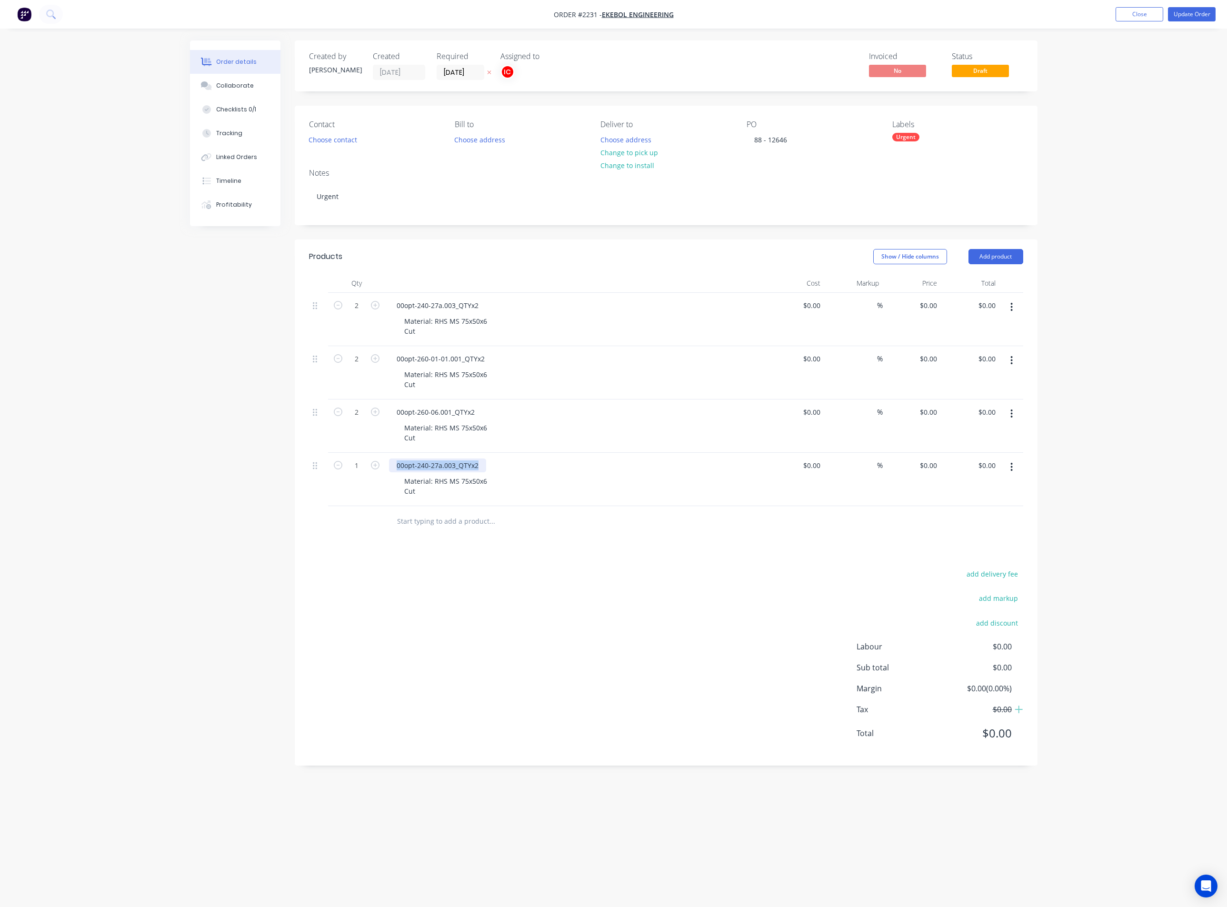
click at [364, 457] on div "1 00opt-240-27a.003_QTYx2 Material: RHS MS 75x50x6 Cut $0.00 $0.00 % $0.00 $0.0…" at bounding box center [666, 479] width 714 height 53
paste div
click at [464, 483] on div "Material: RHS MS 75x50x6 Cut" at bounding box center [446, 486] width 98 height 24
click at [465, 478] on div "Material: RHS MS 75x50x6 Cut" at bounding box center [446, 486] width 98 height 24
click at [593, 523] on div at bounding box center [532, 521] width 286 height 19
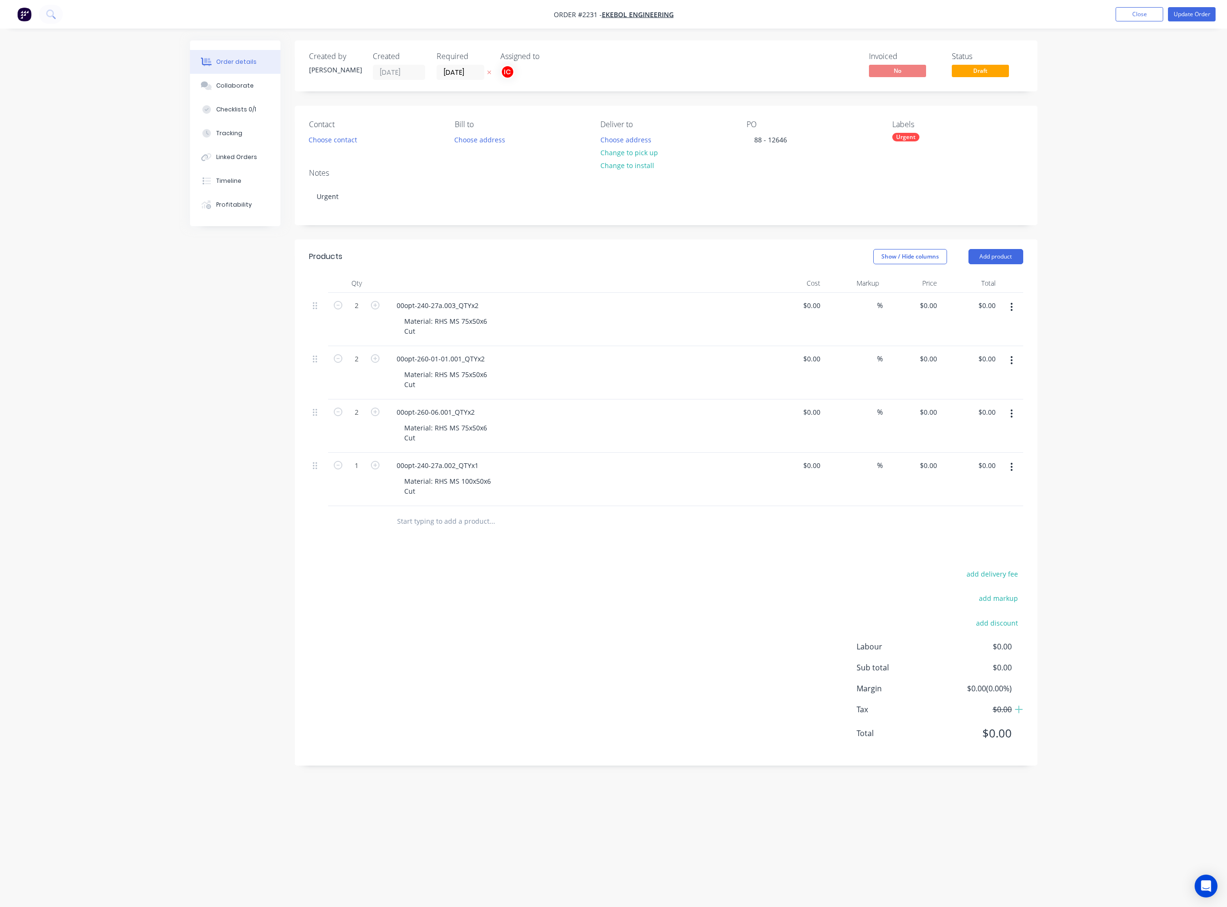
click at [649, 573] on div "add delivery fee add markup add discount Labour $0.00 Sub total $0.00 Margin $0…" at bounding box center [666, 659] width 714 height 184
click at [905, 137] on div "Urgent" at bounding box center [905, 137] width 27 height 9
click at [960, 167] on input "text" at bounding box center [970, 163] width 99 height 19
click at [965, 159] on input "RHS" at bounding box center [970, 163] width 99 height 19
drag, startPoint x: 946, startPoint y: 166, endPoint x: 910, endPoint y: 166, distance: 36.2
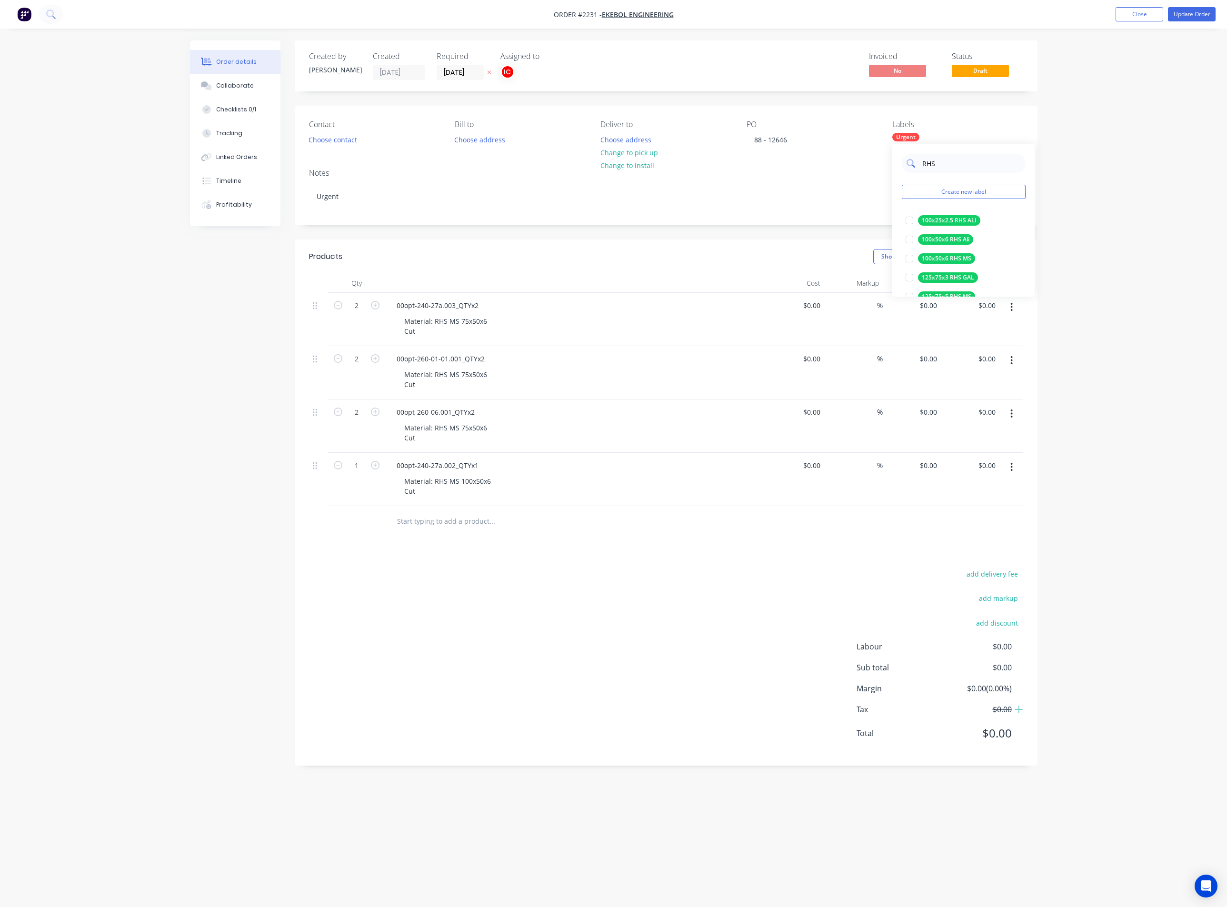
click at [910, 166] on div "RHS" at bounding box center [964, 163] width 124 height 19
click at [907, 220] on div at bounding box center [909, 220] width 19 height 19
drag, startPoint x: 957, startPoint y: 164, endPoint x: 915, endPoint y: 166, distance: 41.5
click at [915, 166] on div "75x50x6" at bounding box center [964, 163] width 124 height 19
click at [910, 220] on div at bounding box center [909, 220] width 19 height 19
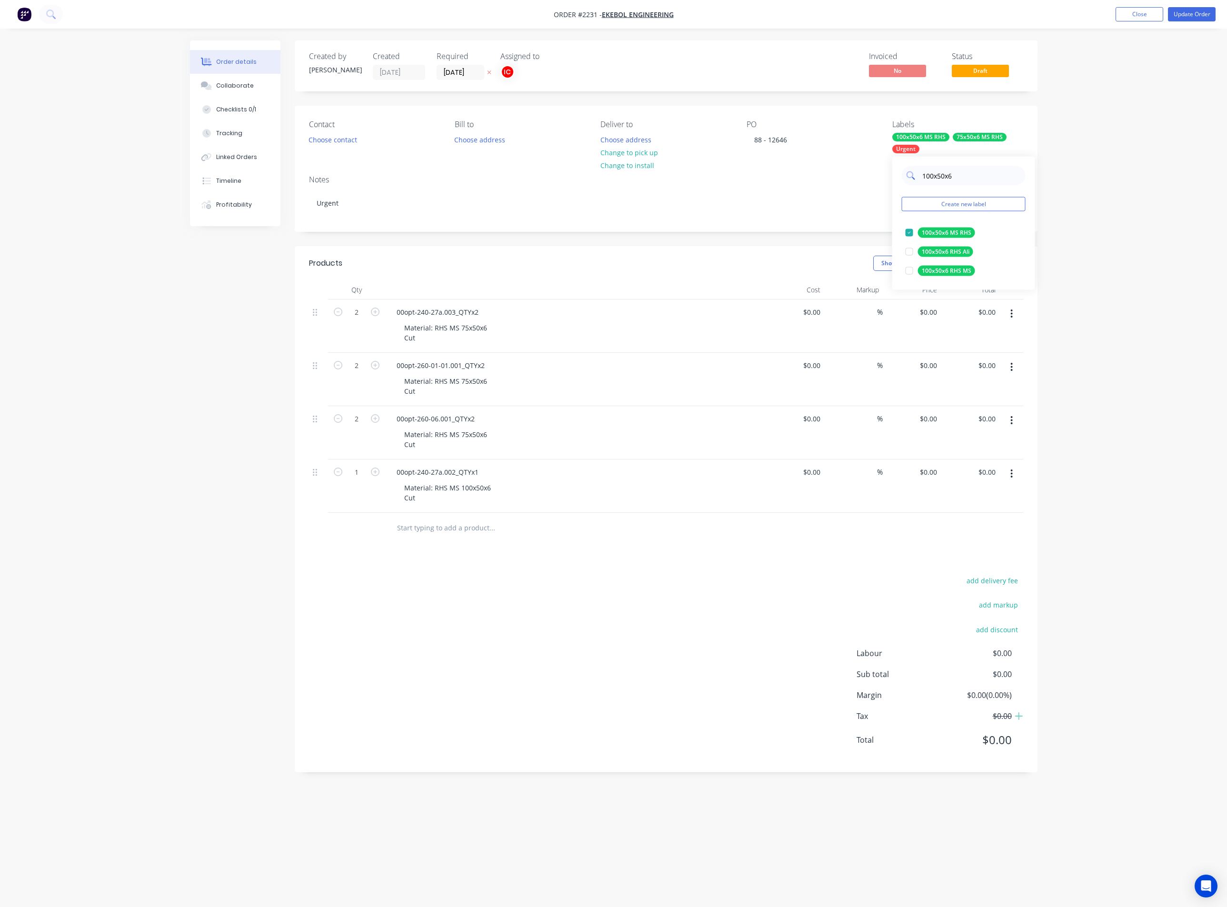
drag, startPoint x: 968, startPoint y: 175, endPoint x: 915, endPoint y: 171, distance: 52.9
click at [915, 171] on div "100x50x6" at bounding box center [964, 175] width 124 height 19
type input "cut"
click at [910, 233] on div at bounding box center [909, 232] width 19 height 19
click at [1103, 146] on div "Order details Collaborate Checklists 0/1 Tracking Linked Orders Timeline Profit…" at bounding box center [613, 453] width 1227 height 907
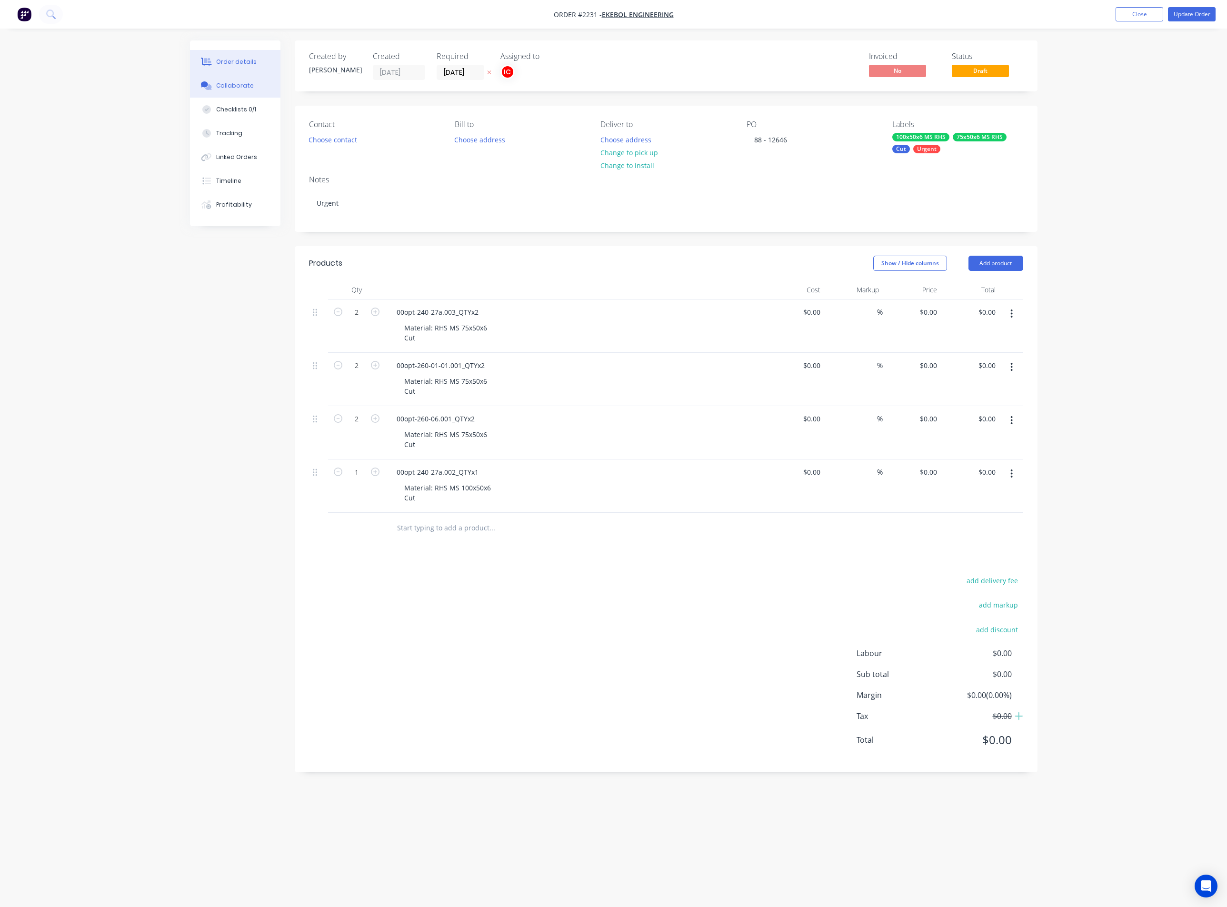
click at [231, 77] on button "Collaborate" at bounding box center [235, 86] width 90 height 24
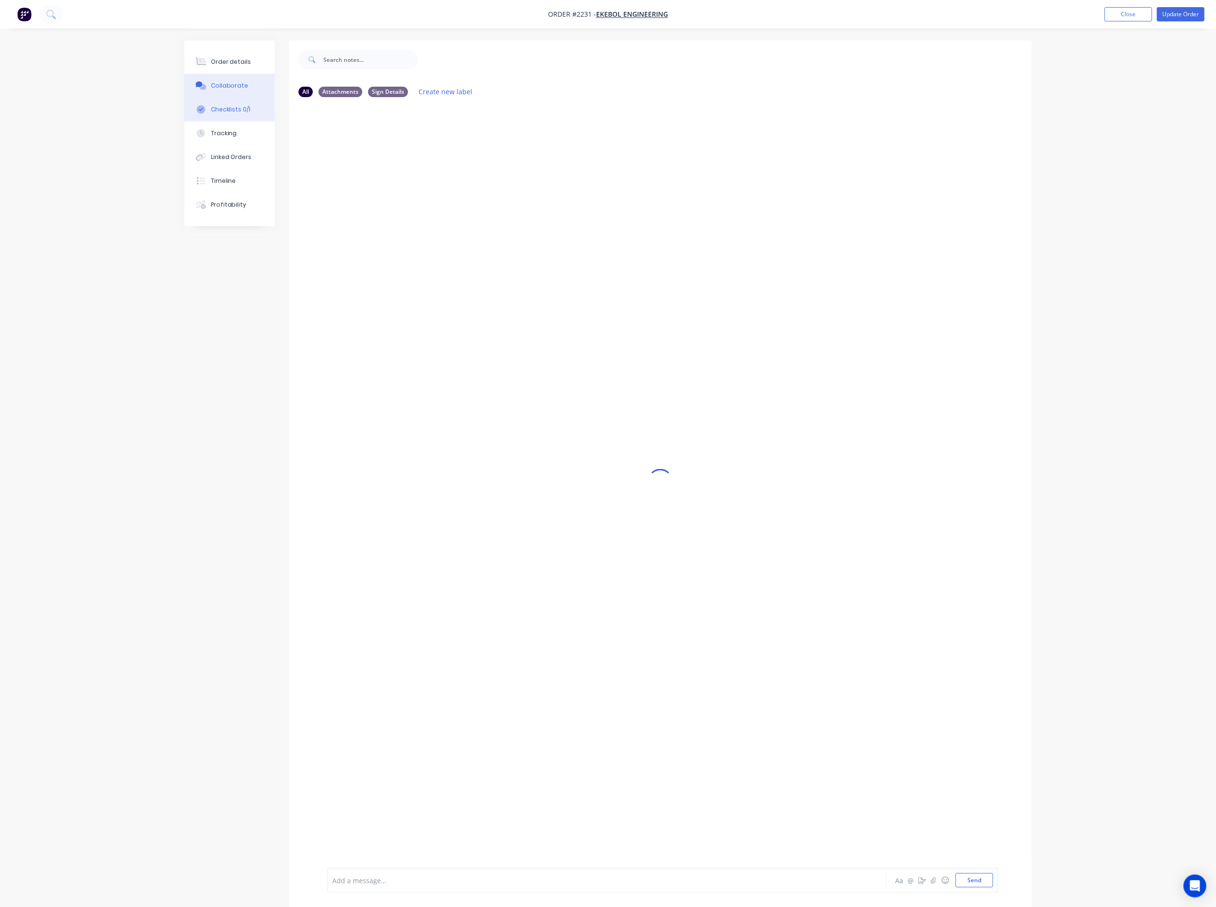
click at [235, 109] on div "Checklists 0/1" at bounding box center [231, 109] width 40 height 9
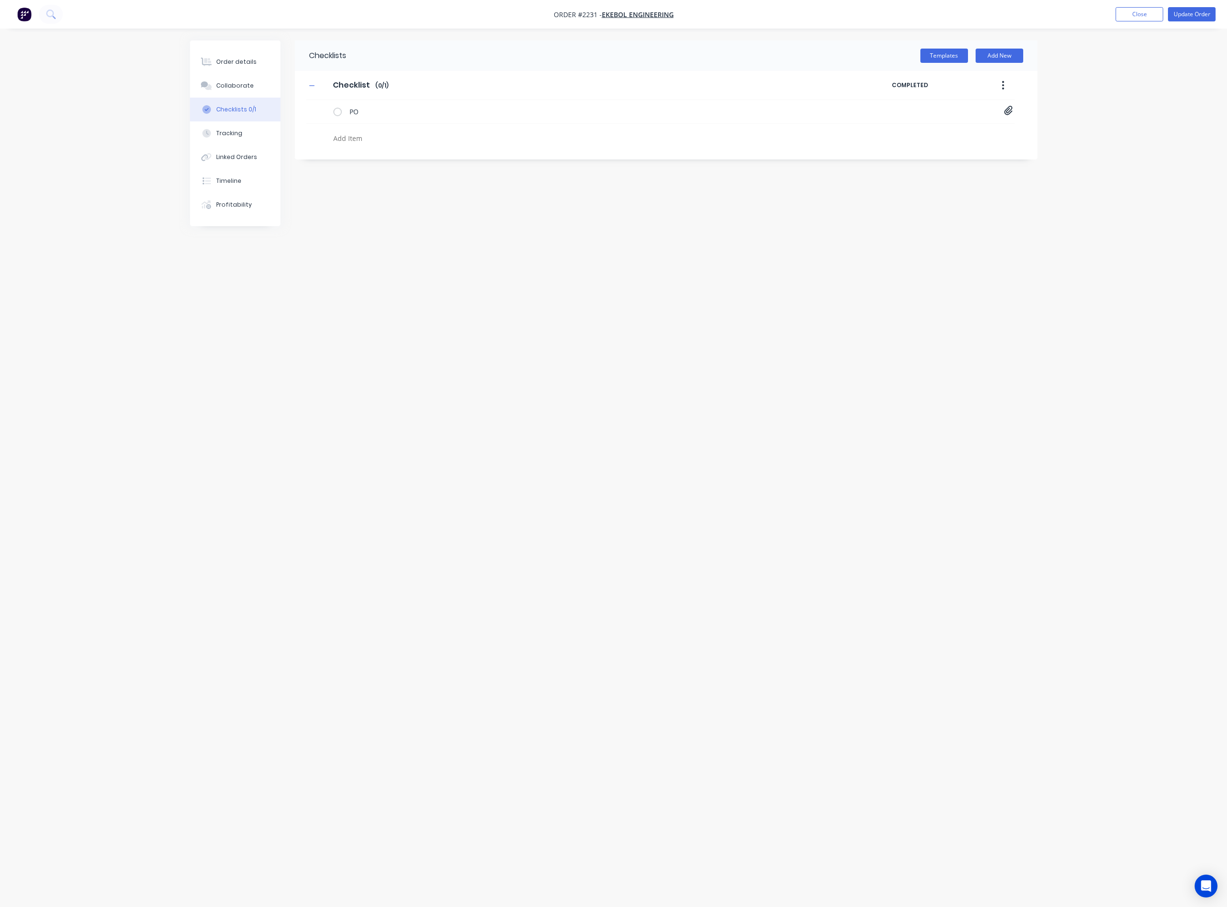
click at [348, 138] on textarea at bounding box center [558, 138] width 458 height 14
type textarea "DRAWINGS"
click at [557, 136] on textarea "DRAWINGS" at bounding box center [558, 138] width 458 height 14
click at [323, 132] on icon at bounding box center [321, 134] width 12 height 12
click at [317, 129] on input "file" at bounding box center [317, 129] width 0 height 0
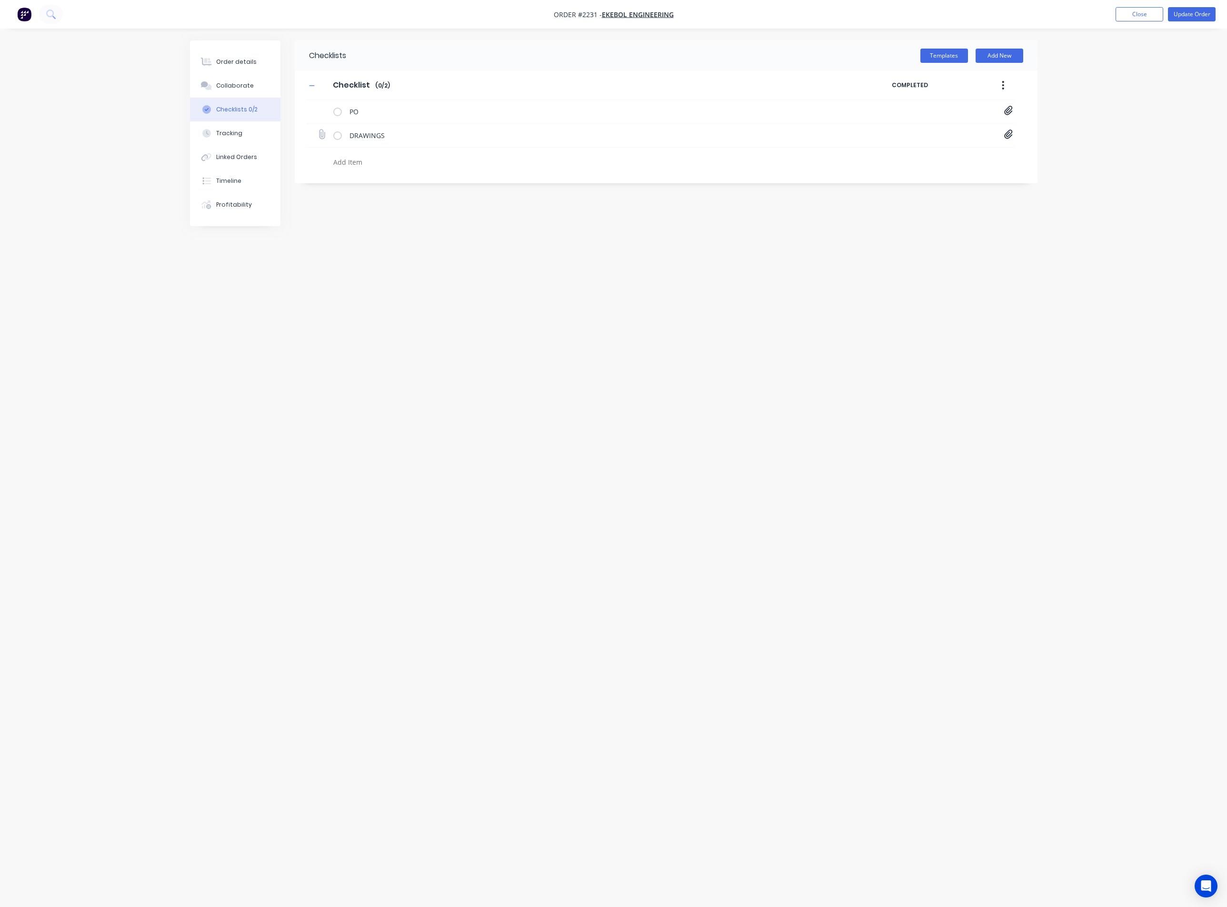
click at [1007, 138] on icon at bounding box center [1008, 134] width 9 height 10
click at [1003, 134] on div "DRAWINGS 00OPT-240-27A.003 .PDF 00OPT-260-01-01.001.PDF 00OPT-260-06.001.PDF" at bounding box center [660, 136] width 708 height 24
click at [1007, 134] on icon at bounding box center [1008, 134] width 9 height 10
click at [320, 137] on icon at bounding box center [321, 134] width 13 height 13
click at [317, 129] on input "file" at bounding box center [317, 129] width 0 height 0
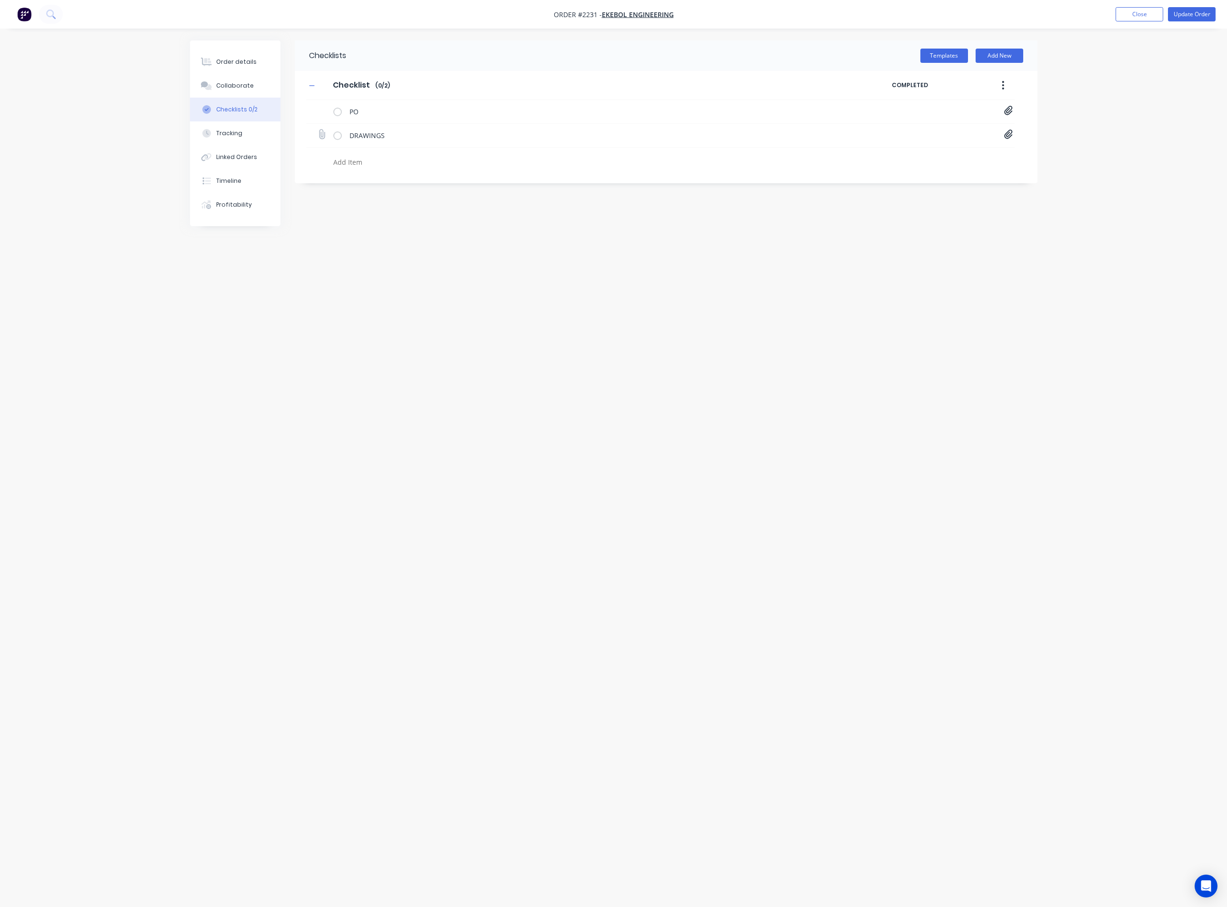
type input "C:\fakepath\00OPT-240-27A.002 .PDF"
click at [250, 64] on div "Order details" at bounding box center [236, 62] width 40 height 9
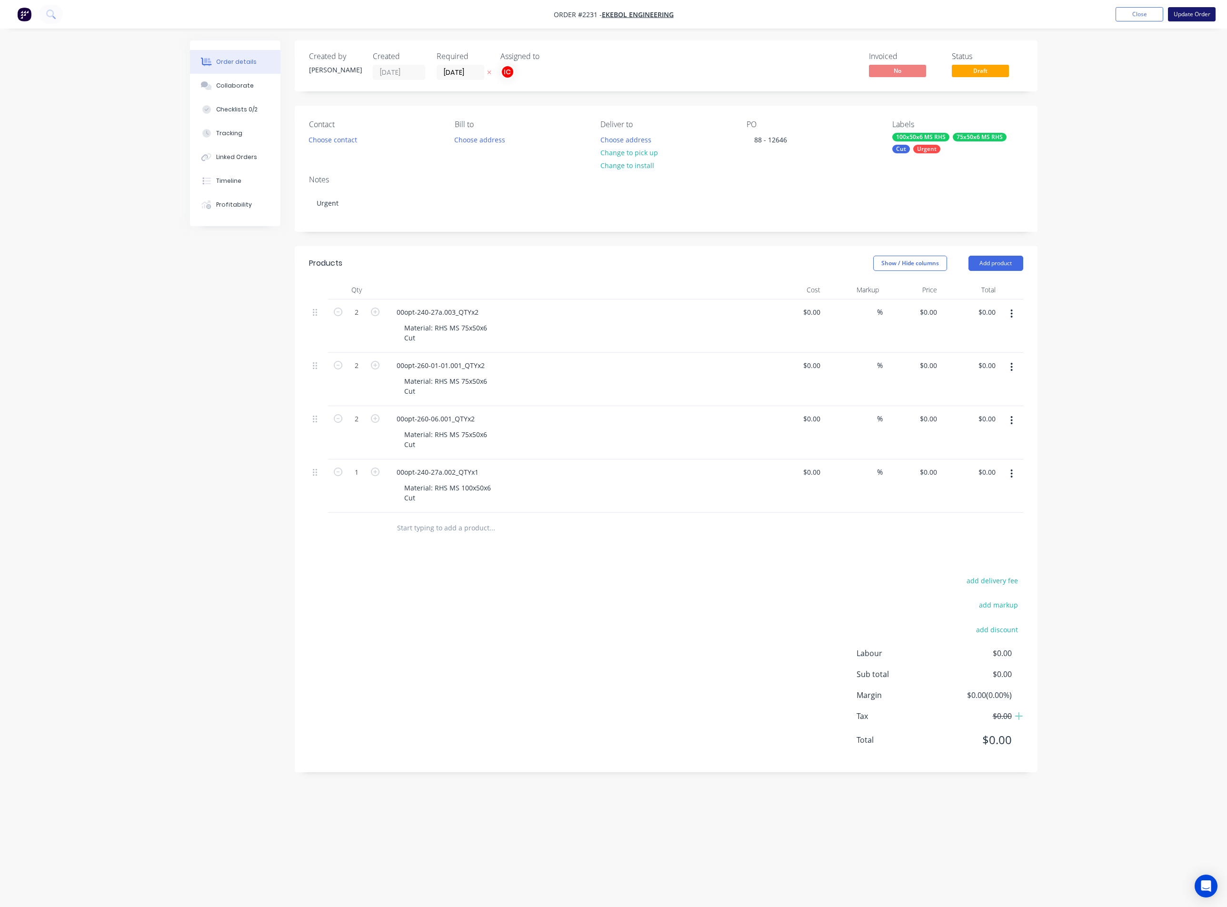
click at [1193, 13] on button "Update Order" at bounding box center [1192, 14] width 48 height 14
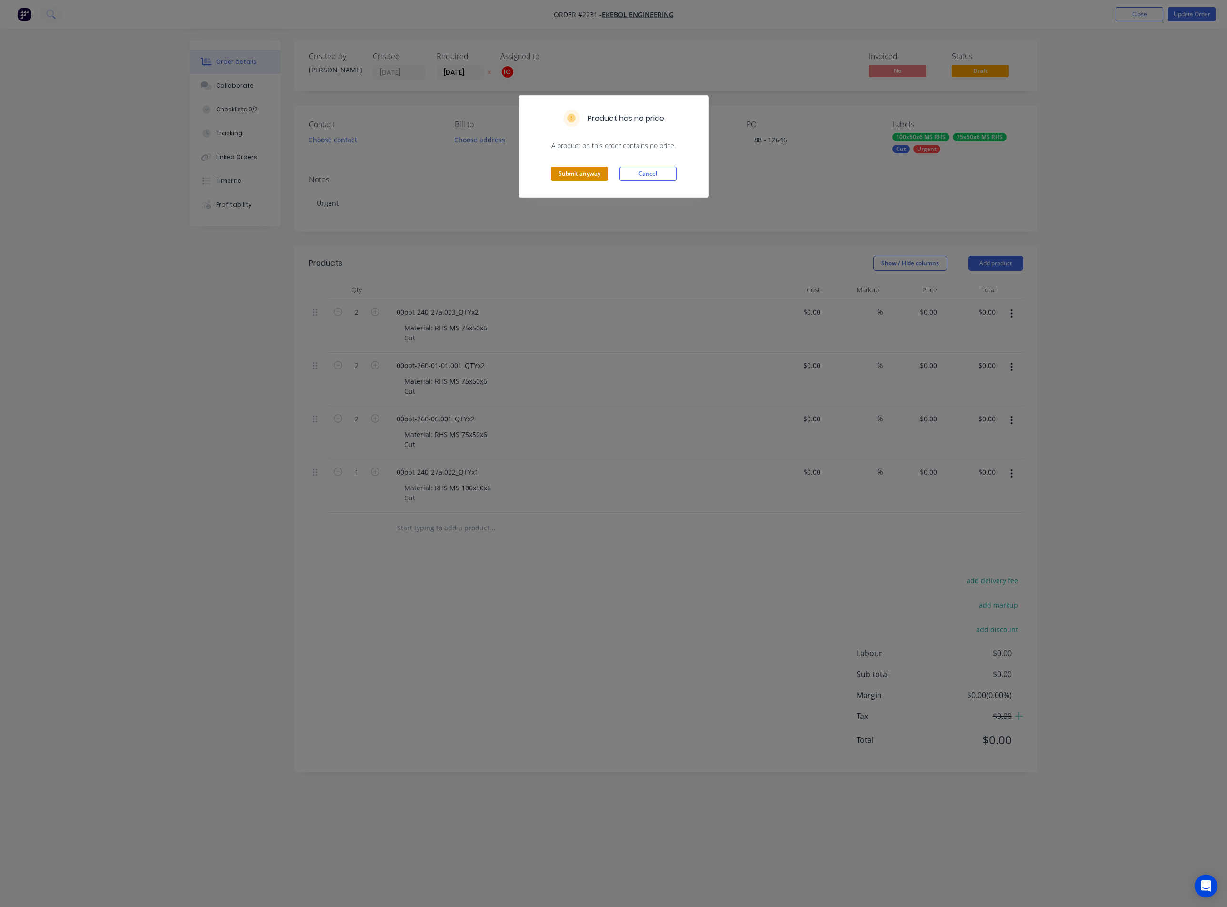
click at [584, 172] on button "Submit anyway" at bounding box center [579, 174] width 57 height 14
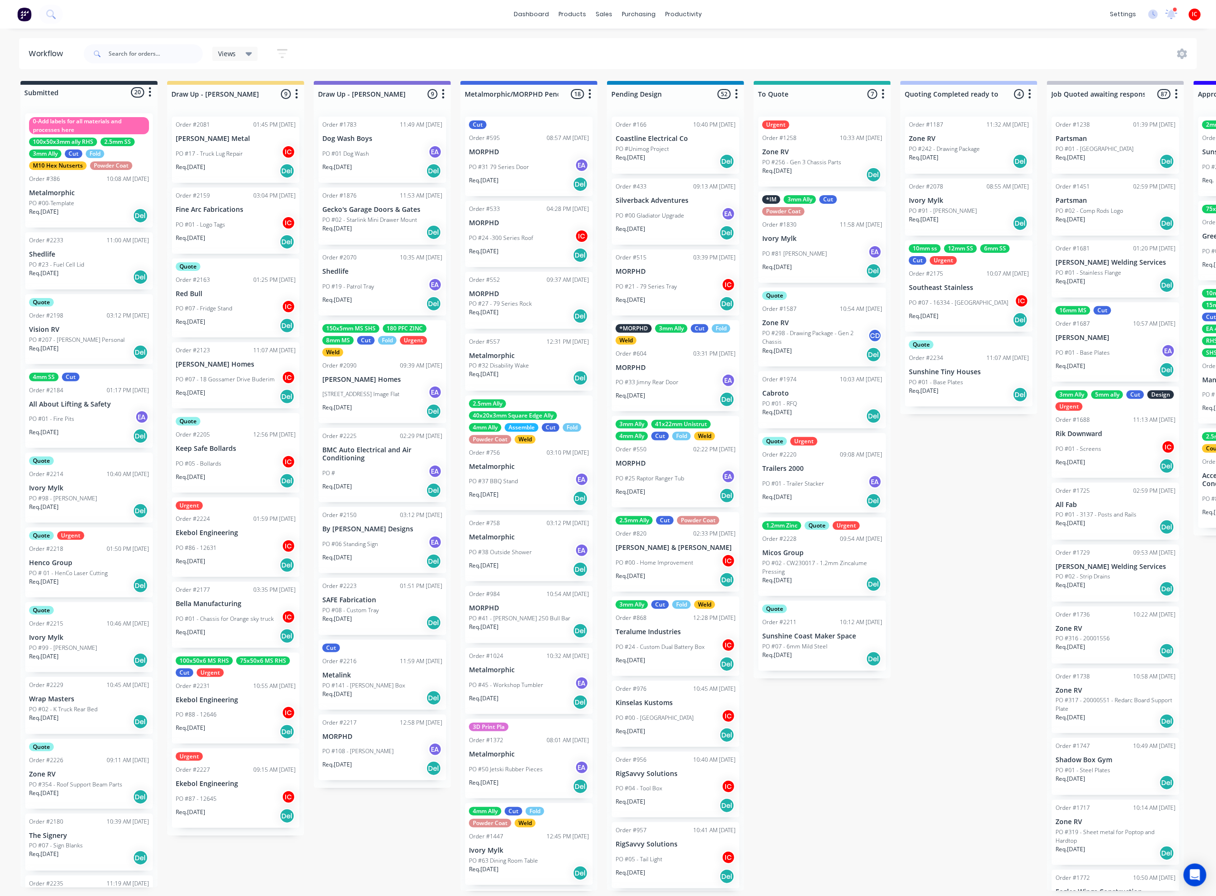
click at [242, 553] on div "PO #86 - 12631 IC" at bounding box center [236, 548] width 120 height 18
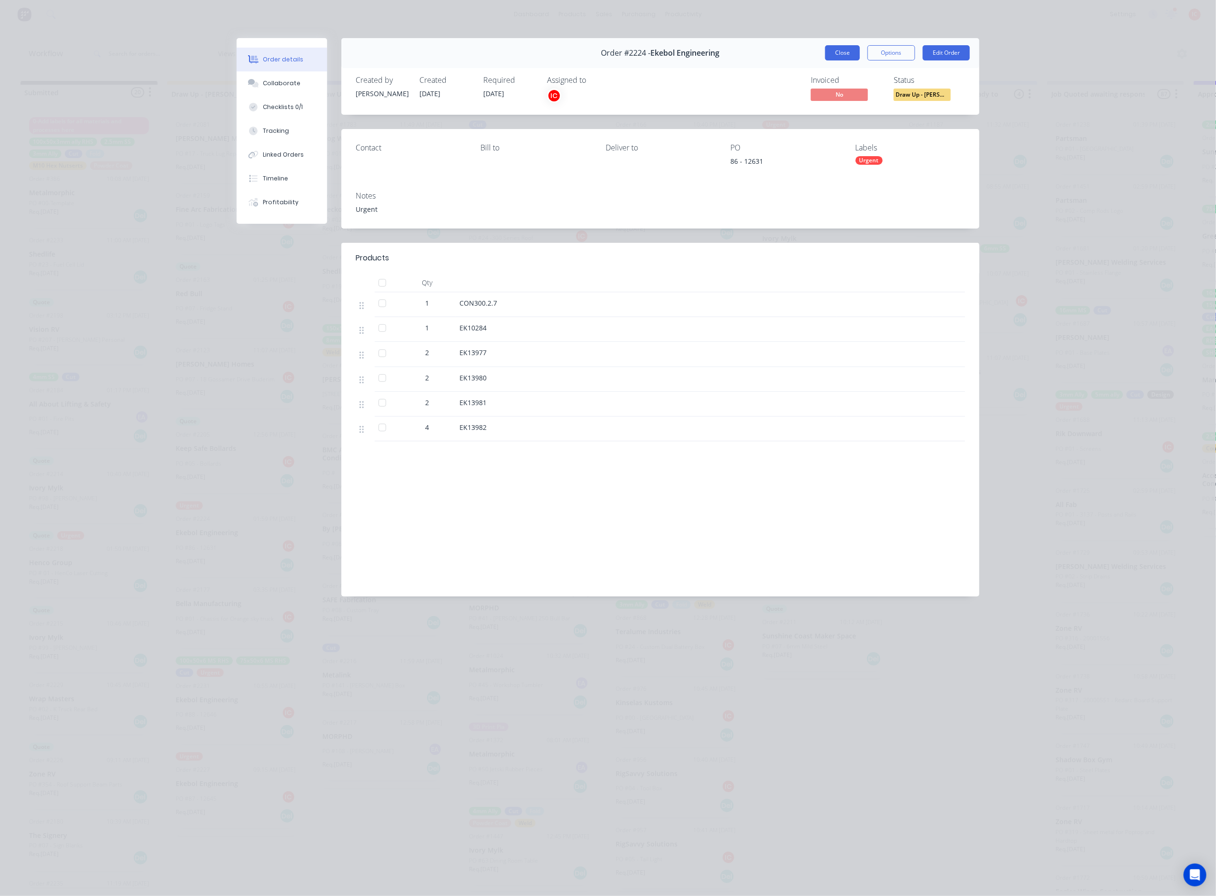
click at [842, 52] on button "Close" at bounding box center [842, 52] width 35 height 15
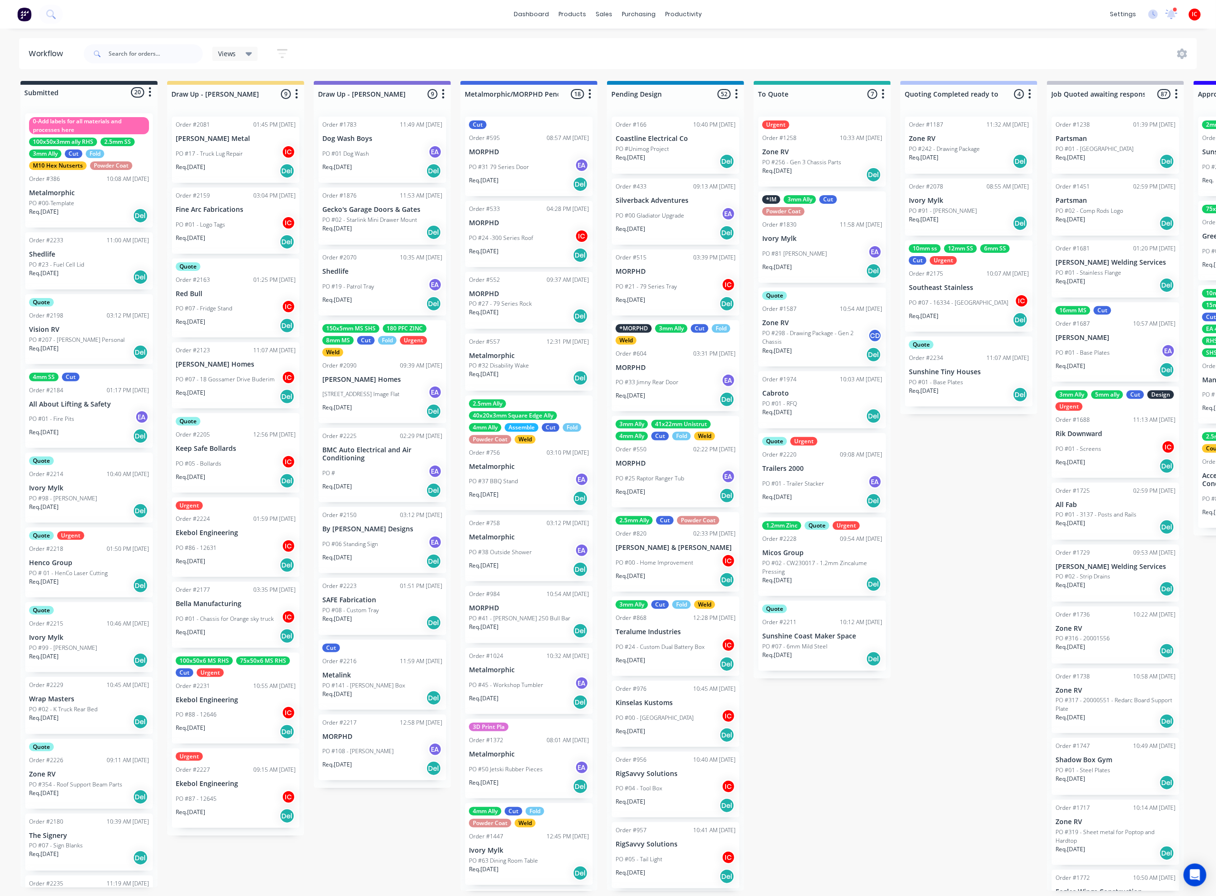
click at [243, 672] on div "PO #87 - 12645 IC" at bounding box center [236, 799] width 120 height 18
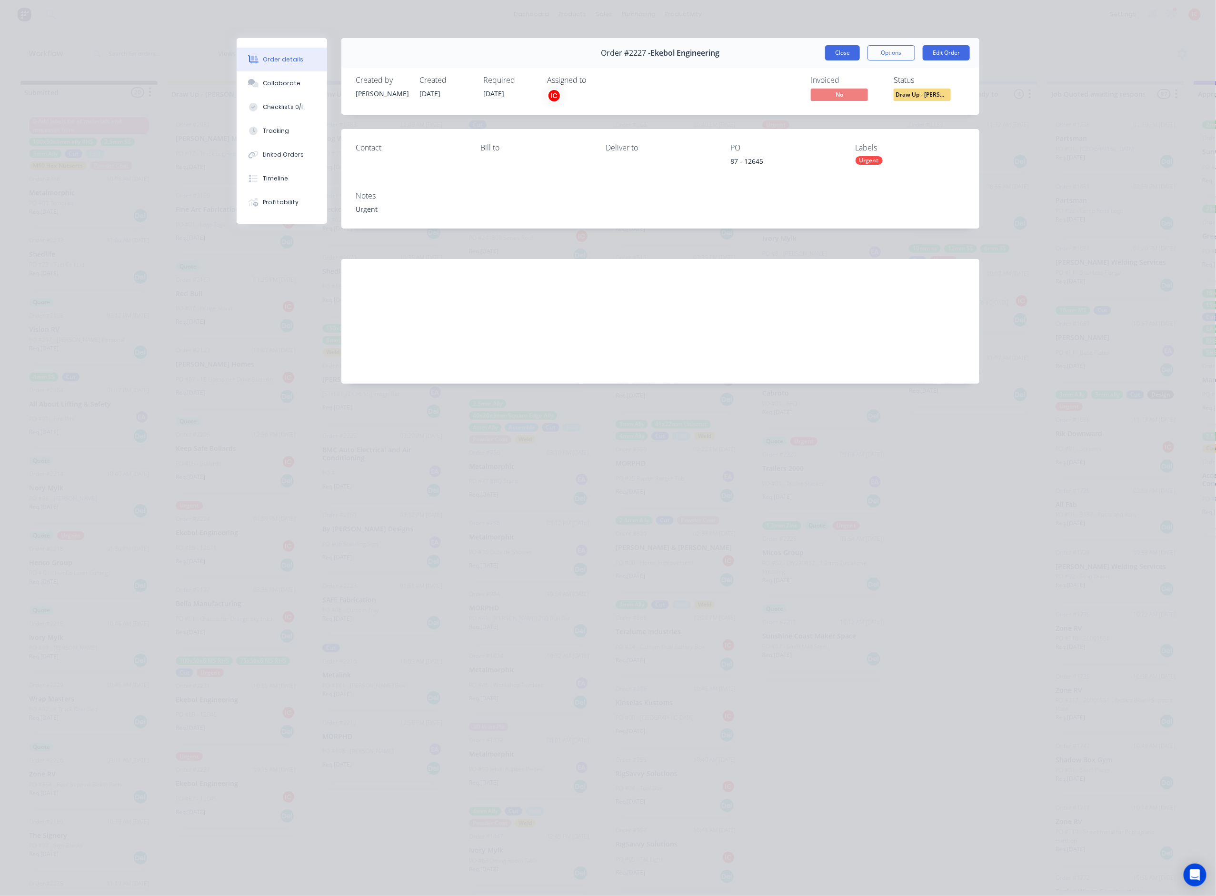
click at [851, 58] on button "Close" at bounding box center [842, 52] width 35 height 15
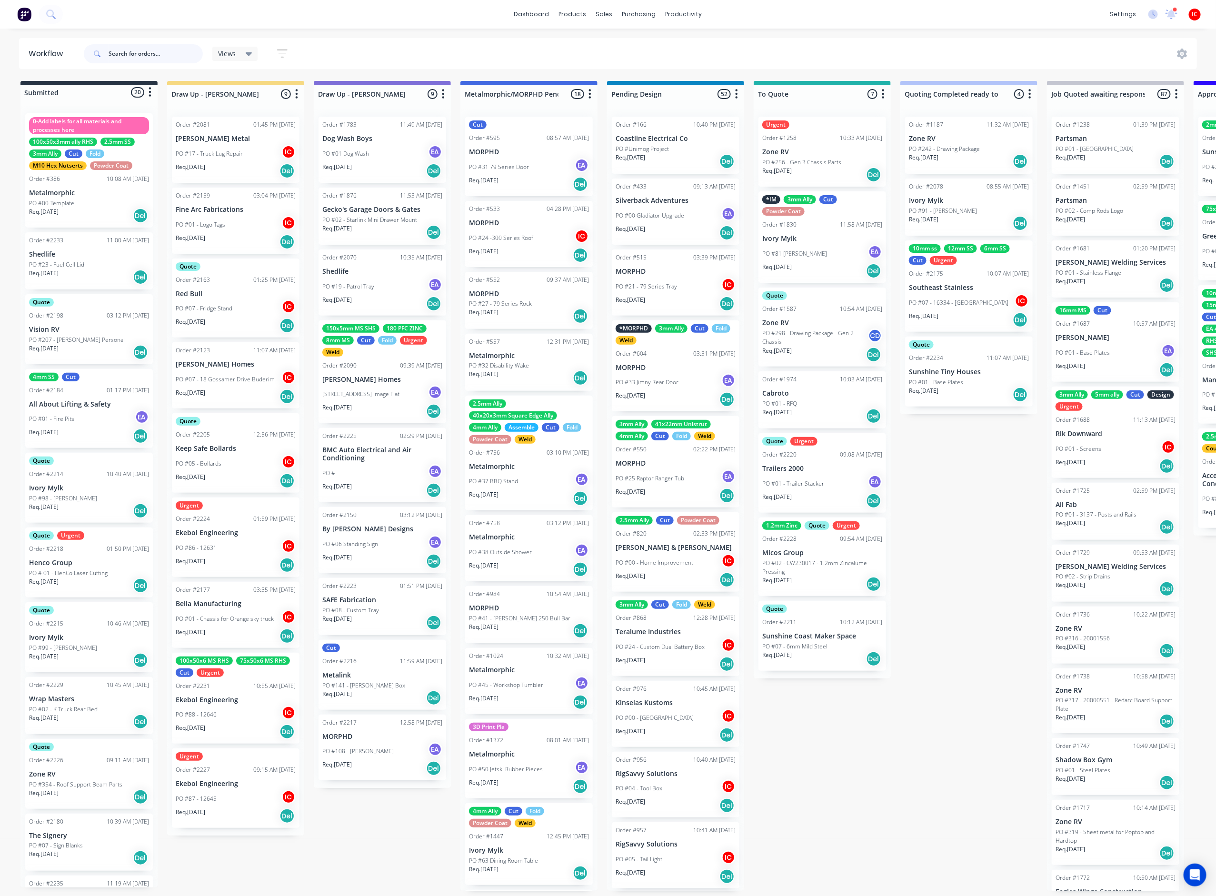
click at [157, 50] on input "text" at bounding box center [156, 53] width 94 height 19
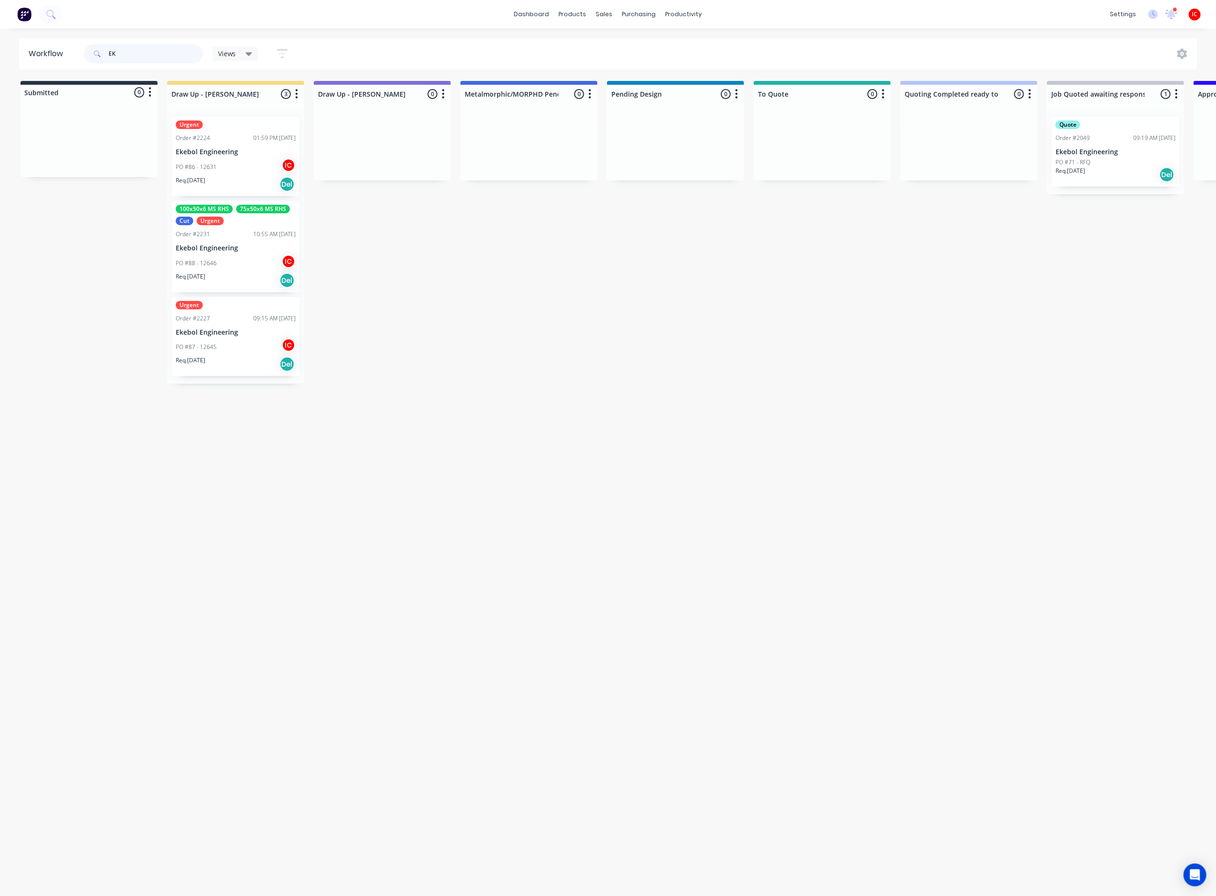
type input "EK"
click at [248, 268] on div "PO #88 - 12646 IC" at bounding box center [236, 263] width 120 height 18
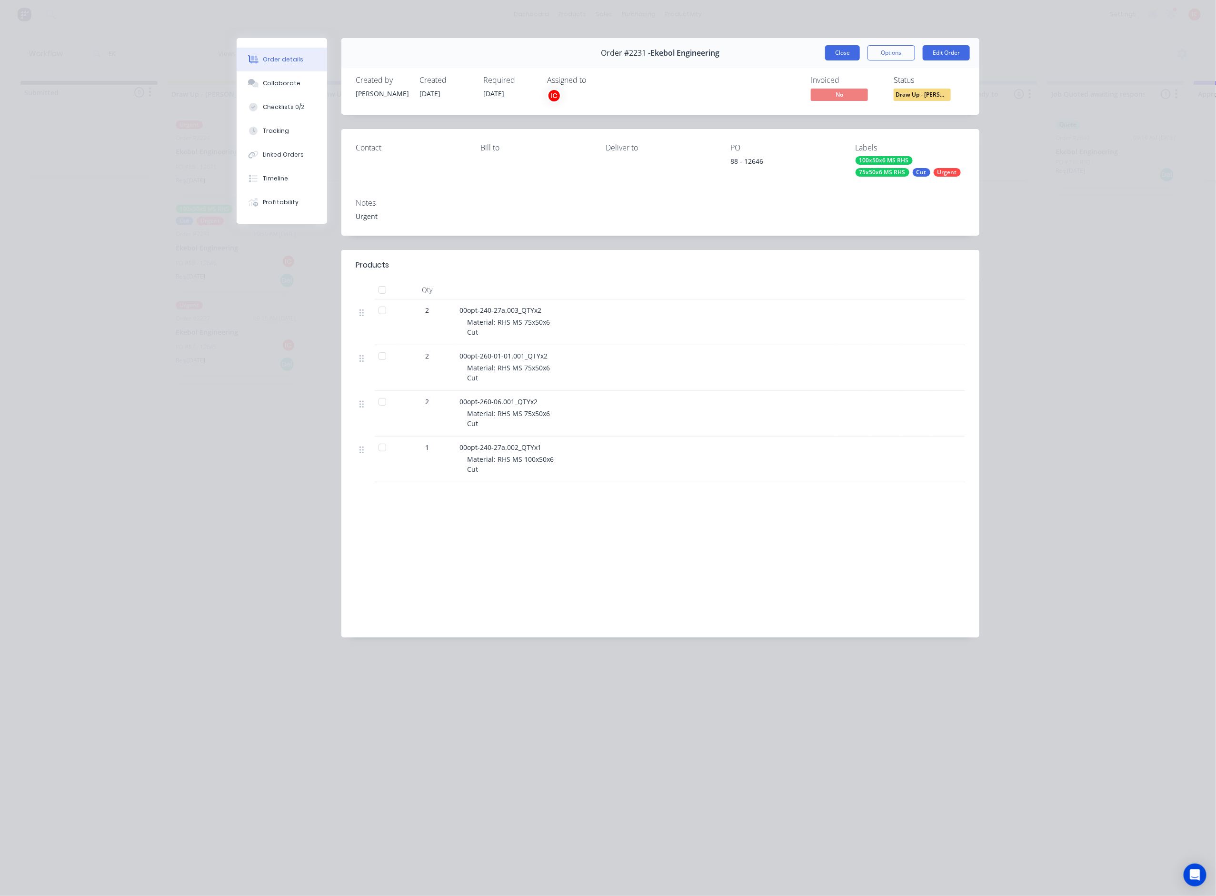
click at [846, 53] on button "Close" at bounding box center [842, 52] width 35 height 15
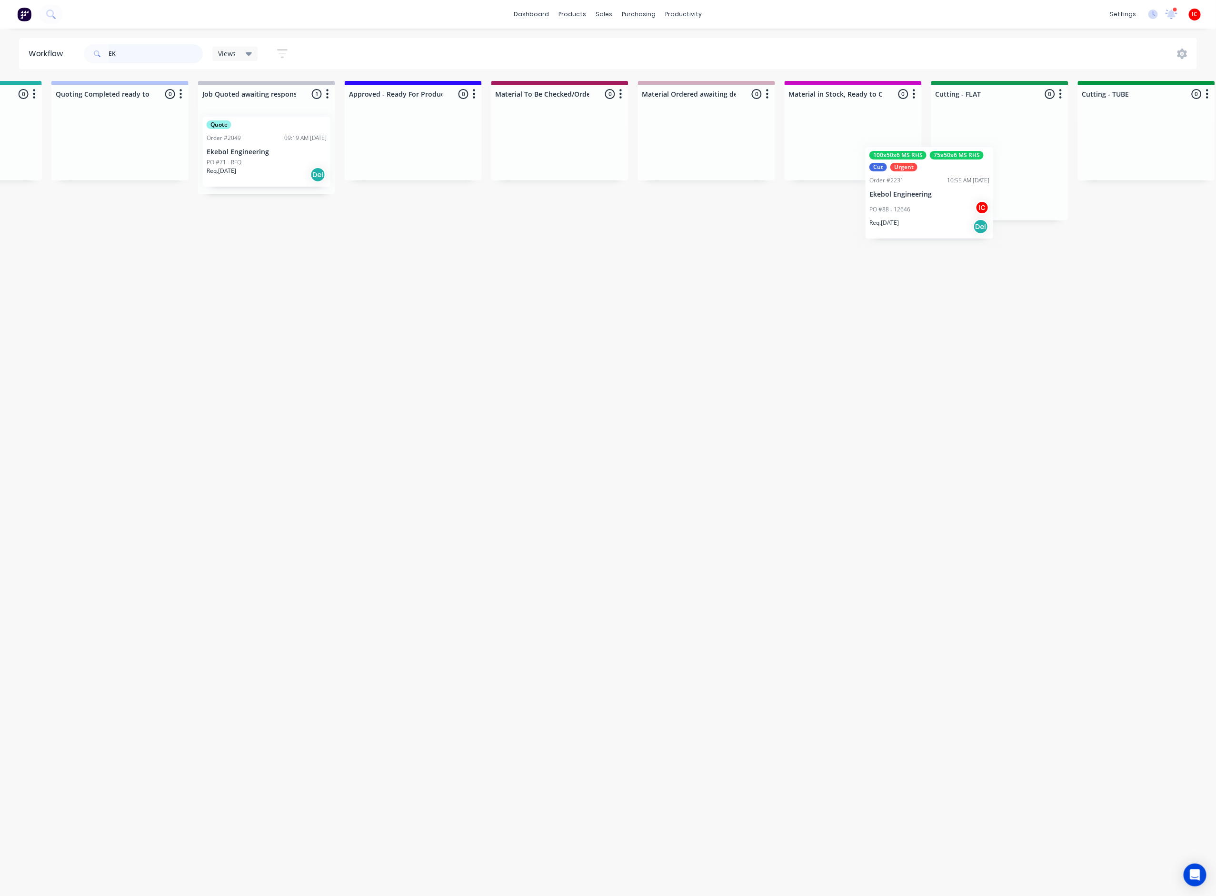
scroll to position [0, 890]
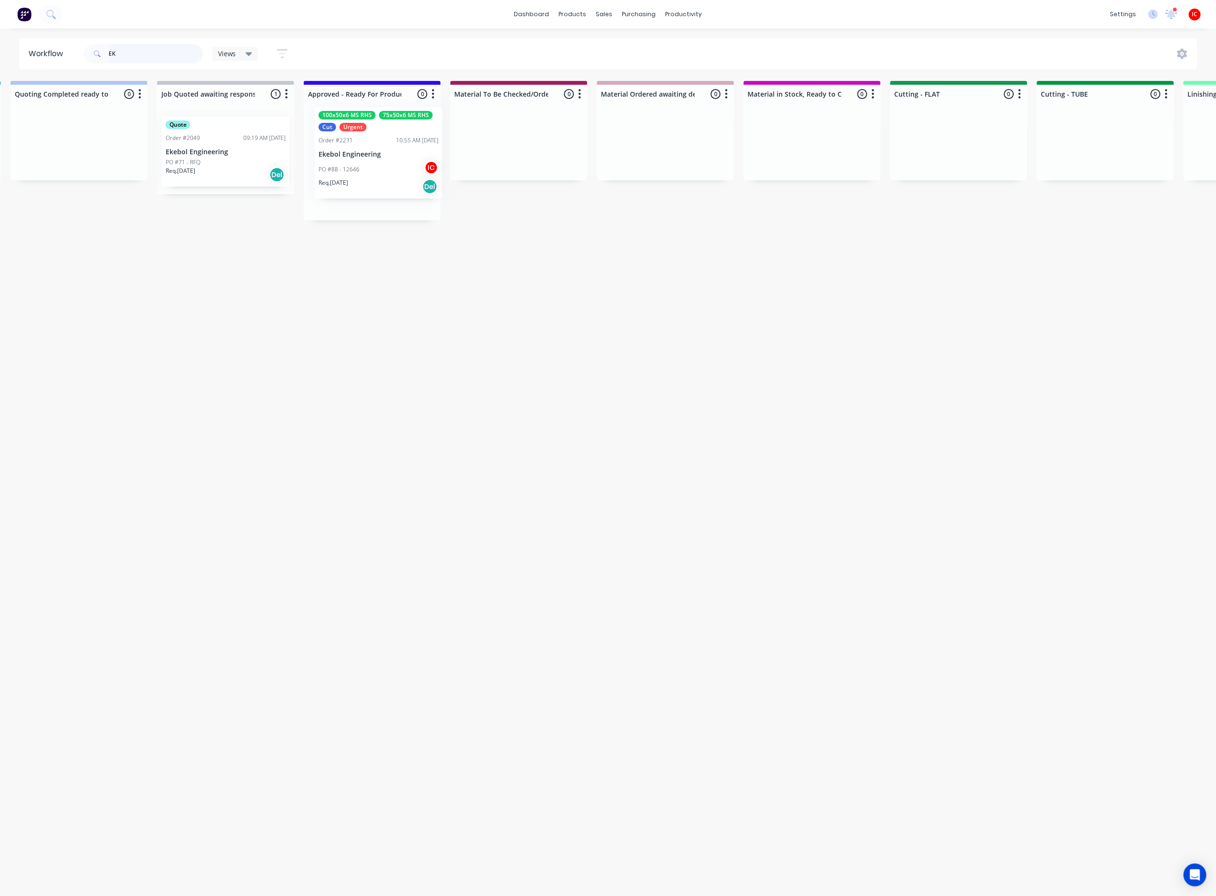
drag, startPoint x: 220, startPoint y: 248, endPoint x: 372, endPoint y: 153, distance: 179.1
click at [372, 153] on div "Submitted 0 Status colour #273444 hex #273444 Save Cancel Summaries Total order…" at bounding box center [1001, 486] width 3796 height 810
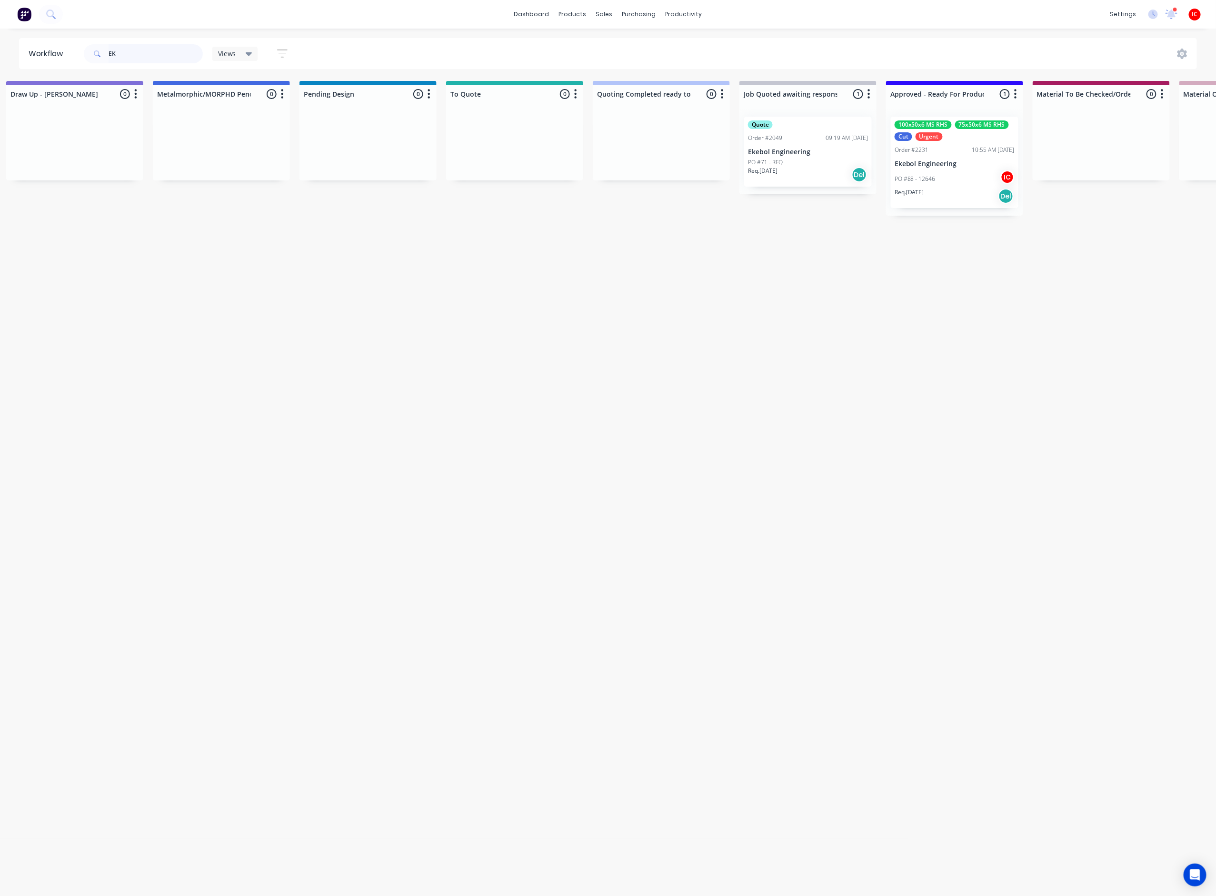
scroll to position [0, 0]
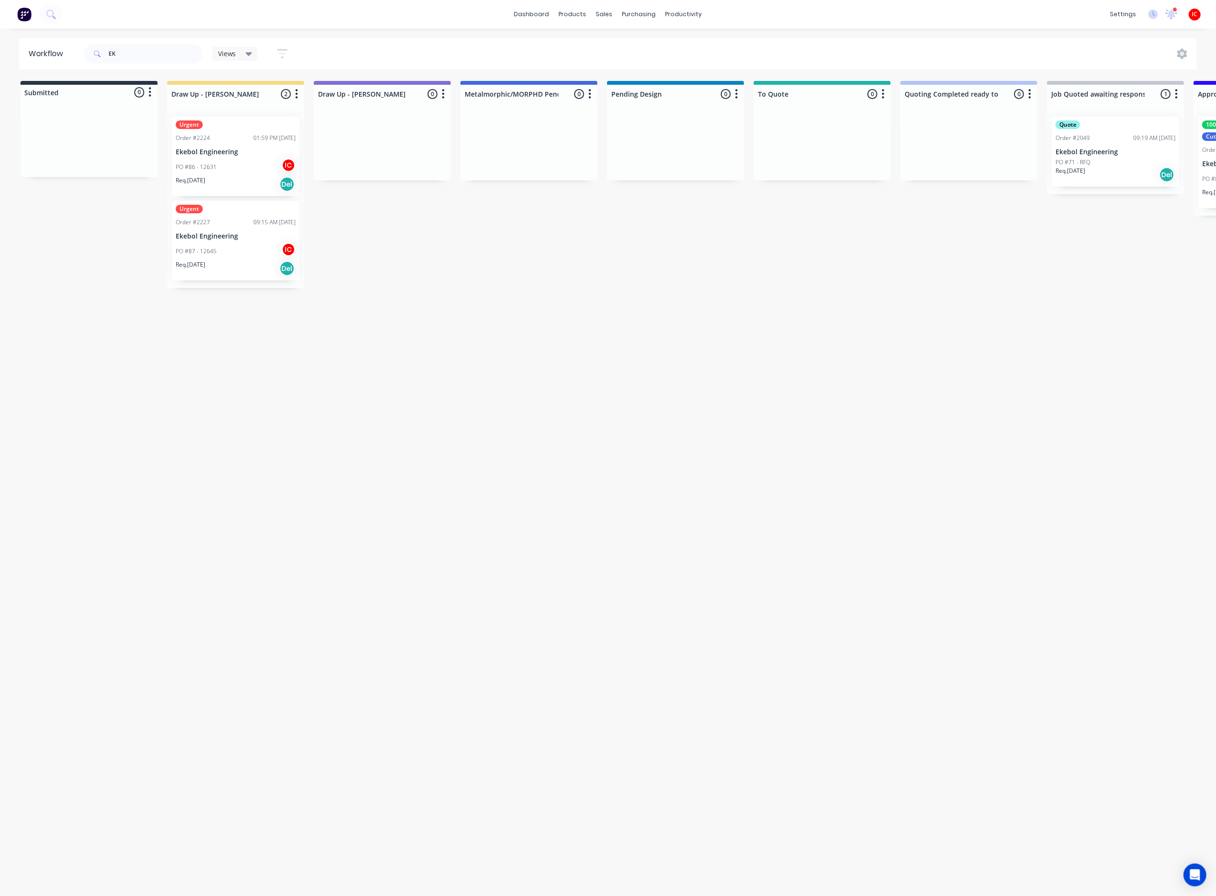
click at [260, 170] on div "PO #86 - 12631 IC" at bounding box center [236, 167] width 120 height 18
